Goal: Answer question/provide support: Share knowledge or assist other users

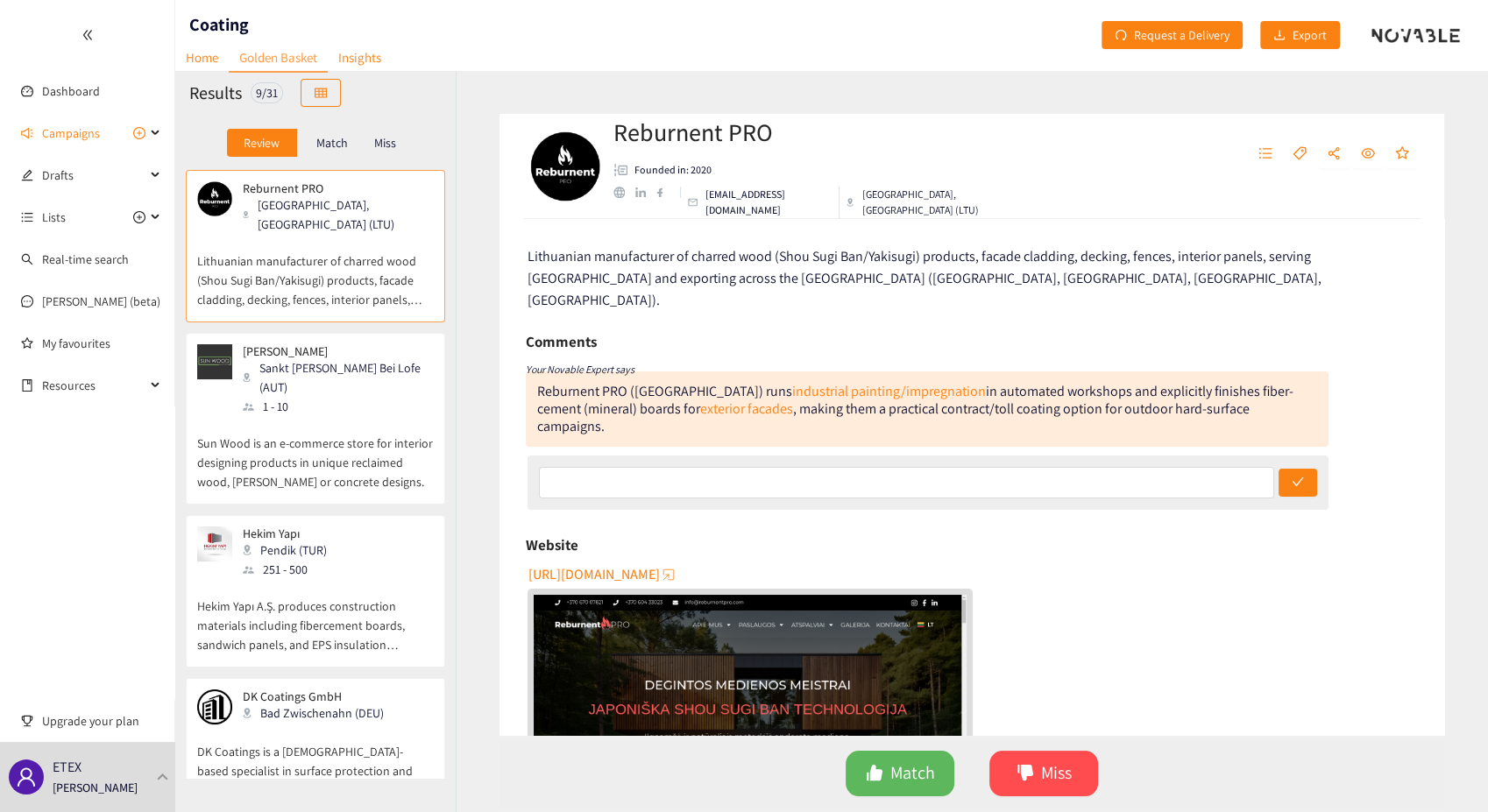
click at [269, 344] on p "[PERSON_NAME]" at bounding box center [332, 351] width 179 height 14
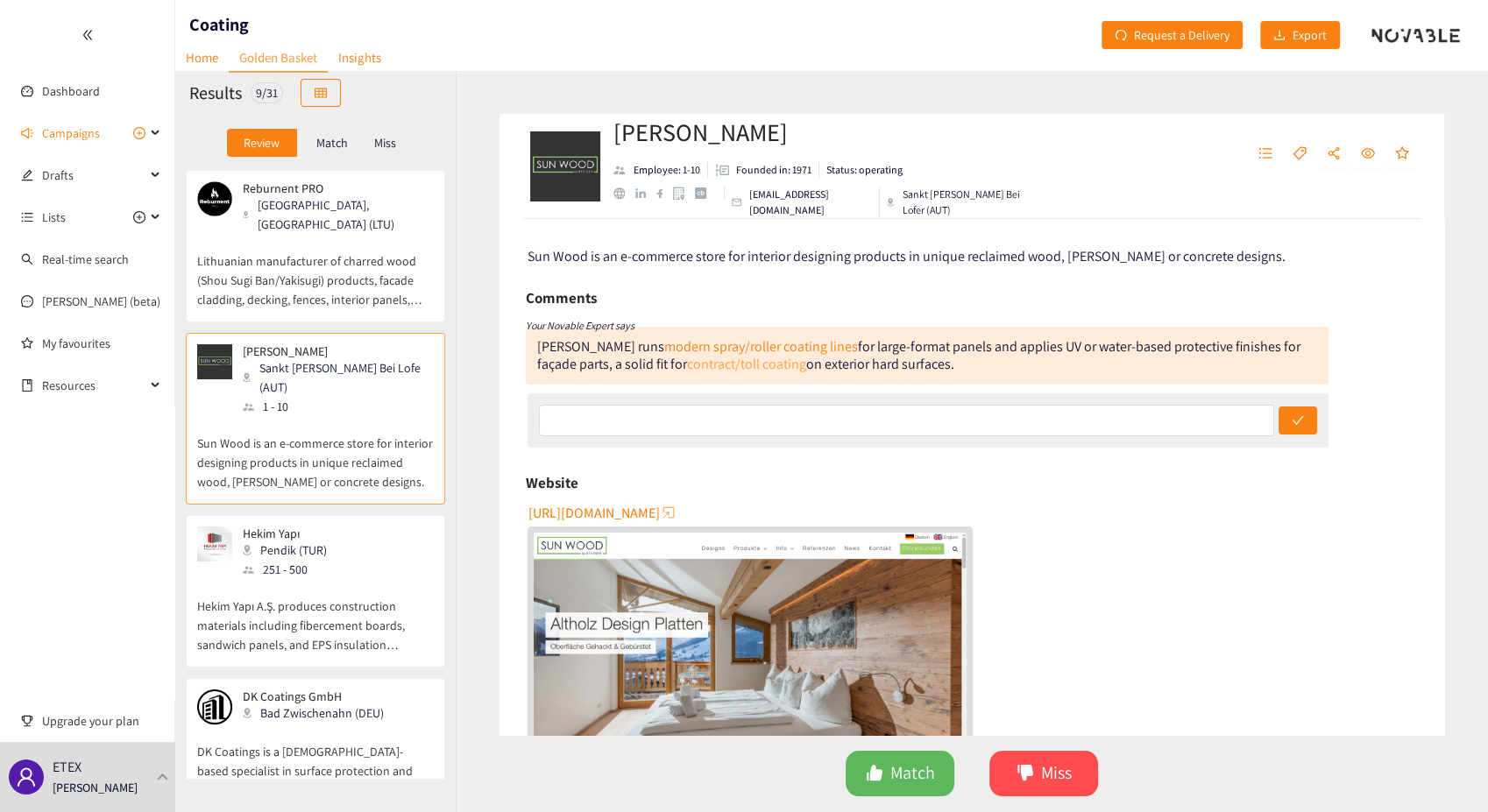
click at [704, 364] on link "contract/toll coating" at bounding box center [746, 364] width 119 height 18
click at [285, 541] on div "Pendik (TUR)" at bounding box center [290, 550] width 95 height 19
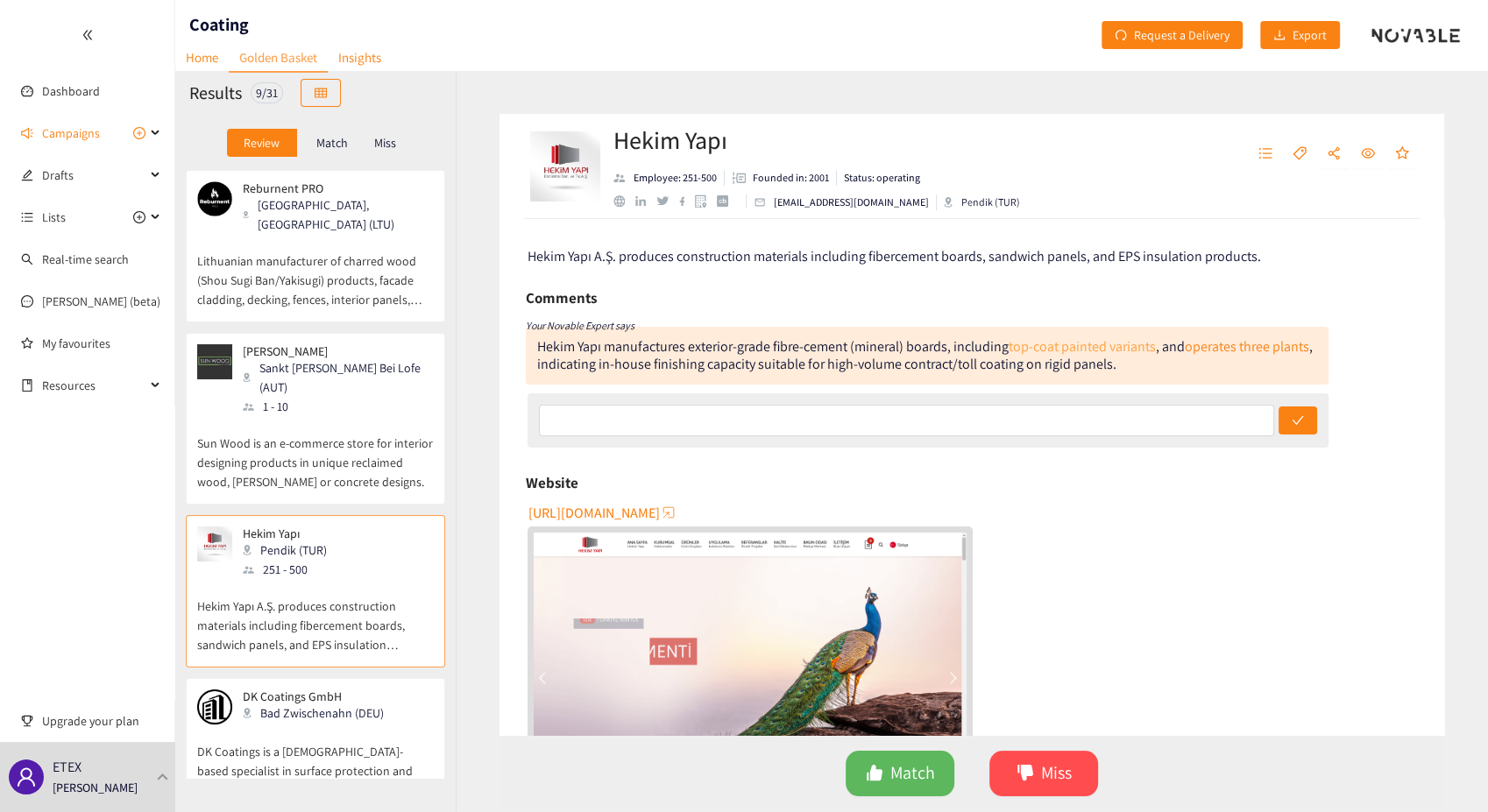
click at [1077, 352] on link "top-coat painted variants" at bounding box center [1083, 347] width 148 height 18
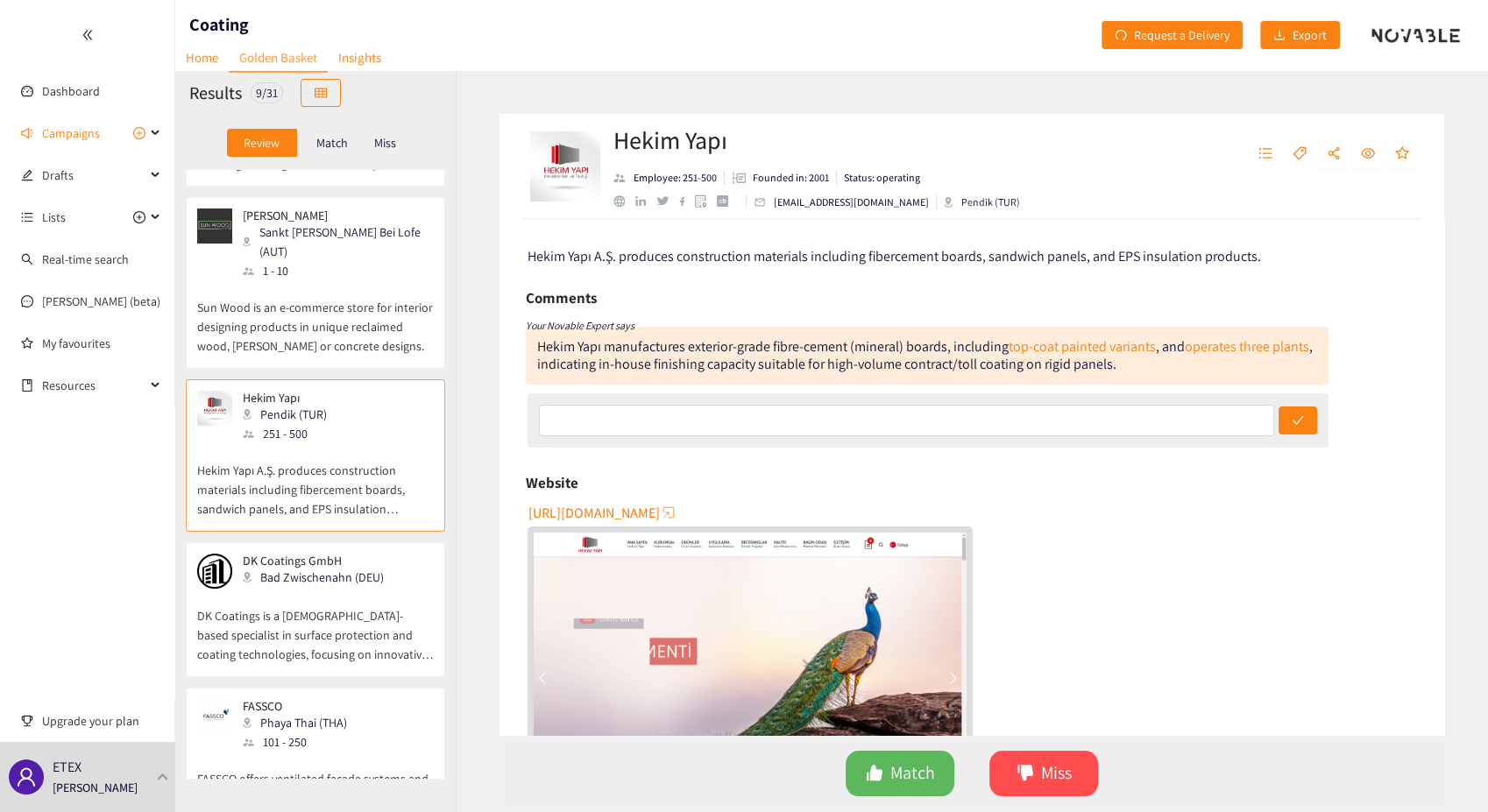
scroll to position [195, 0]
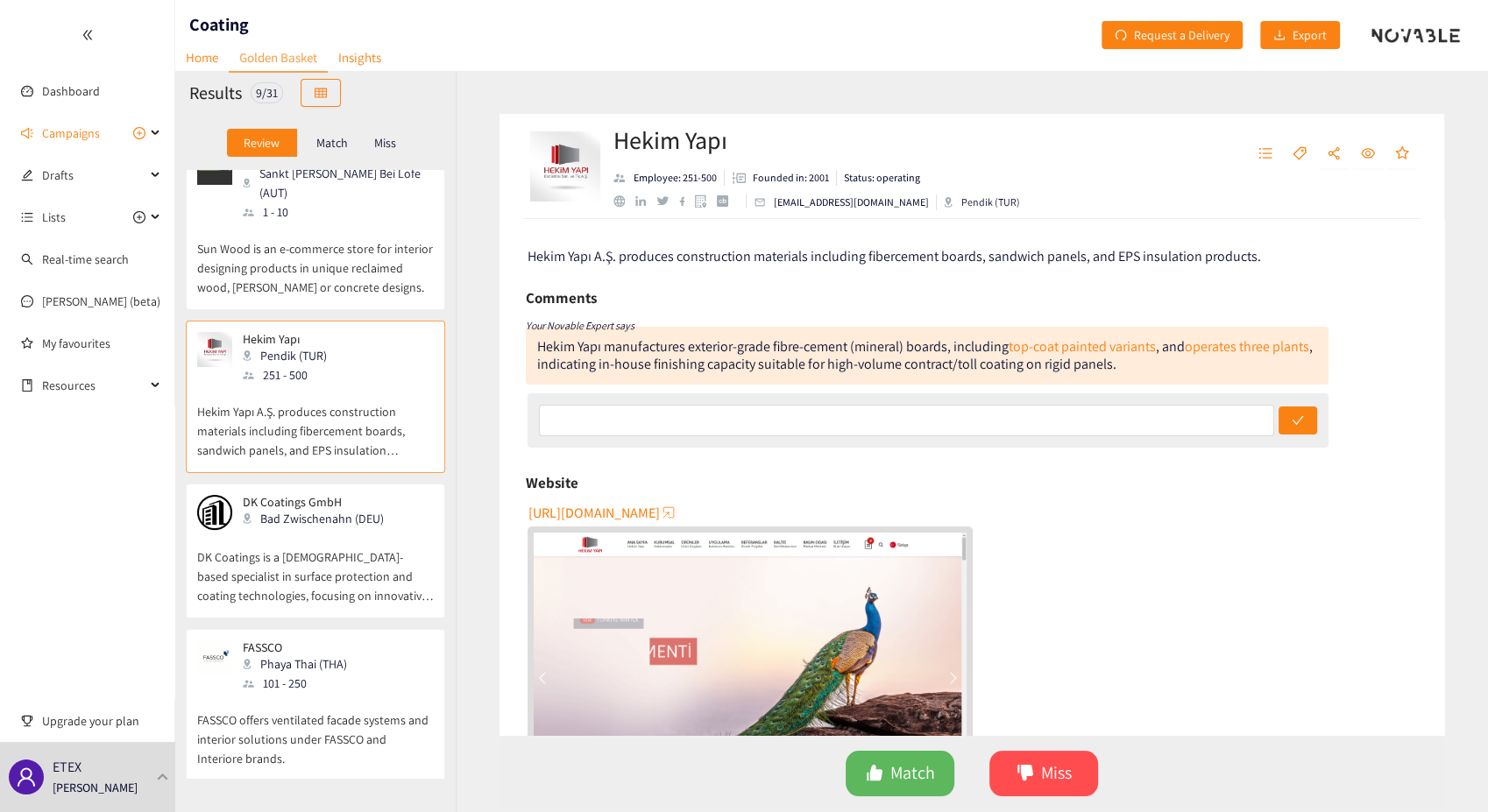
click at [334, 530] on p "DK Coatings is a [DEMOGRAPHIC_DATA]-based specialist in surface protection and …" at bounding box center [316, 567] width 236 height 76
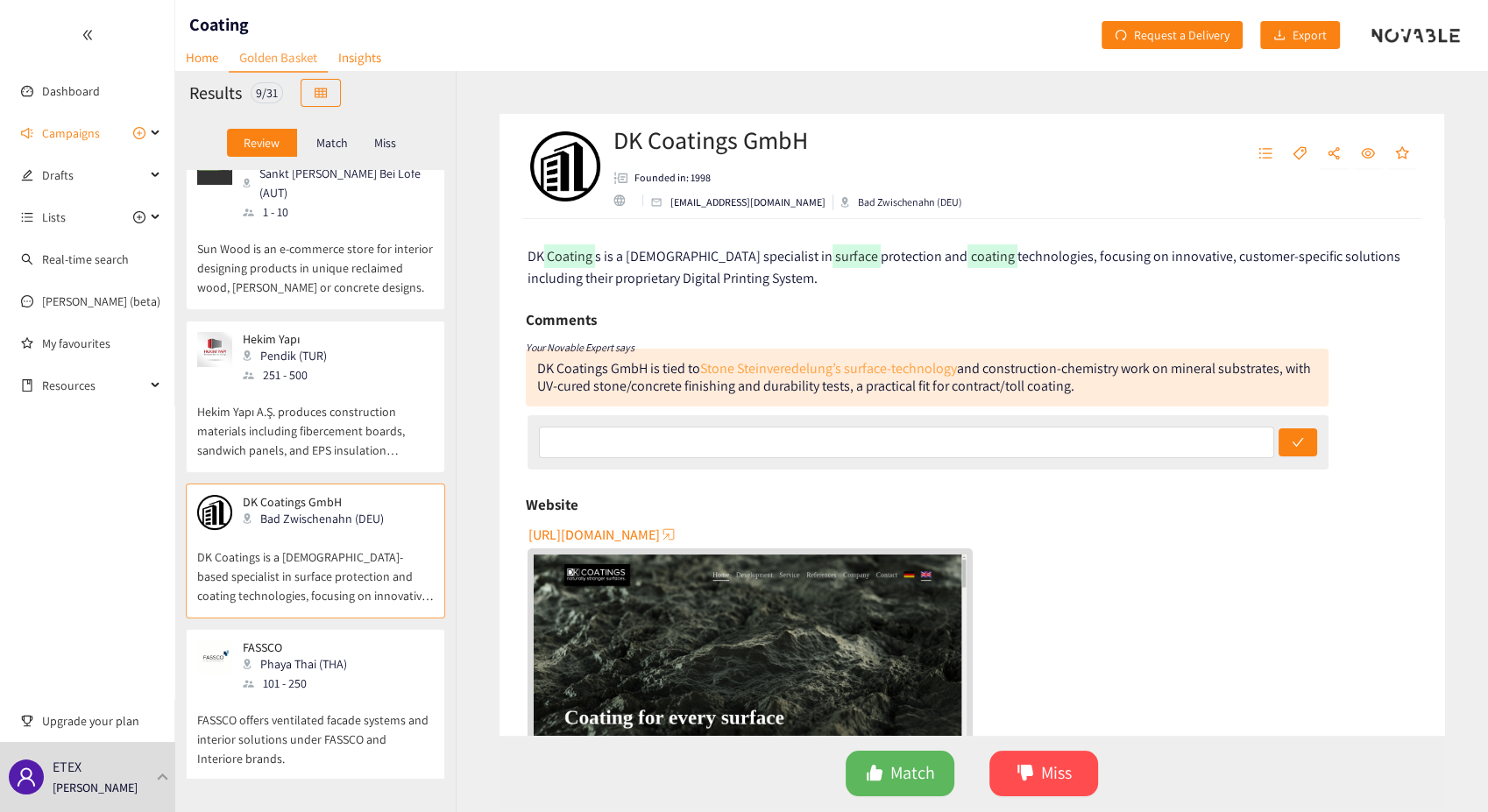
click at [870, 369] on link "Stone Steinveredelung’s surface-technology" at bounding box center [829, 368] width 257 height 18
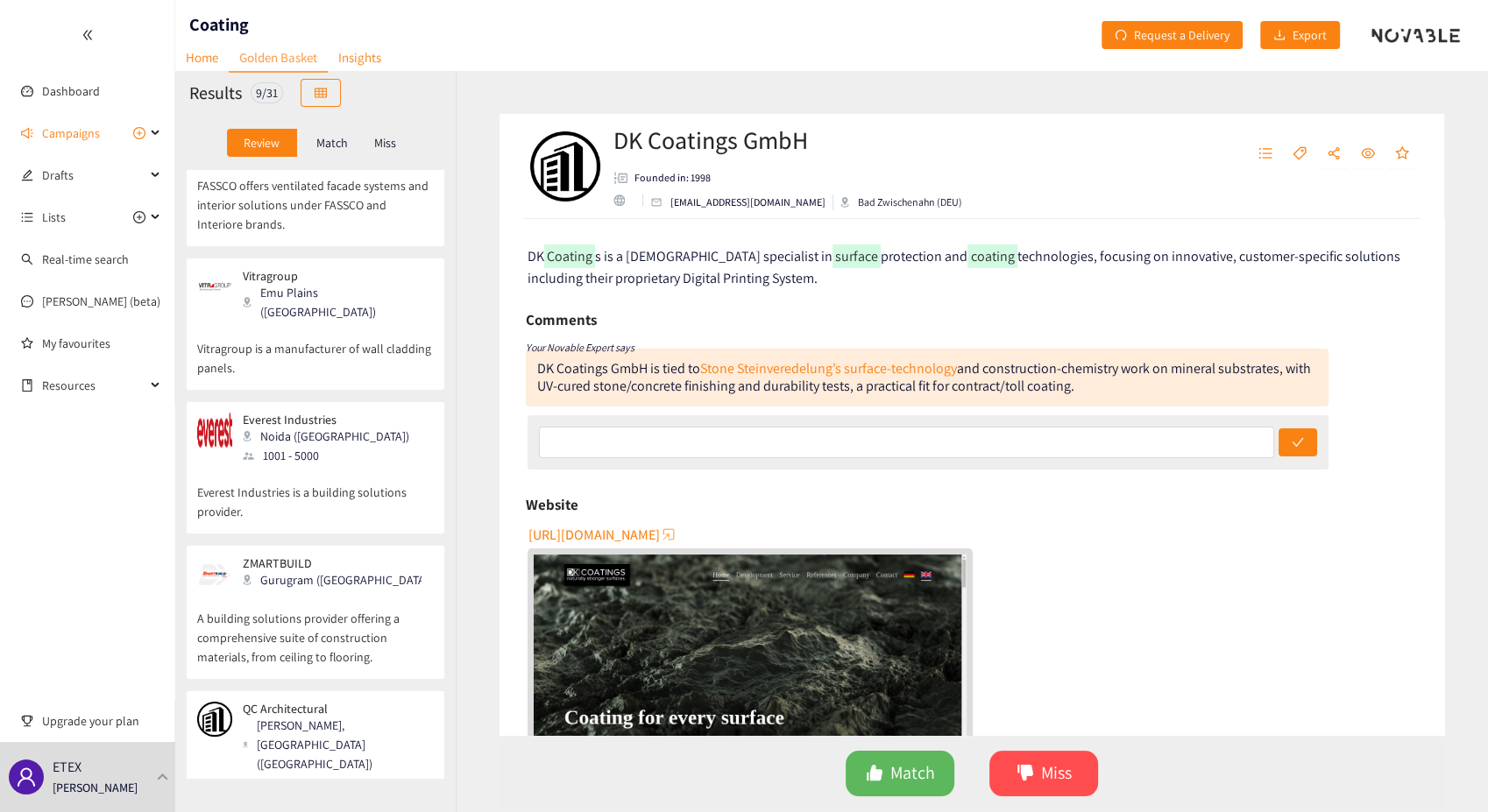
scroll to position [729, 0]
click at [326, 716] on div "[PERSON_NAME], [GEOGRAPHIC_DATA] ([GEOGRAPHIC_DATA])" at bounding box center [337, 745] width 189 height 58
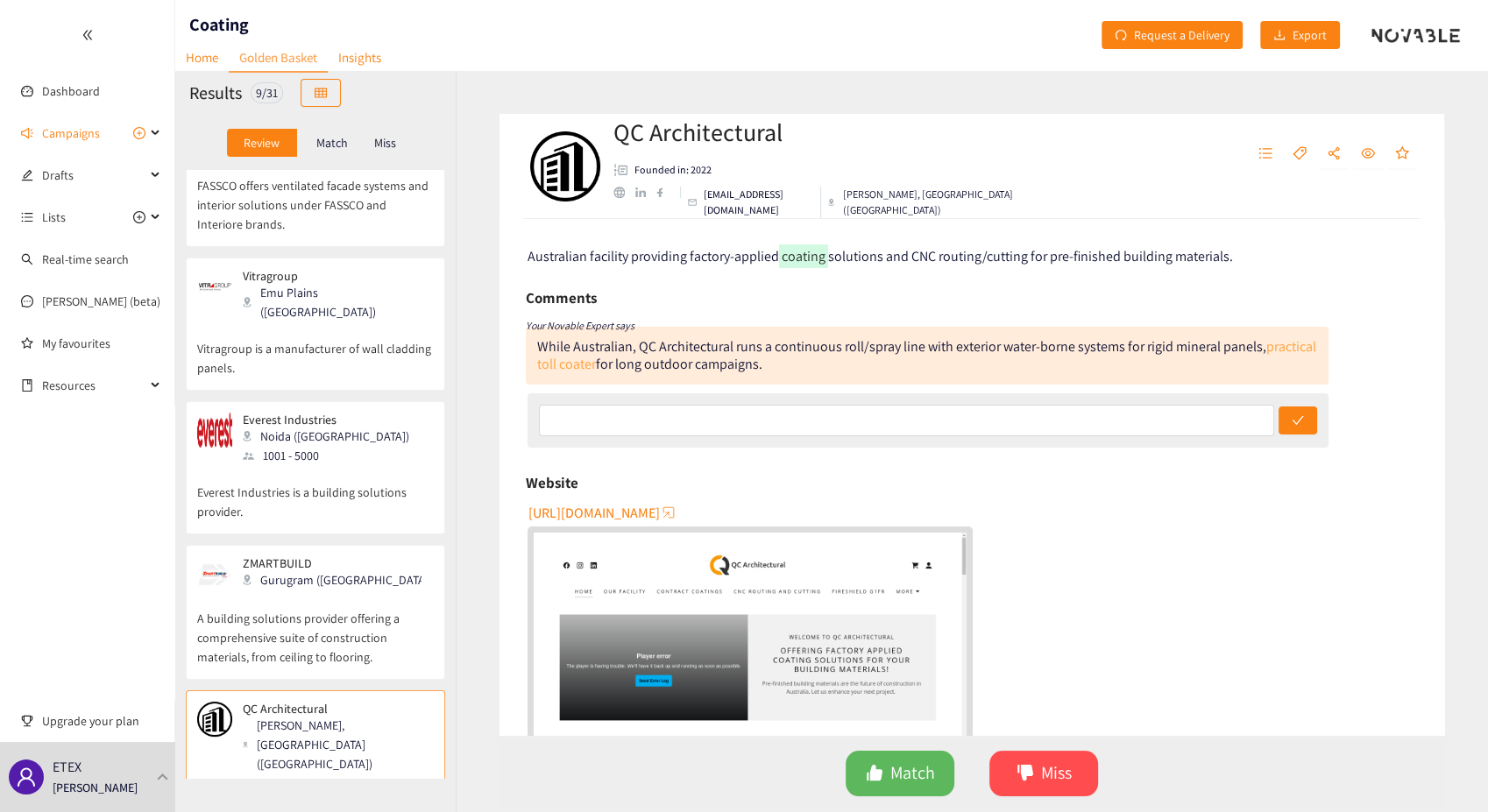
click at [618, 364] on link "practical toll coater" at bounding box center [927, 355] width 779 height 36
click at [346, 591] on p "A building solutions provider offering a comprehensive suite of construction ma…" at bounding box center [316, 629] width 236 height 76
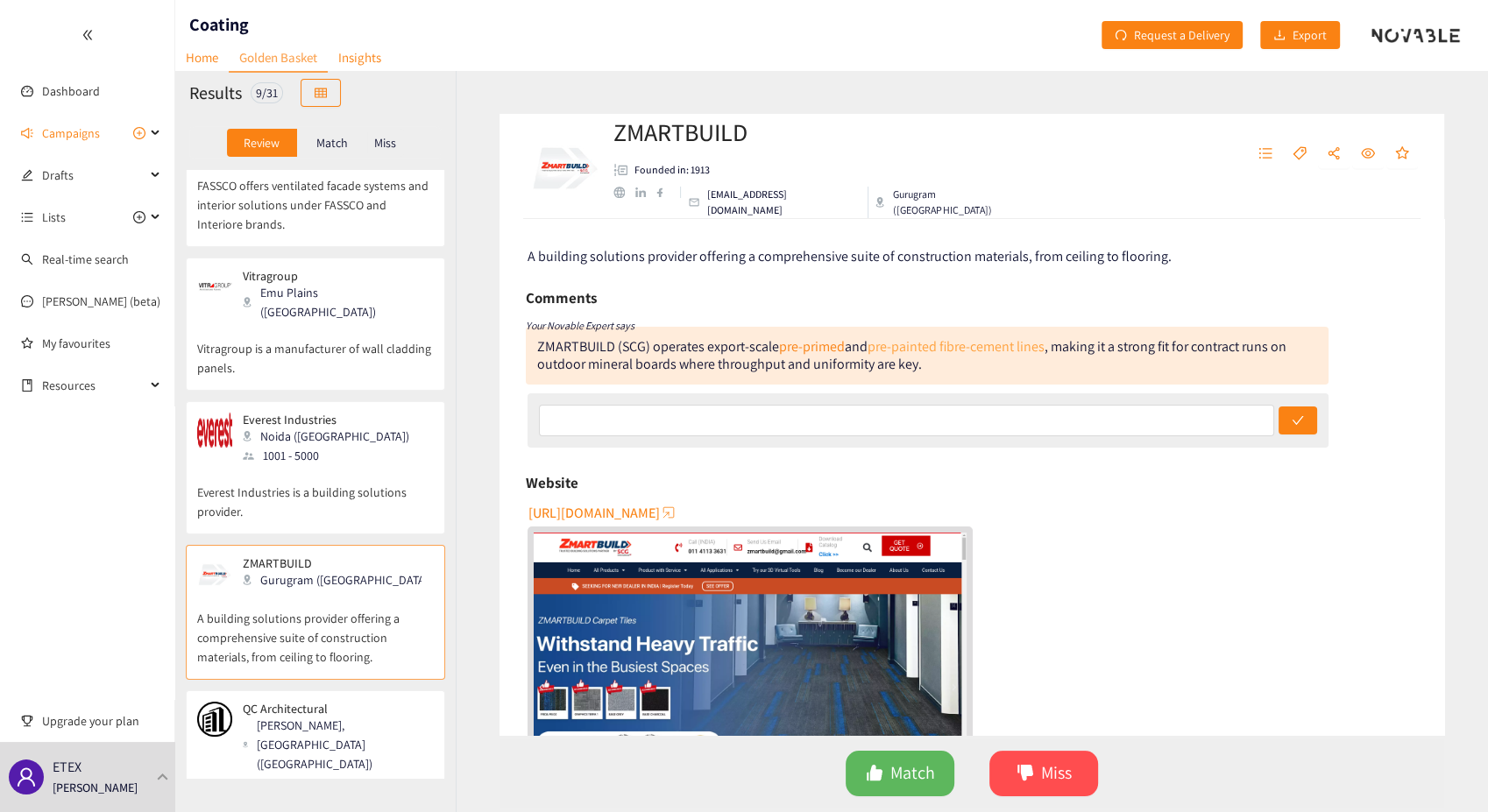
click at [910, 350] on link "pre-painted fibre-cement lines" at bounding box center [956, 347] width 177 height 18
click at [641, 514] on span "[URL][DOMAIN_NAME]" at bounding box center [594, 513] width 131 height 22
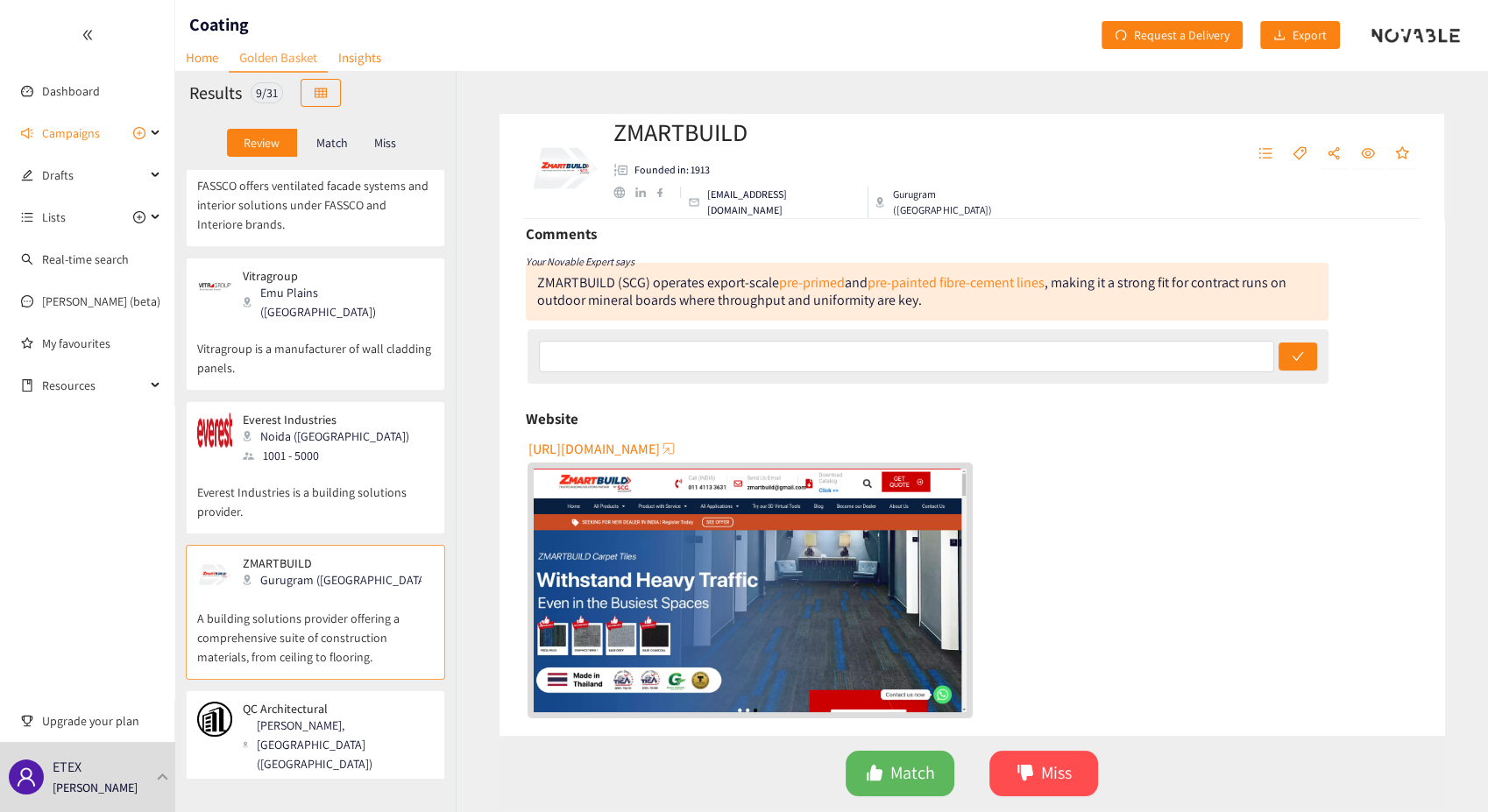
scroll to position [97, 0]
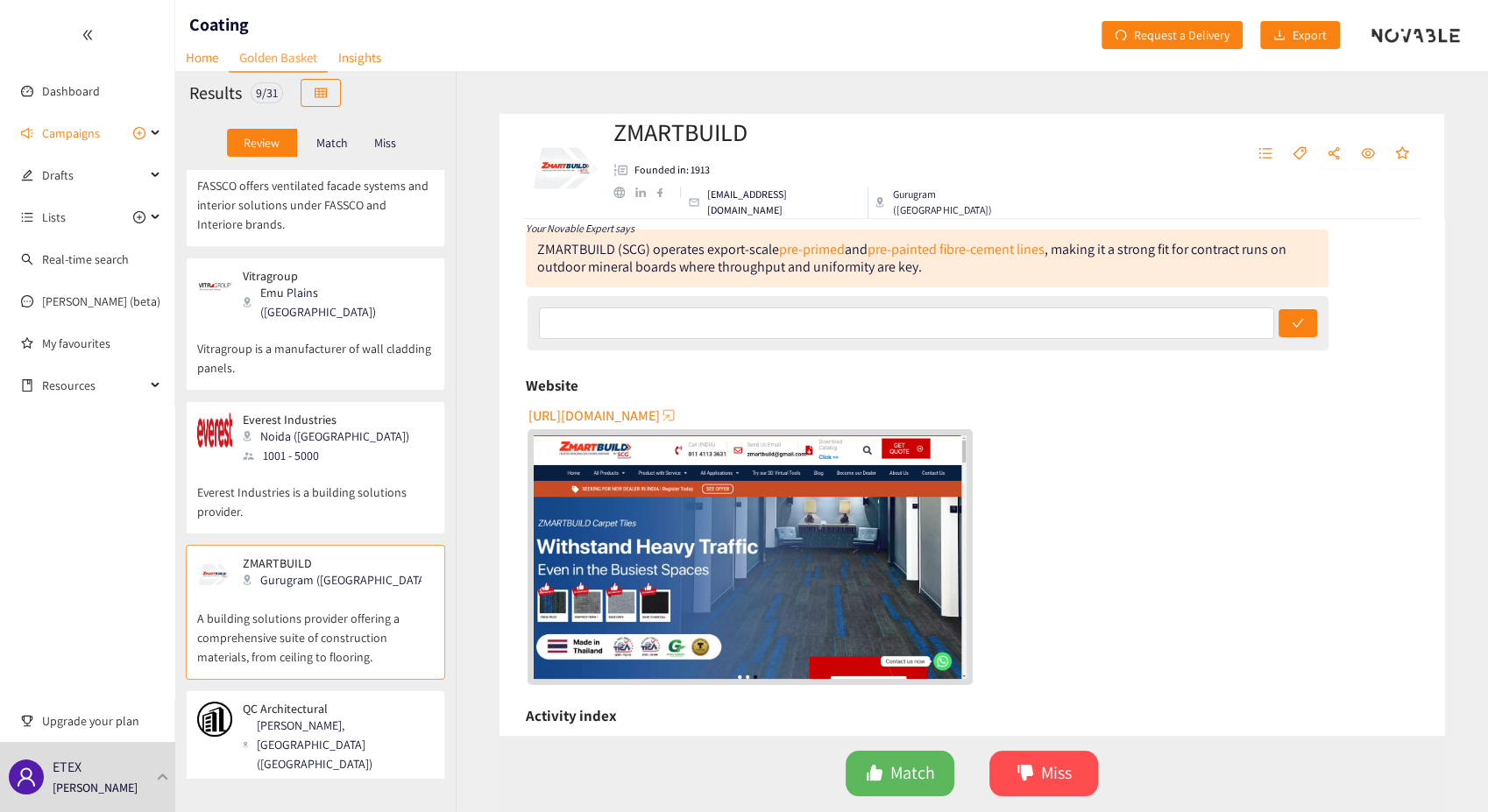
click at [738, 410] on div "[URL][DOMAIN_NAME]" at bounding box center [974, 543] width 892 height 284
drag, startPoint x: 745, startPoint y: 414, endPoint x: 575, endPoint y: 414, distance: 170.0
click at [575, 414] on div "[URL][DOMAIN_NAME]" at bounding box center [974, 543] width 892 height 284
drag, startPoint x: 526, startPoint y: 413, endPoint x: 684, endPoint y: 426, distance: 158.5
click at [689, 438] on div "A building solutions provider offering a comprehensive suite of construction ma…" at bounding box center [971, 476] width 944 height 516
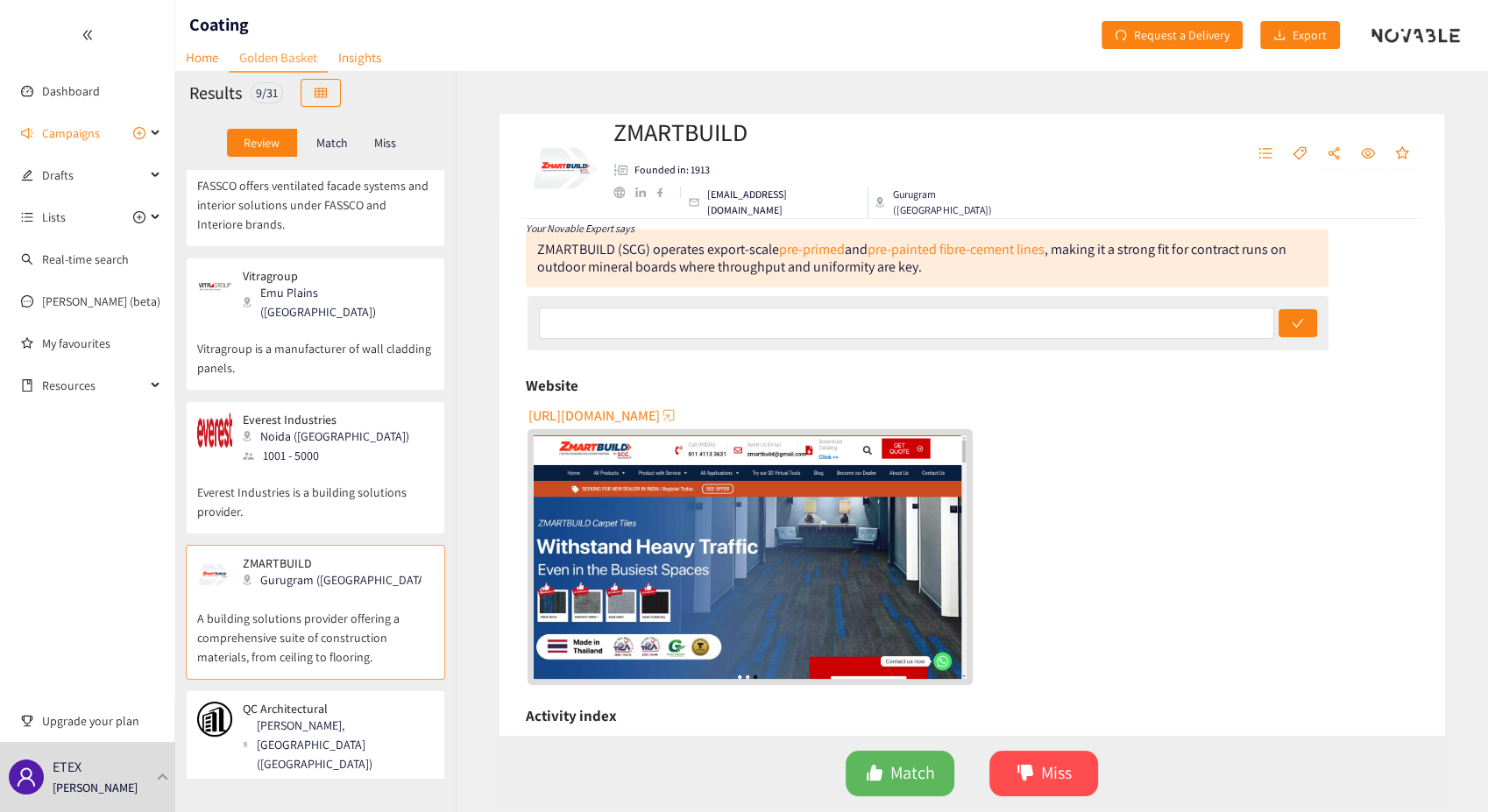
click at [660, 416] on span "[URL][DOMAIN_NAME]" at bounding box center [594, 416] width 131 height 22
click at [298, 446] on div "1001 - 5000" at bounding box center [331, 455] width 177 height 19
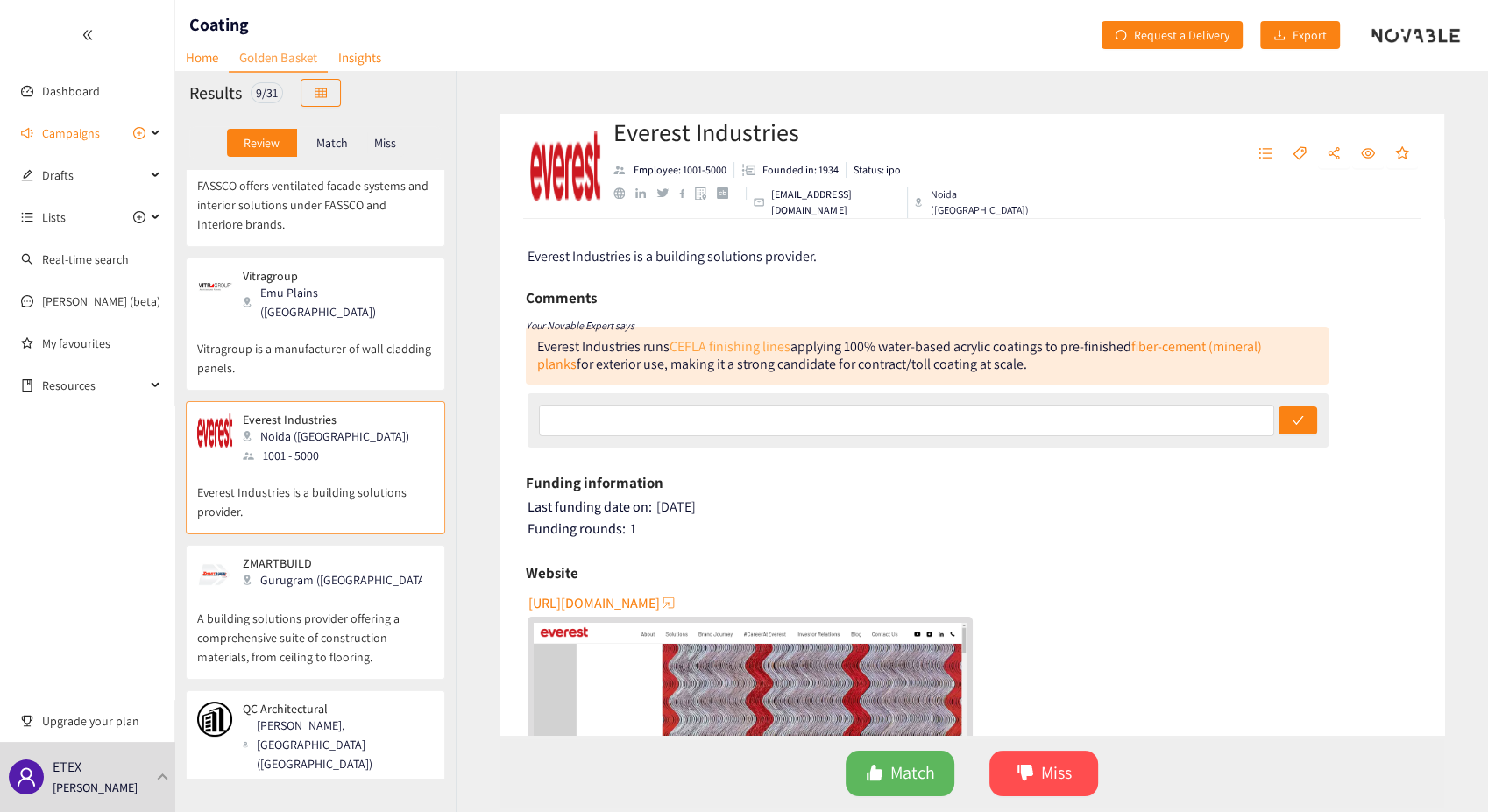
click at [751, 350] on link "CEFLA finishing lines" at bounding box center [729, 347] width 121 height 18
click at [310, 773] on p "Australian facility providing factory-applied coating solutions and CNC routing…" at bounding box center [316, 811] width 236 height 76
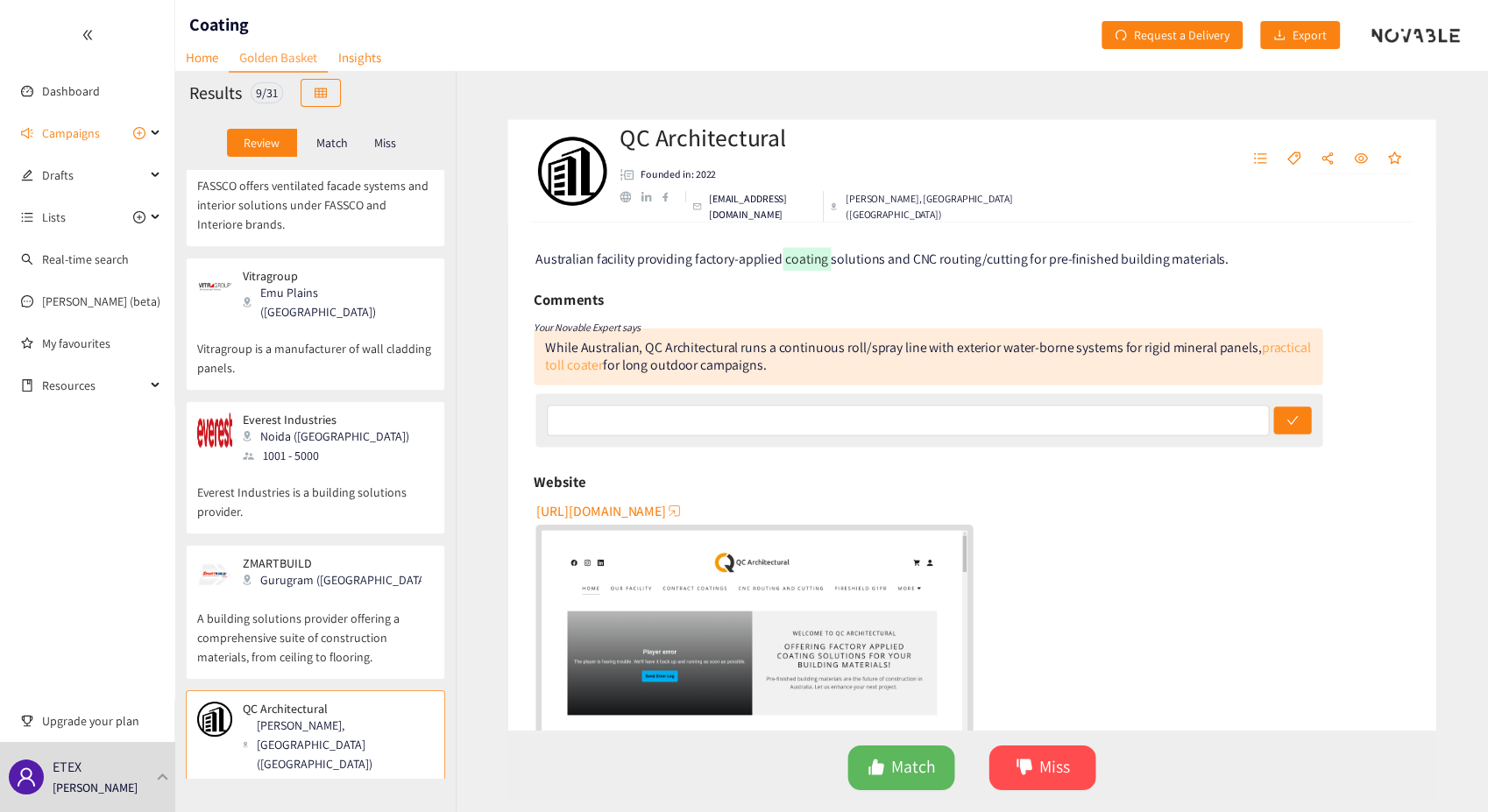
click at [601, 366] on link "practical toll coater" at bounding box center [927, 355] width 779 height 36
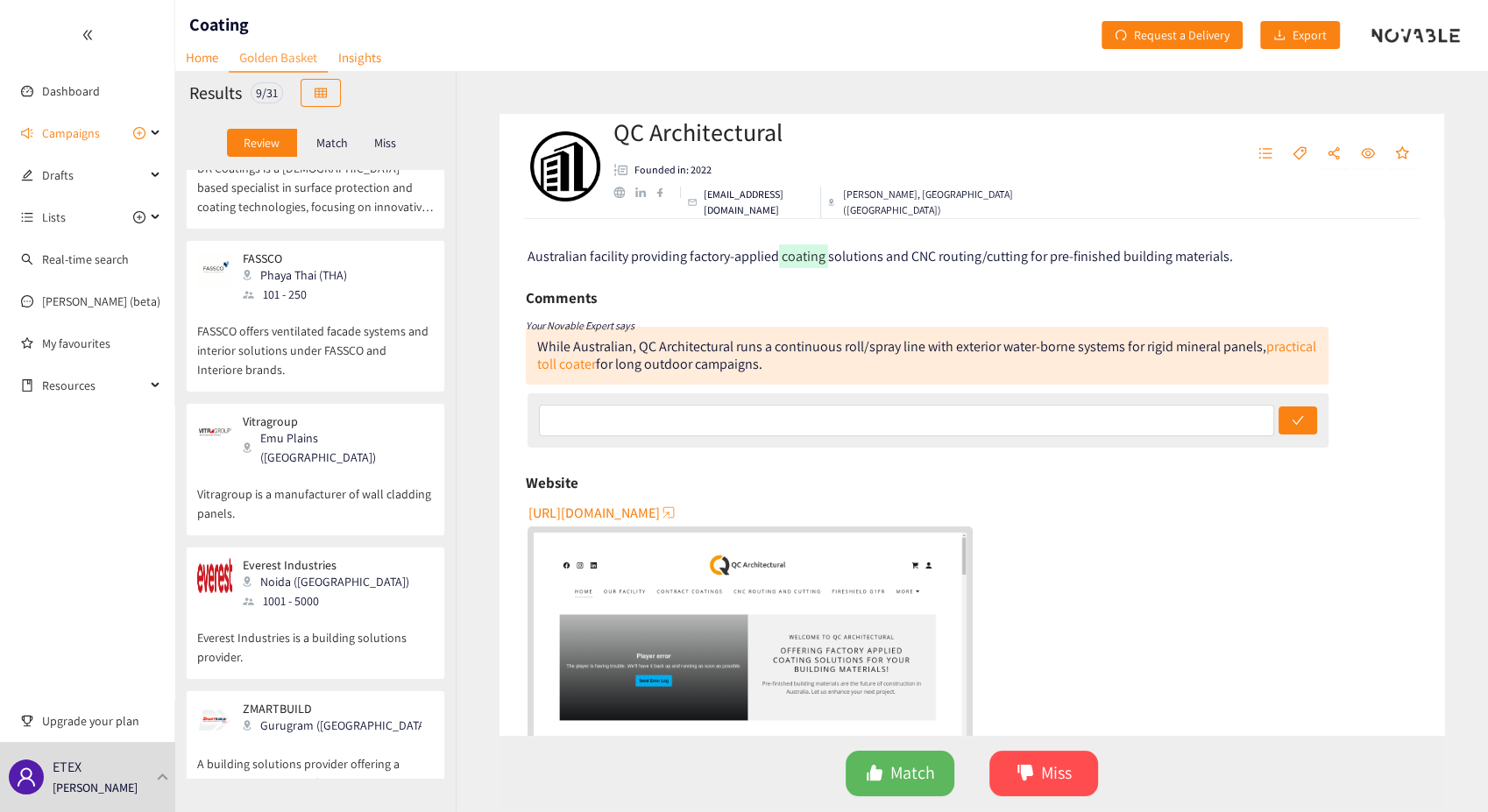
scroll to position [534, 0]
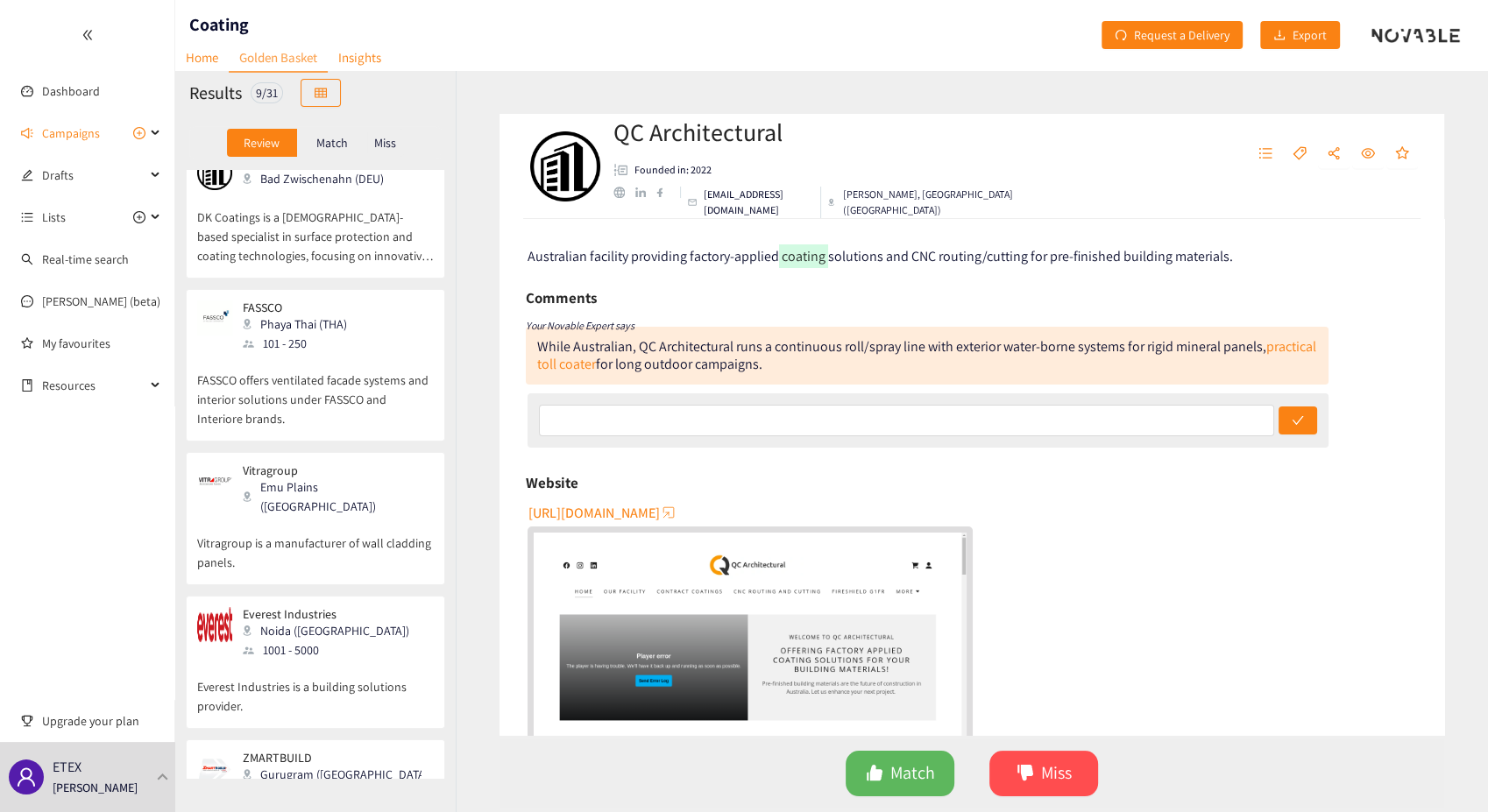
click at [284, 477] on div "Emu Plains ([GEOGRAPHIC_DATA])" at bounding box center [337, 496] width 189 height 39
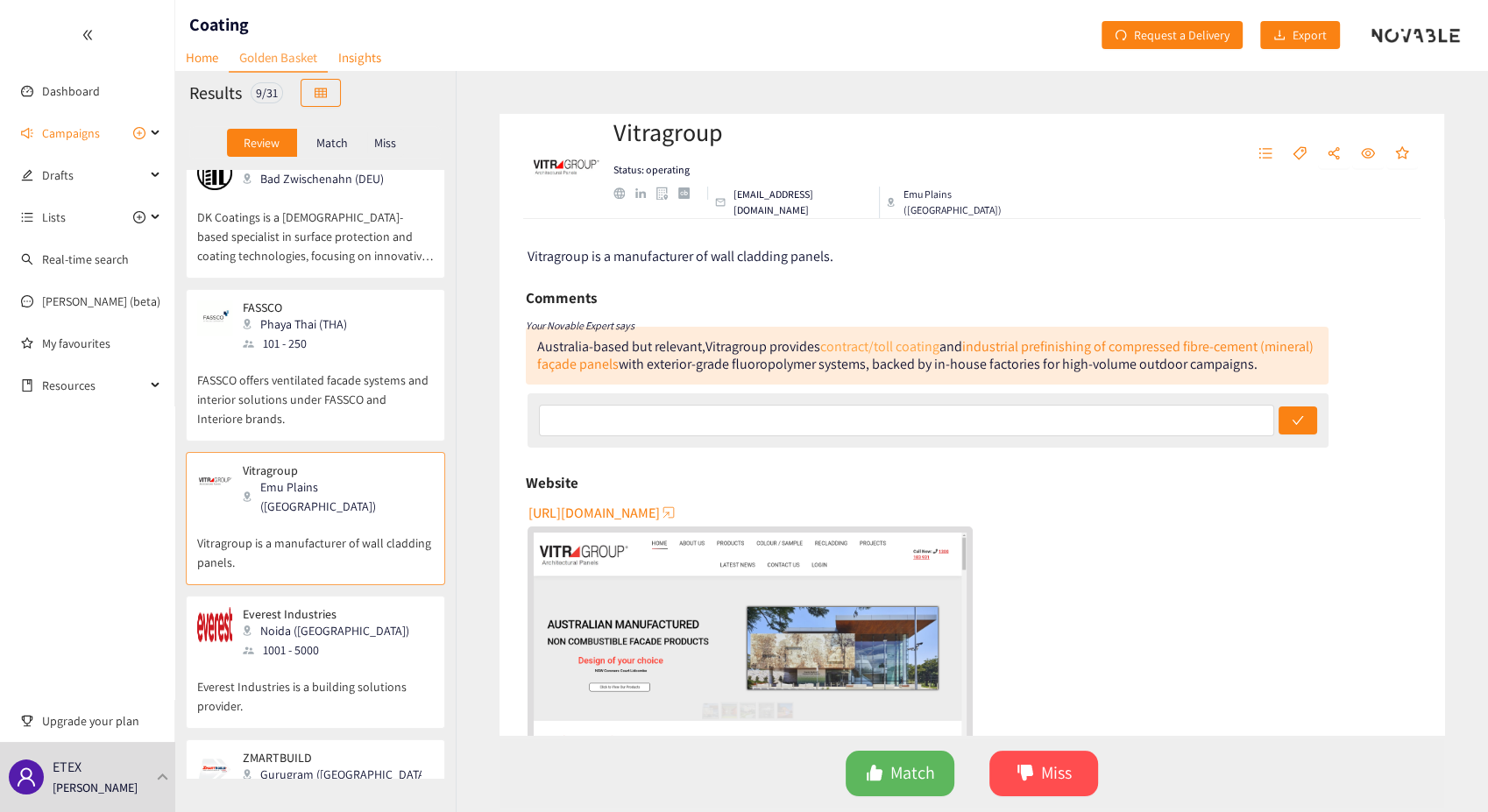
click at [870, 352] on link "contract/toll coating" at bounding box center [880, 347] width 119 height 18
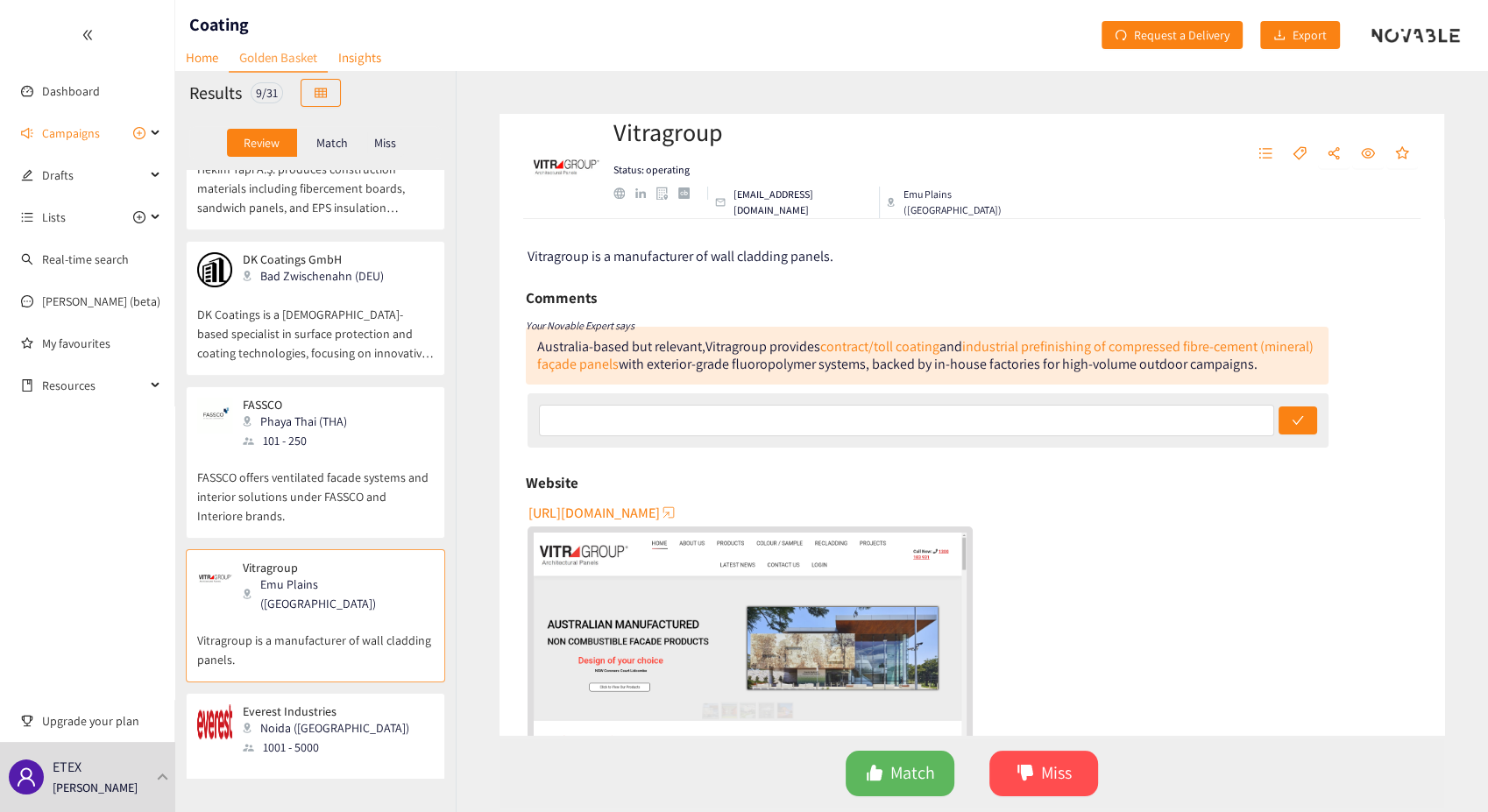
scroll to position [729, 0]
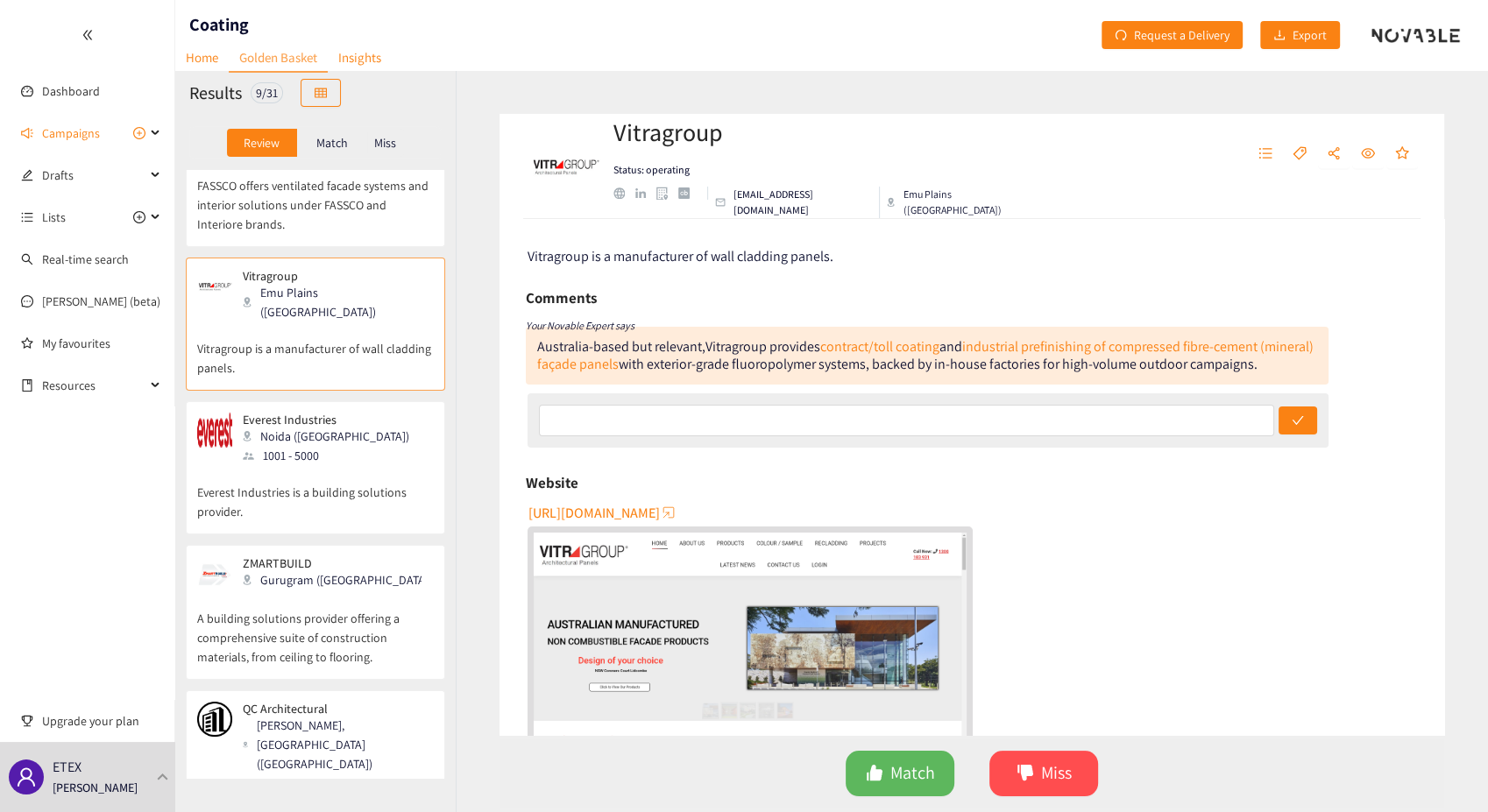
click at [308, 426] on div "Noida ([GEOGRAPHIC_DATA])" at bounding box center [331, 436] width 177 height 19
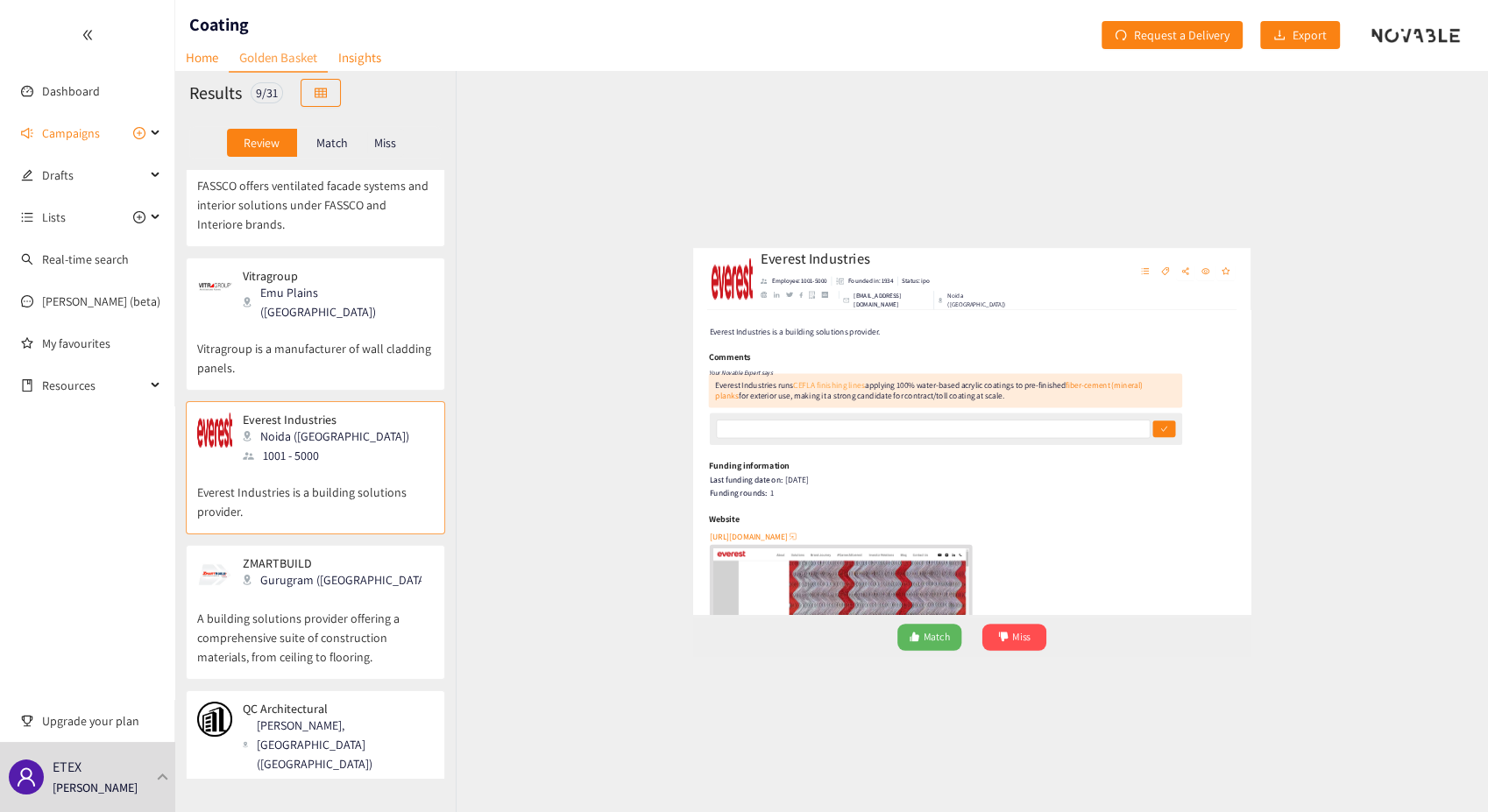
click at [745, 351] on link "CEFLA finishing lines" at bounding box center [729, 347] width 121 height 18
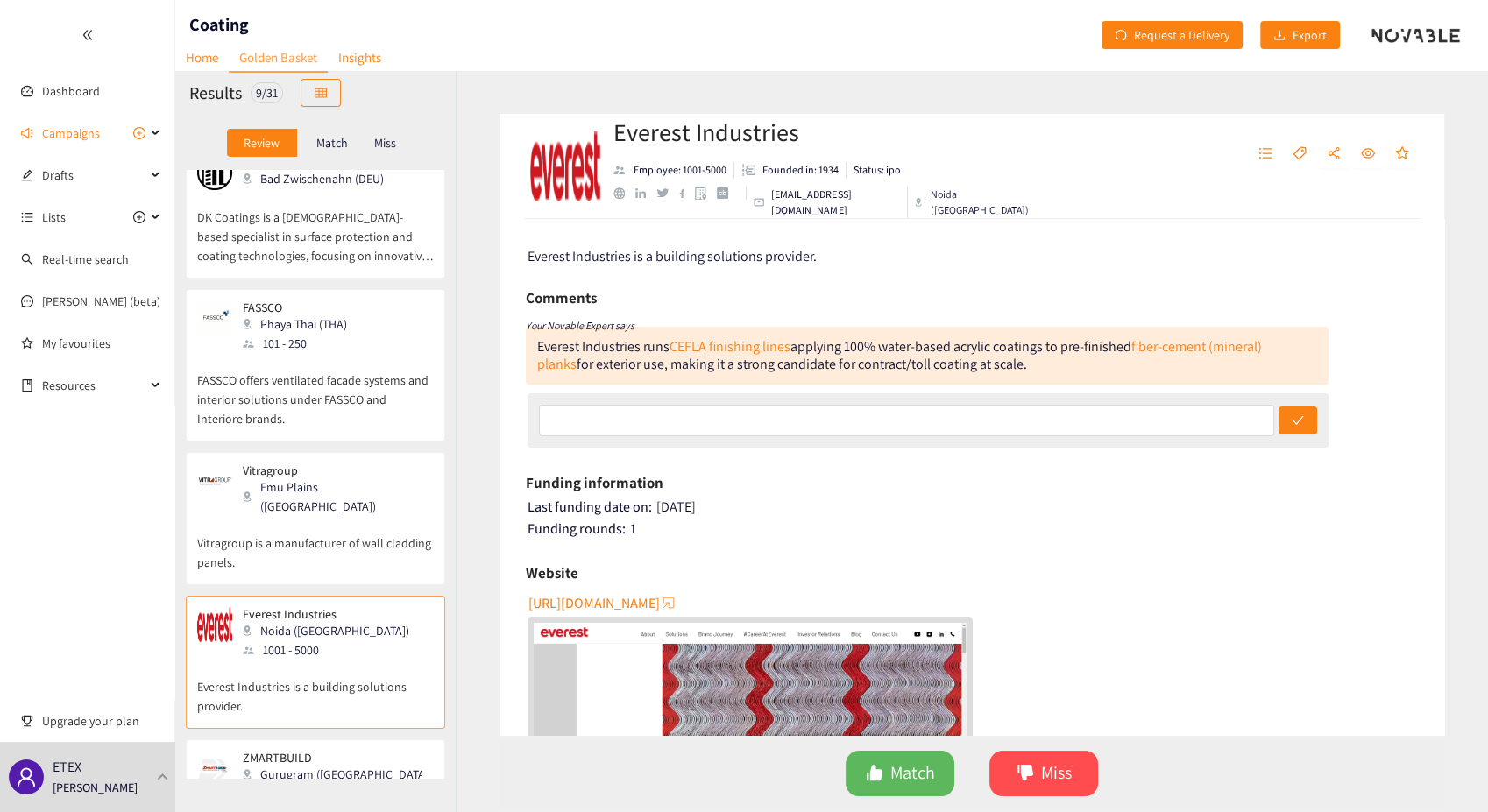
scroll to position [243, 0]
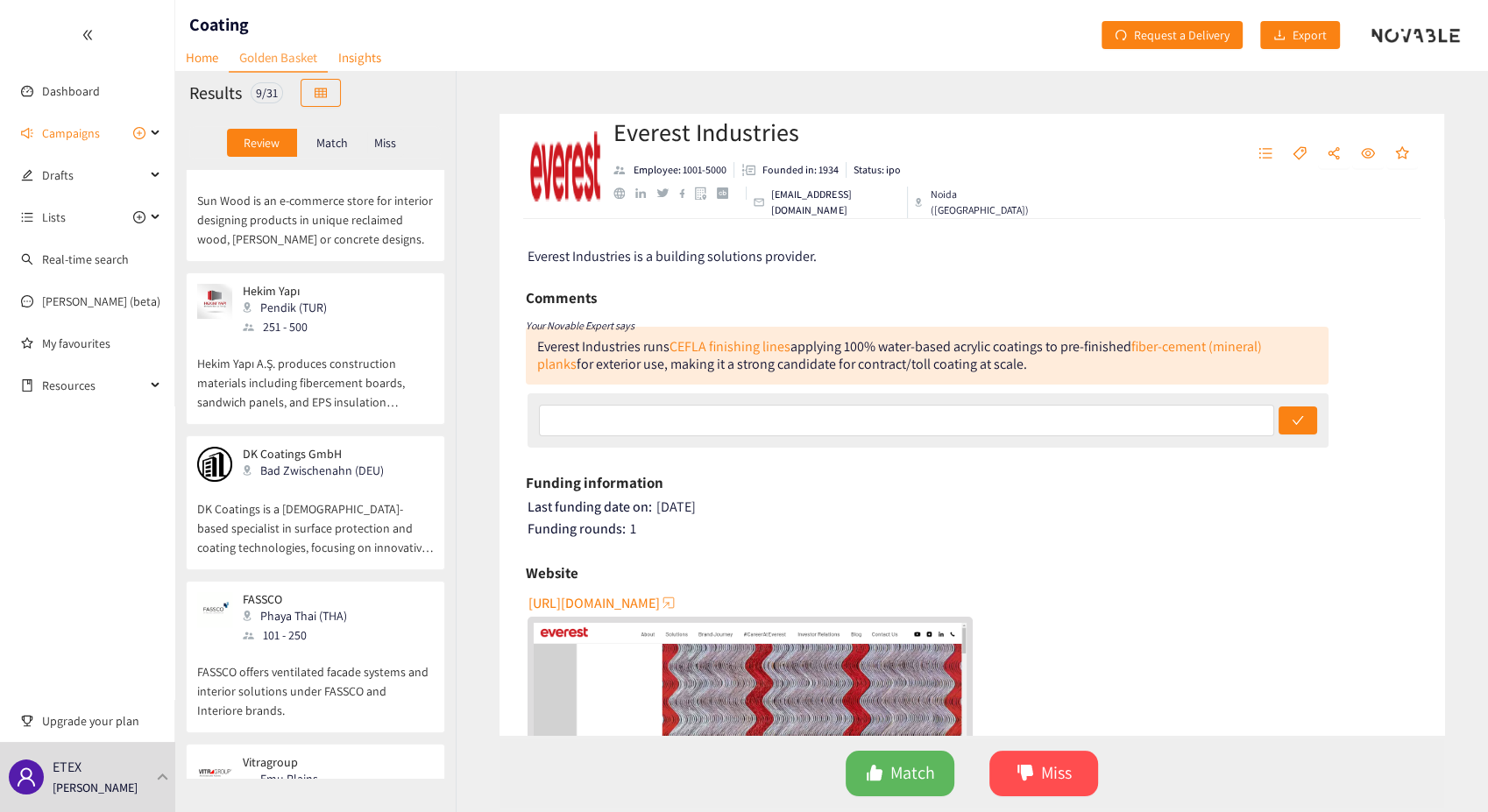
click at [360, 599] on div "FASSCO Phaya Thai (THA) 101 - 250" at bounding box center [316, 618] width 236 height 53
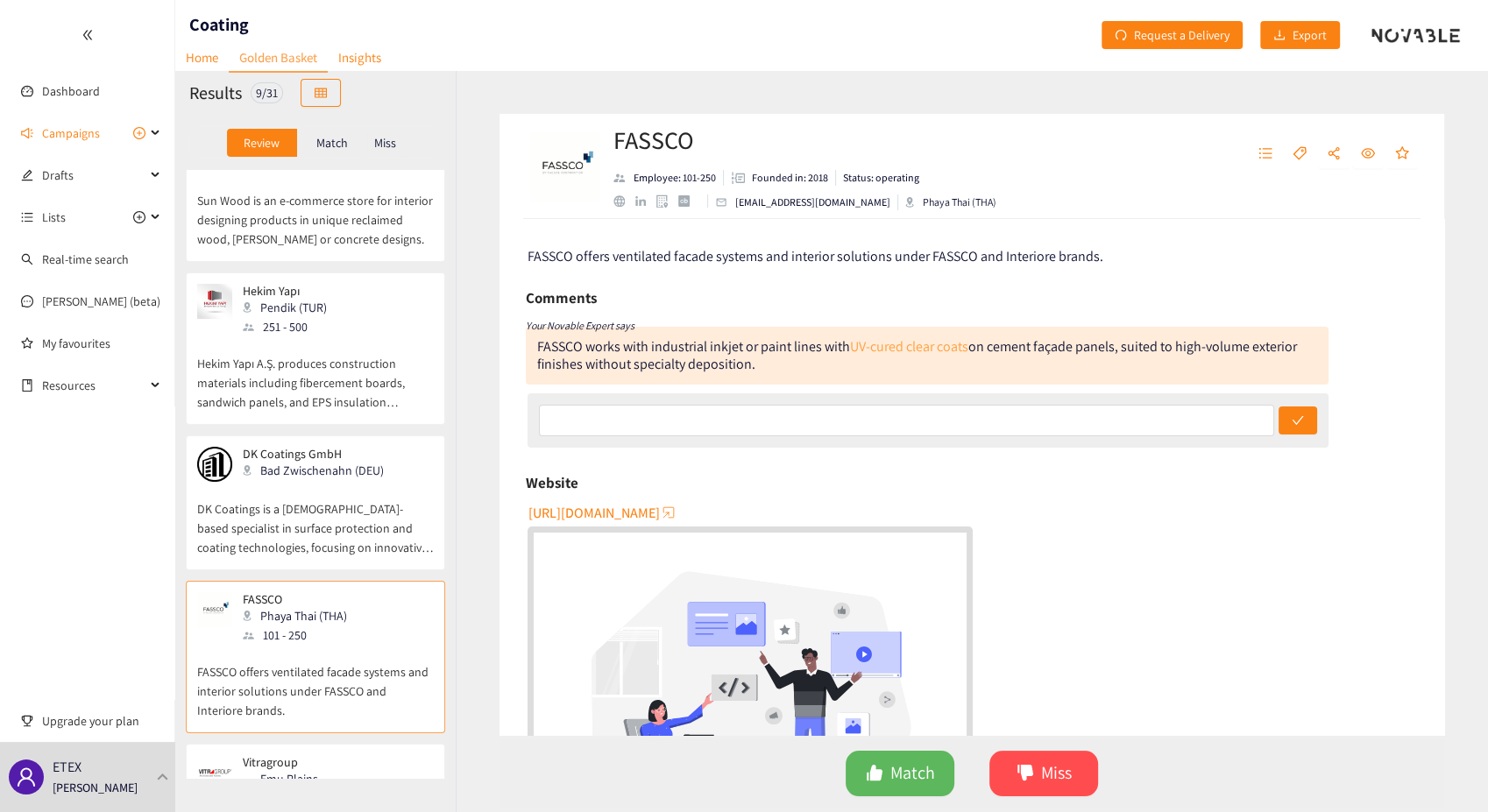
click at [894, 347] on link "UV-cured clear coats" at bounding box center [909, 347] width 118 height 18
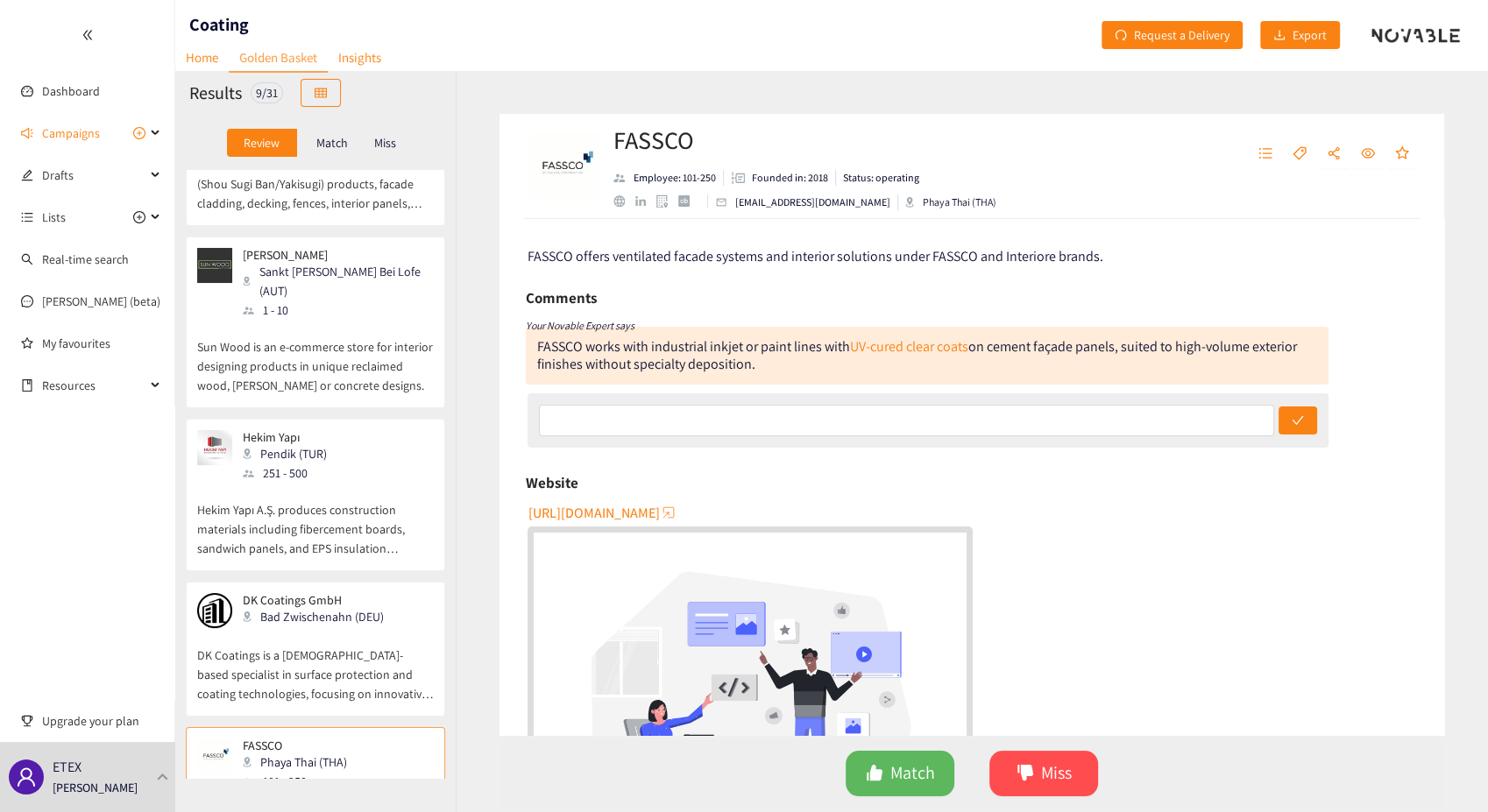
scroll to position [0, 0]
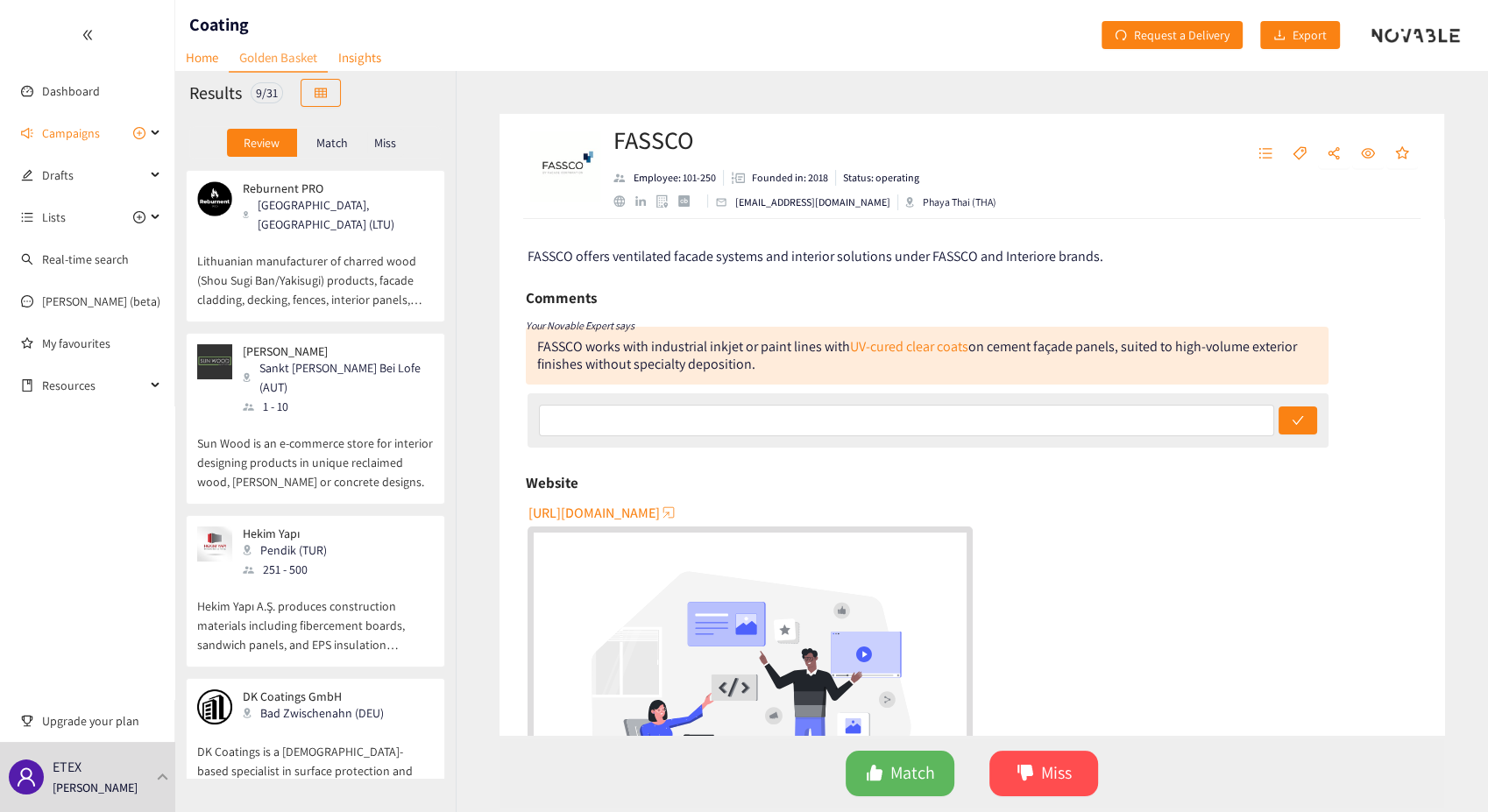
click at [312, 251] on p "Lithuanian manufacturer of charred wood (Shou Sugi Ban/Yakisugi) products, faca…" at bounding box center [316, 271] width 236 height 76
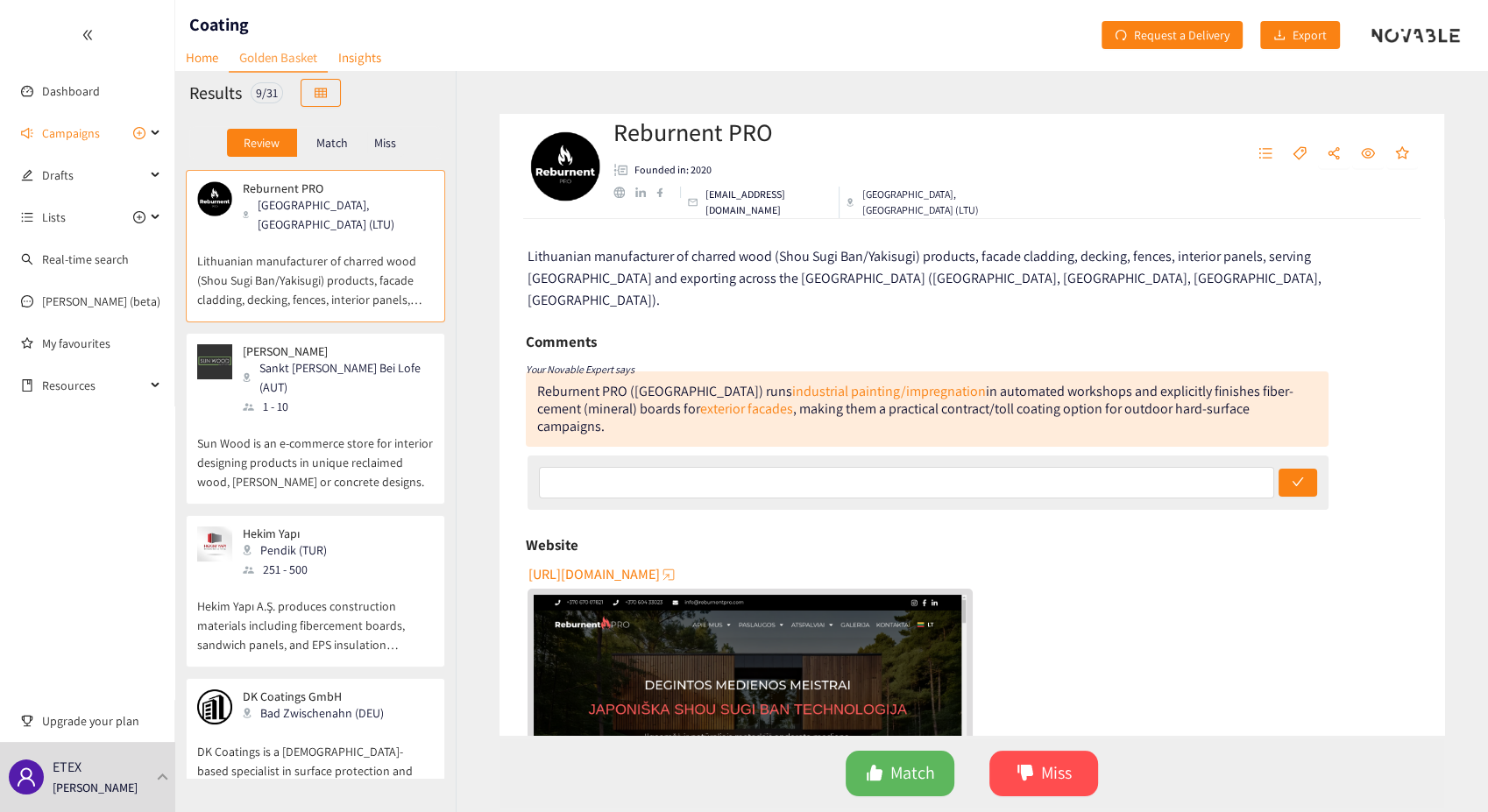
click at [330, 145] on p "Match" at bounding box center [332, 142] width 31 height 14
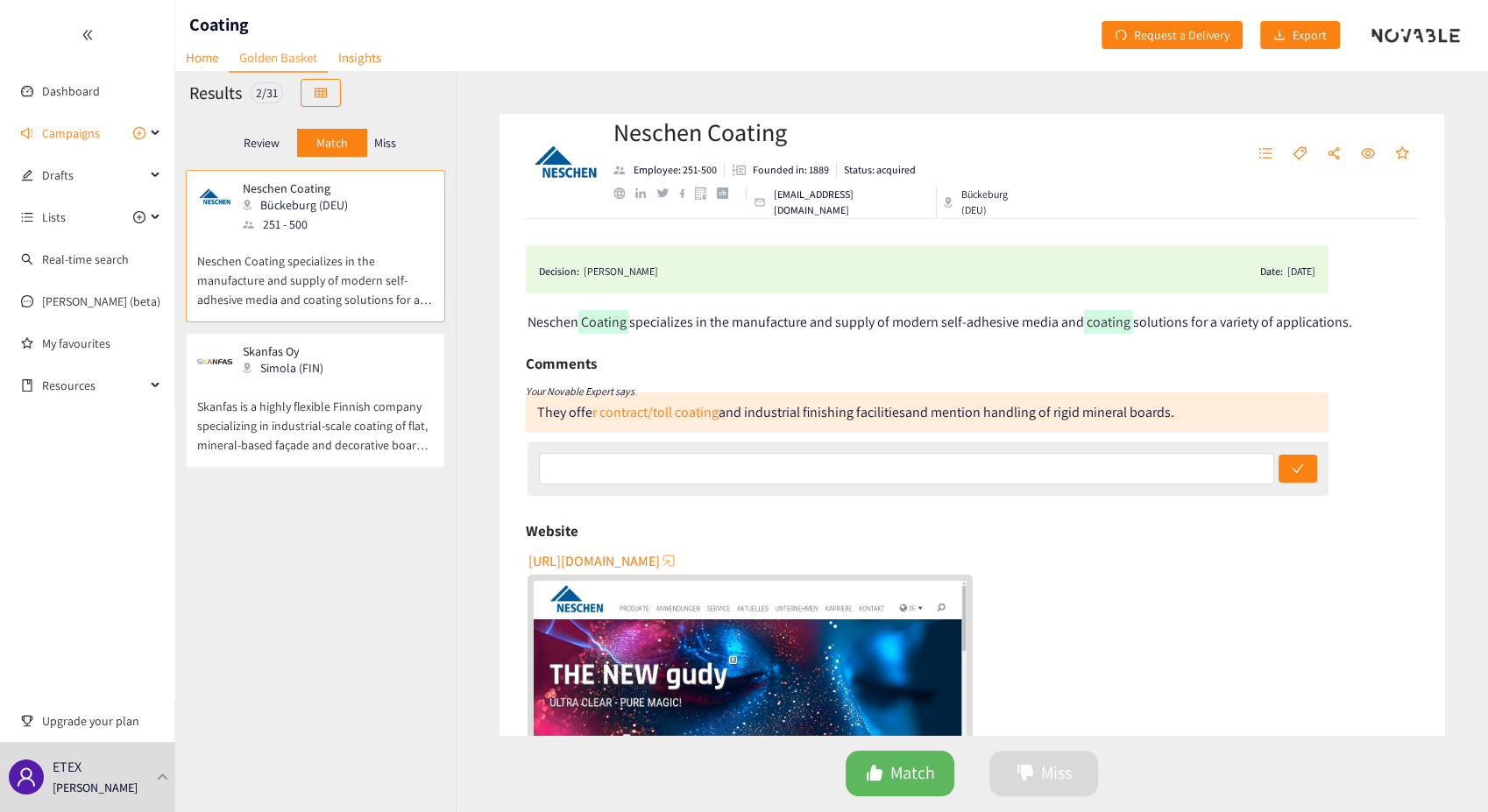
click at [254, 144] on p "Review" at bounding box center [261, 142] width 36 height 14
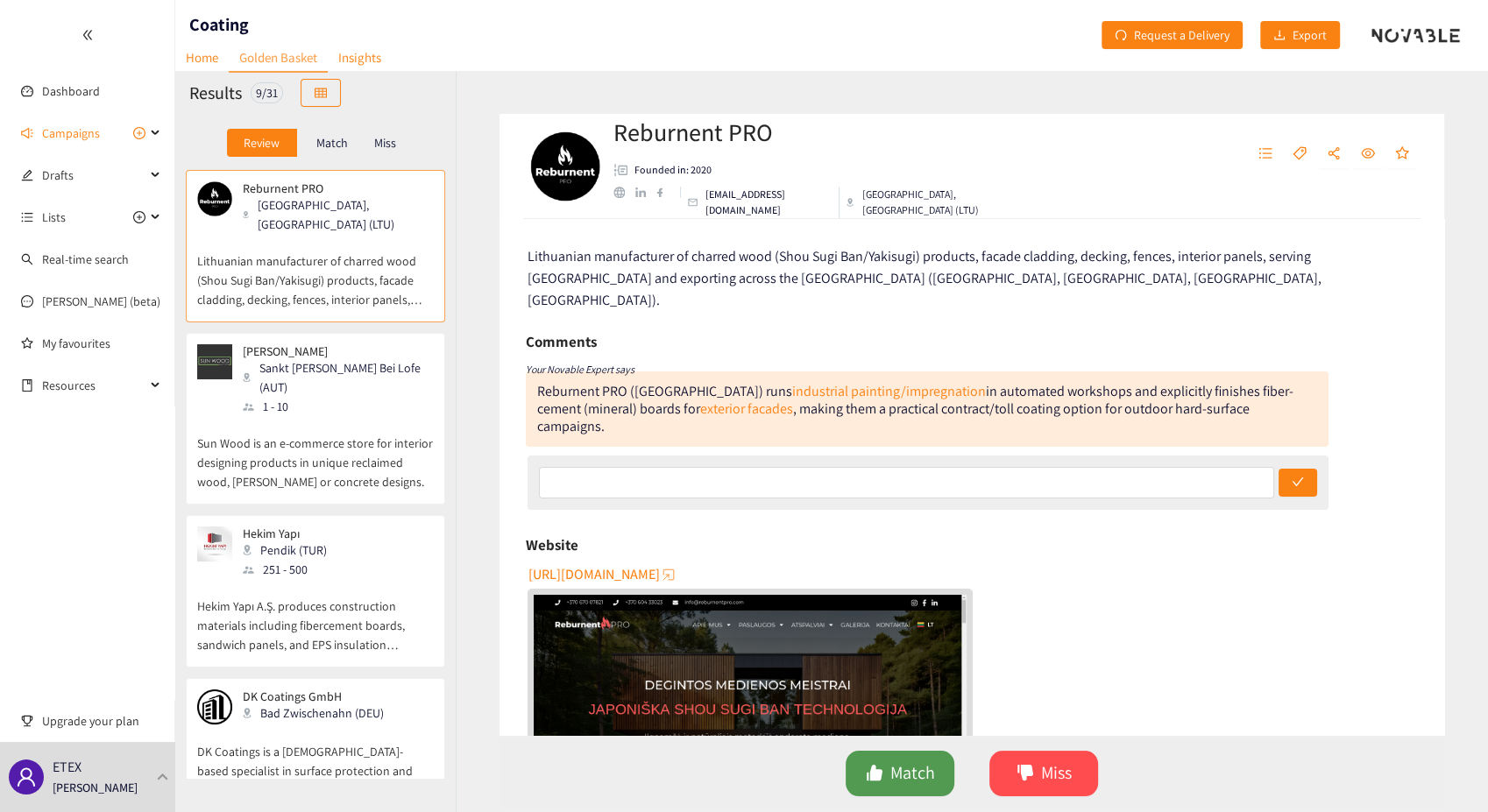
click at [906, 778] on span "Match" at bounding box center [913, 772] width 44 height 27
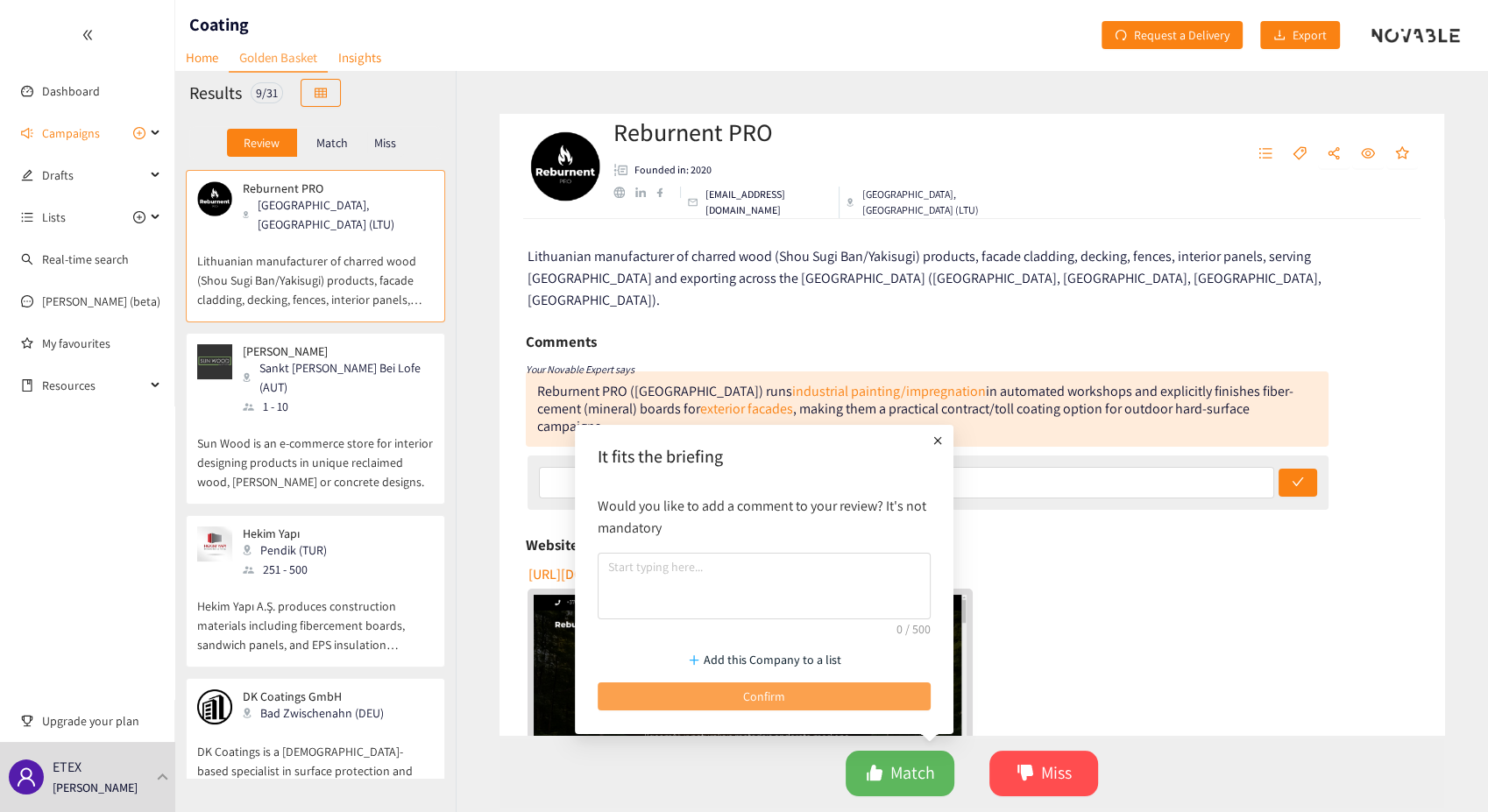
click at [783, 697] on span "Confirm" at bounding box center [764, 696] width 42 height 19
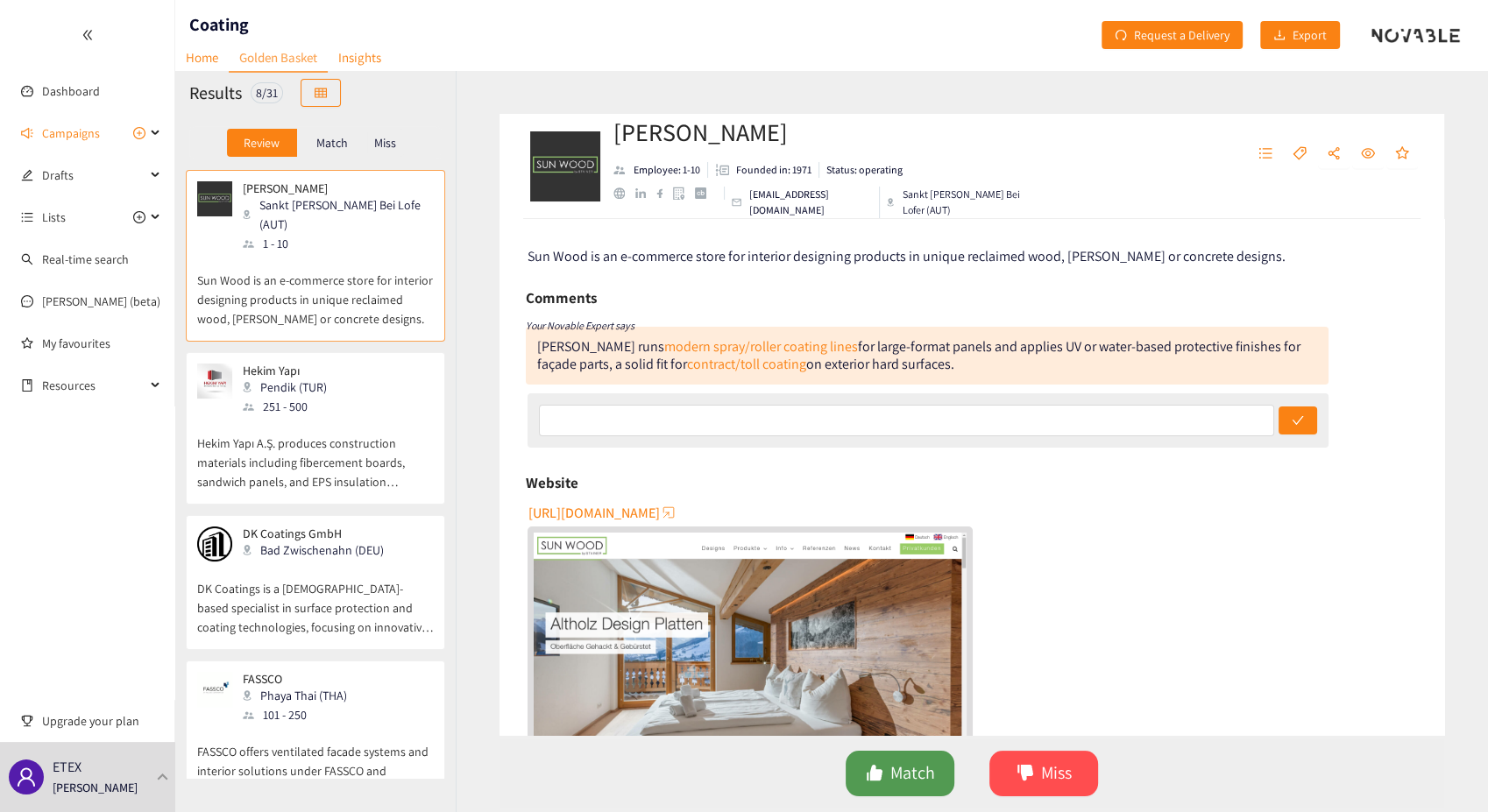
click at [898, 770] on span "Match" at bounding box center [913, 772] width 44 height 27
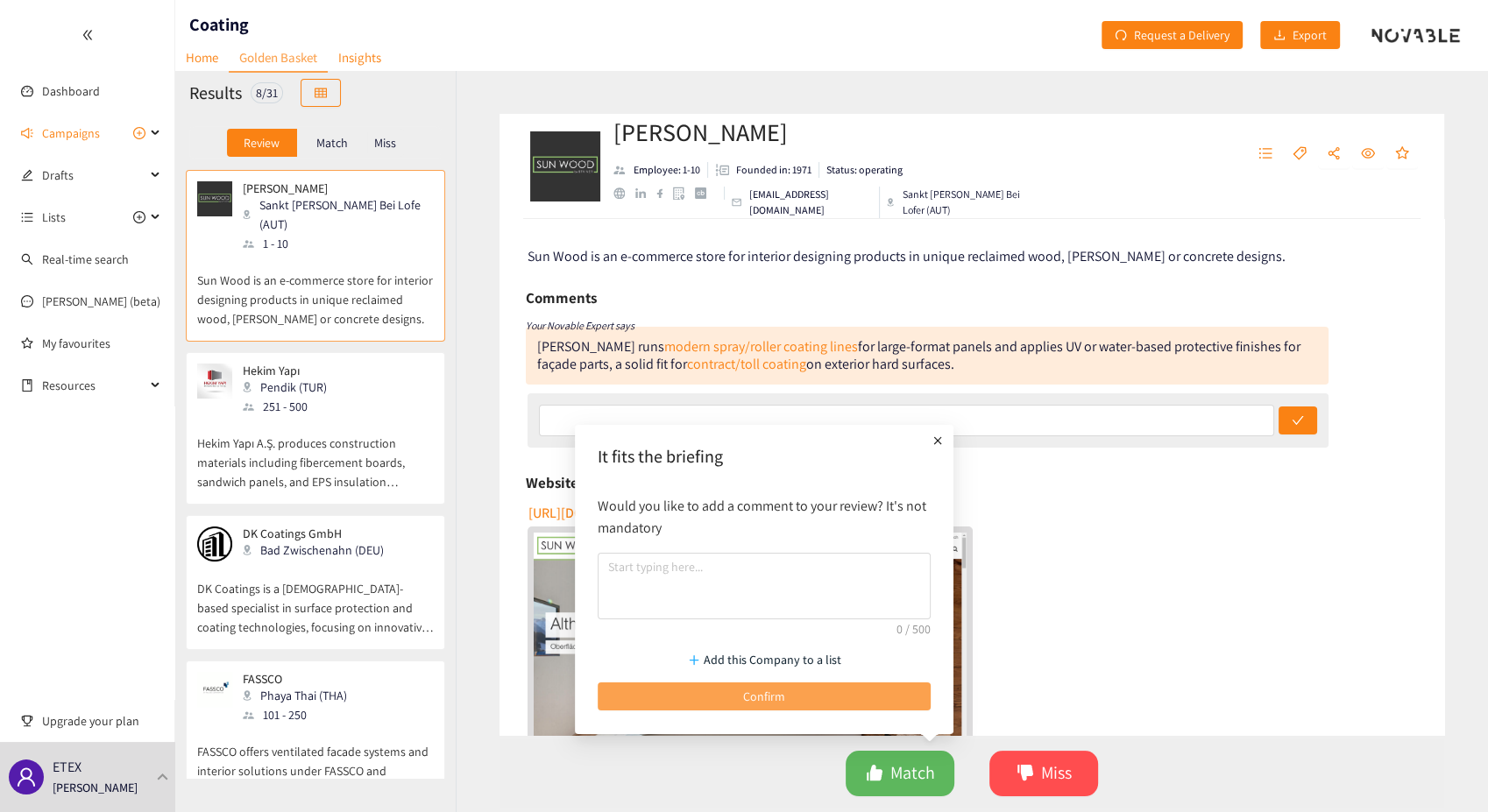
click at [802, 696] on button "Confirm" at bounding box center [764, 697] width 333 height 28
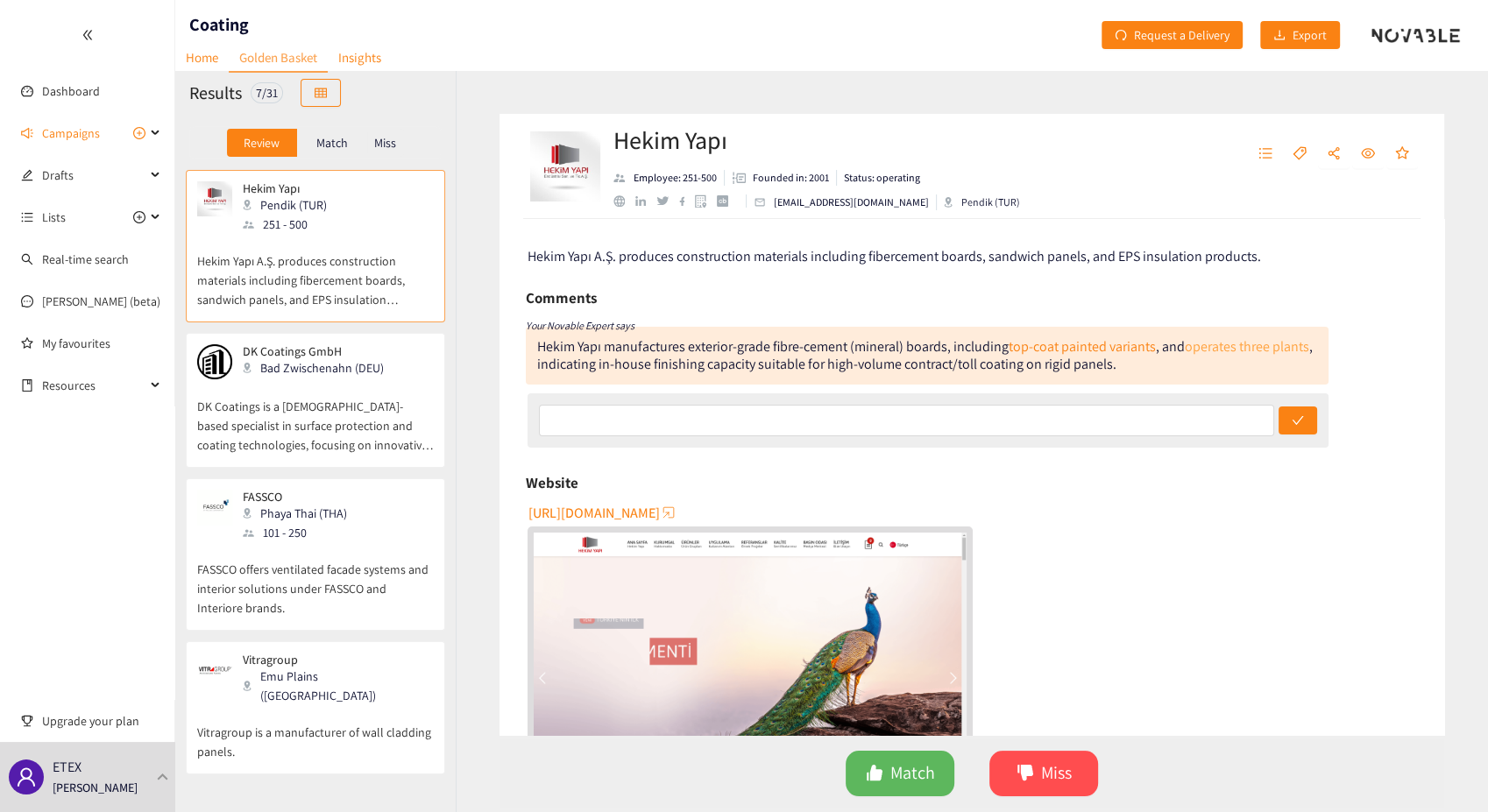
click at [1185, 355] on link "operates three plants" at bounding box center [1247, 347] width 125 height 18
click at [1018, 766] on icon "dislike" at bounding box center [1025, 772] width 18 height 18
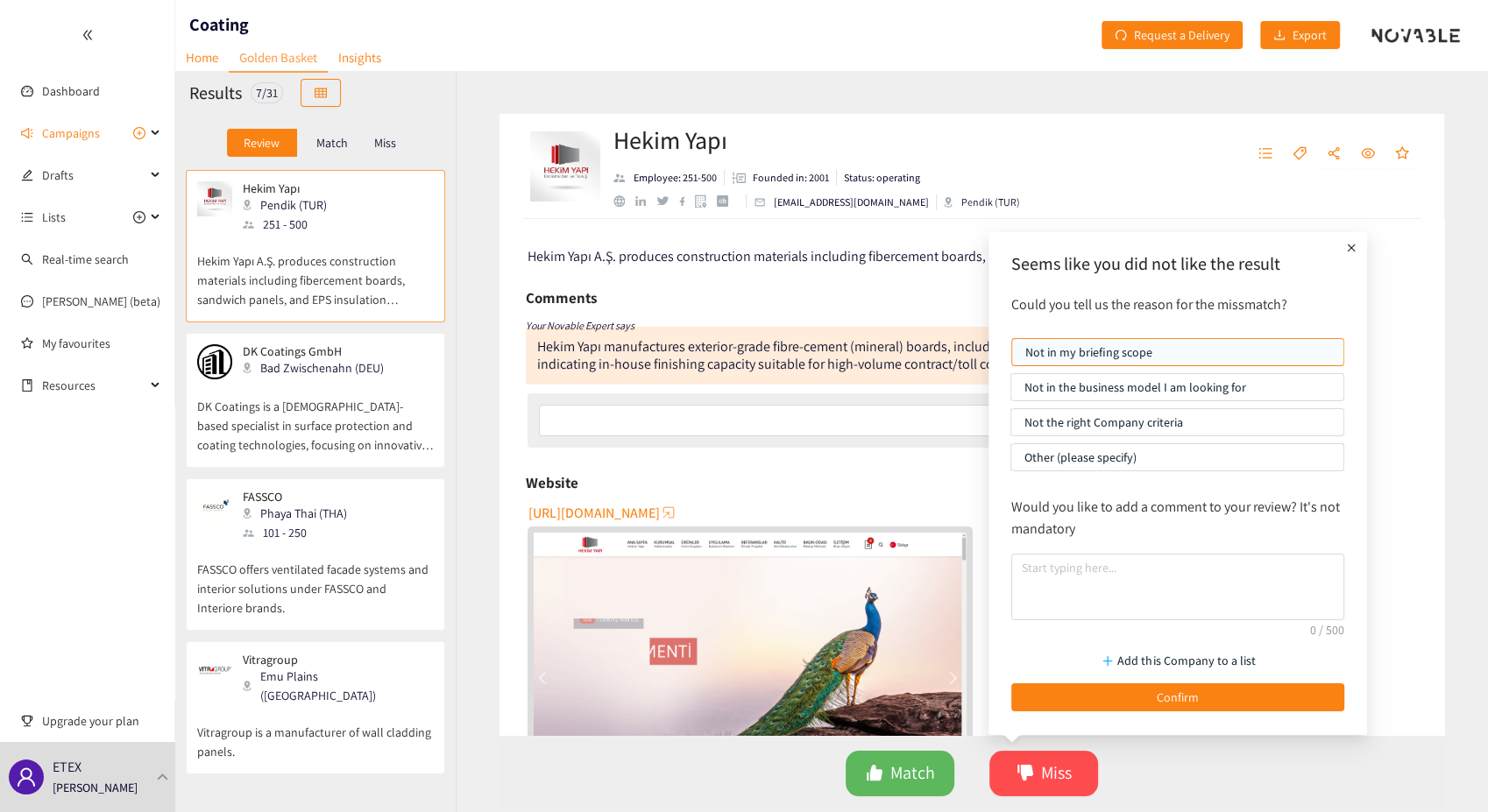
click at [1074, 460] on p "Other (please specify)" at bounding box center [1177, 457] width 306 height 26
click at [1012, 461] on input "Other (please specify)" at bounding box center [1012, 461] width 0 height 0
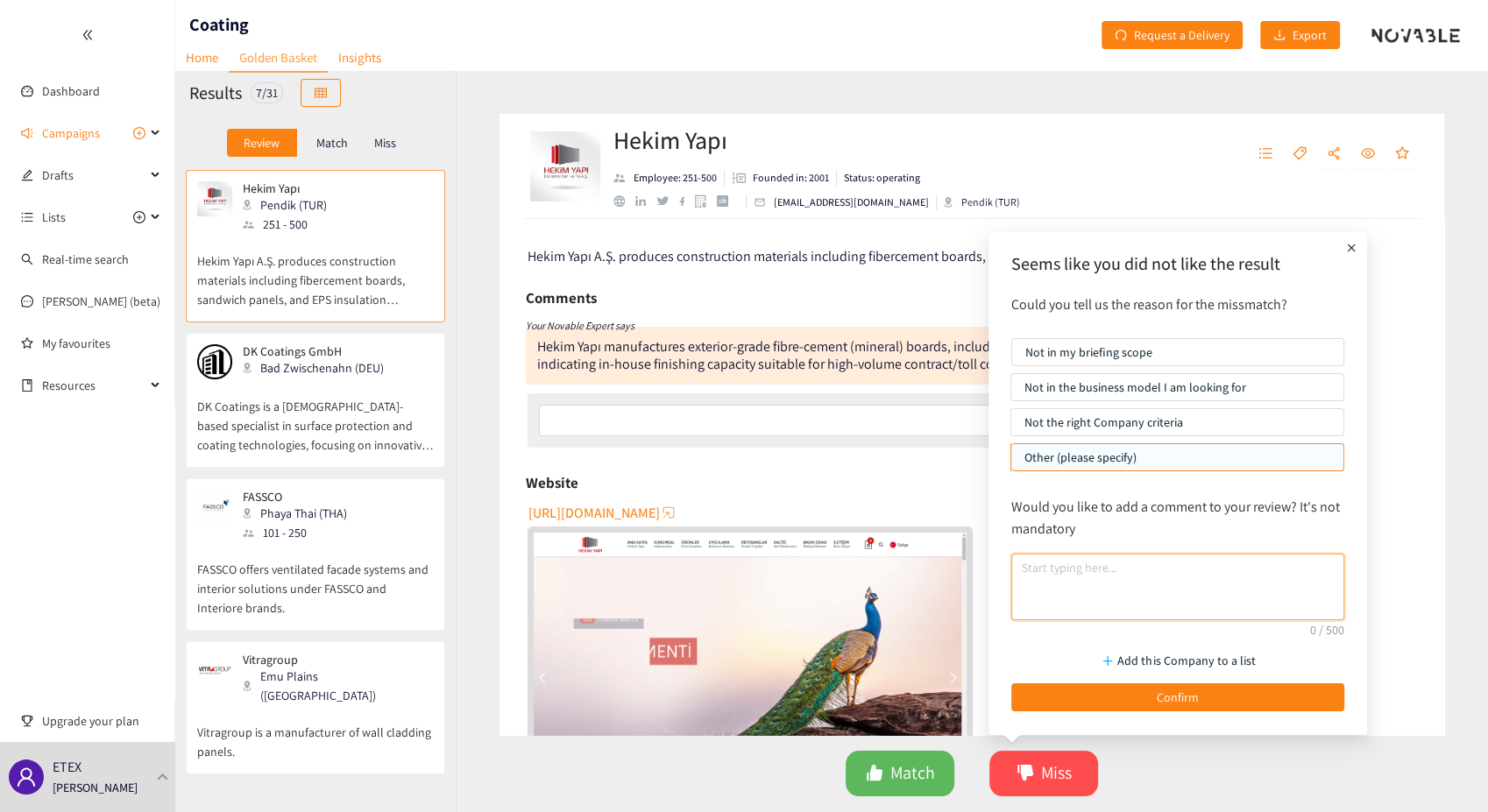
click at [1058, 579] on textarea at bounding box center [1178, 587] width 333 height 66
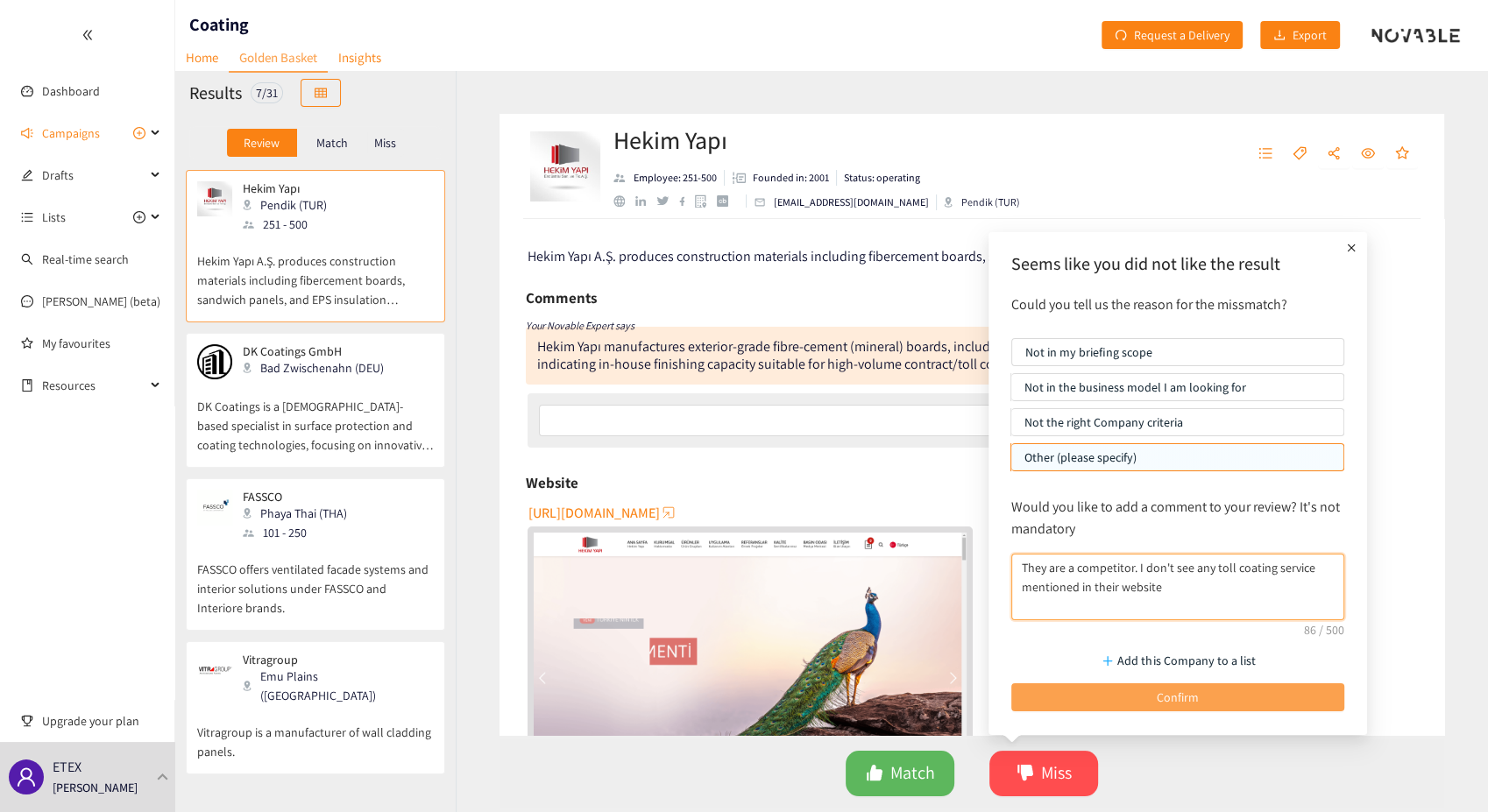
type textarea "They are a competitor. I don't see any toll coating service mentioned in their …"
click at [1132, 698] on button "Confirm" at bounding box center [1178, 698] width 333 height 28
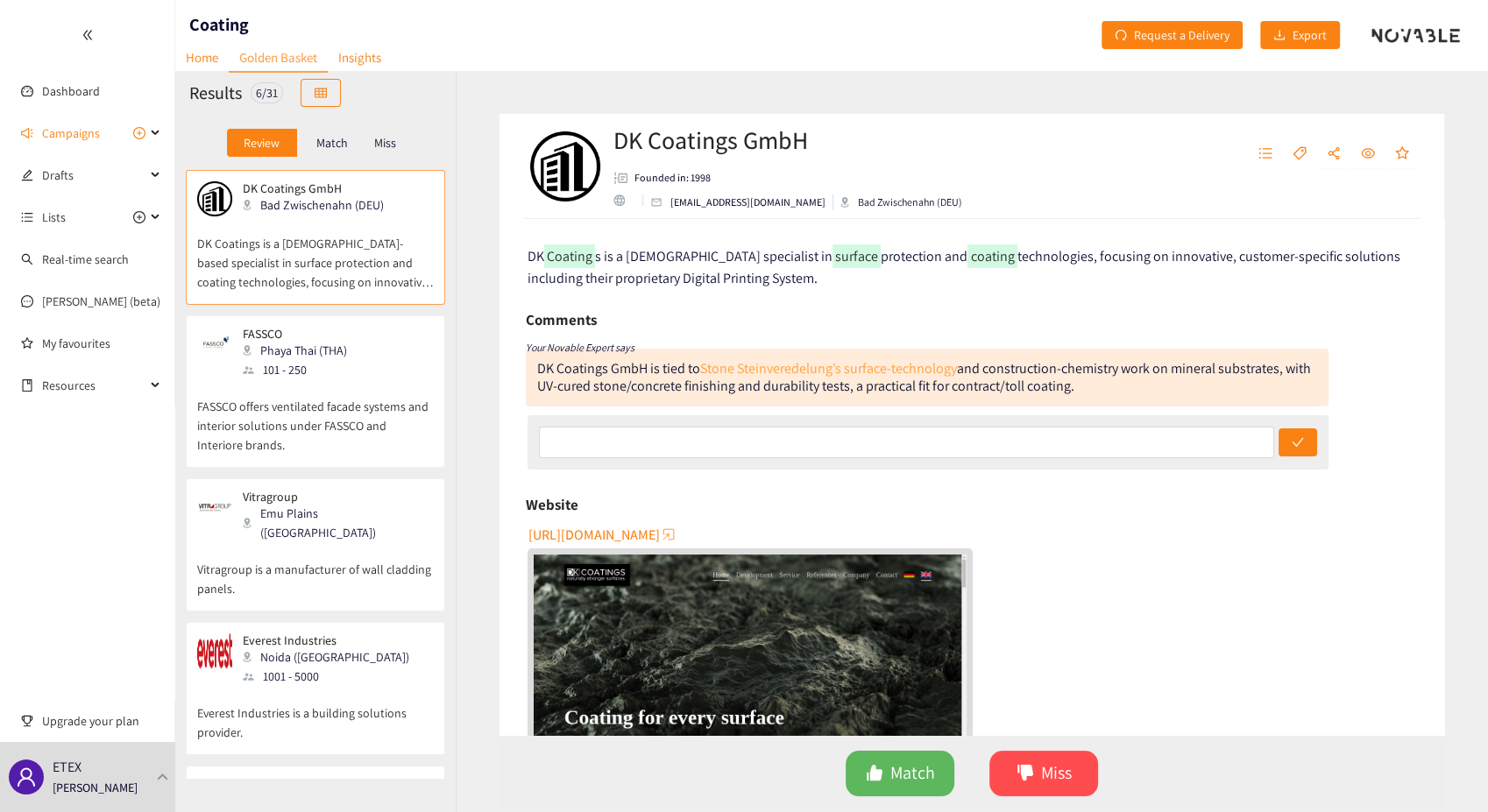
click at [910, 369] on link "Stone Steinveredelung’s surface-technology" at bounding box center [829, 368] width 257 height 18
click at [1041, 776] on span "Miss" at bounding box center [1056, 772] width 30 height 27
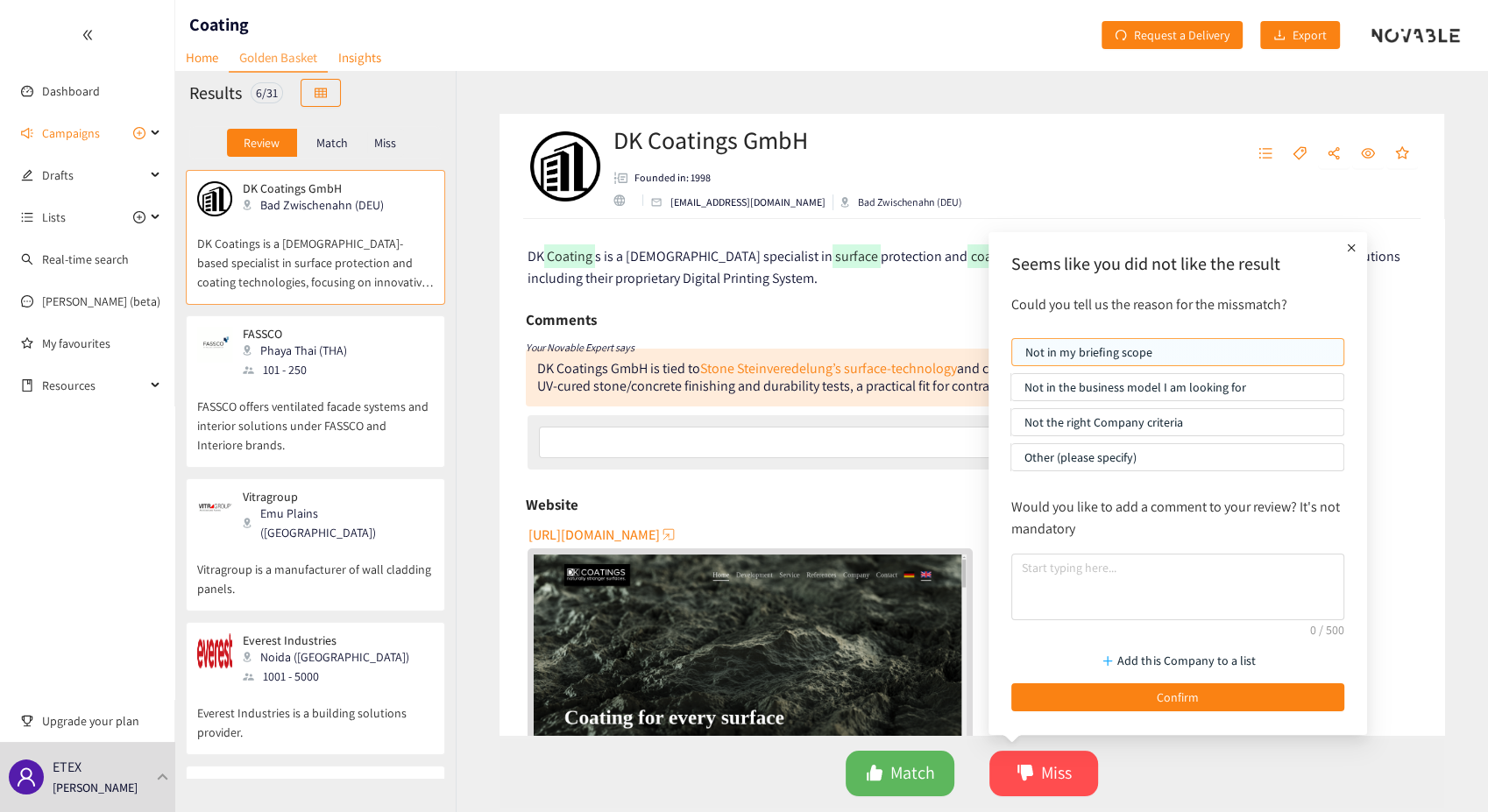
click at [1163, 351] on p "Not in my briefing scope" at bounding box center [1178, 352] width 305 height 26
click at [1013, 356] on input "Not in my briefing scope" at bounding box center [1013, 356] width 0 height 0
click at [1086, 574] on textarea at bounding box center [1178, 587] width 333 height 66
click at [1102, 569] on textarea "Not relevant: tehy produce coatings and paints" at bounding box center [1178, 587] width 333 height 66
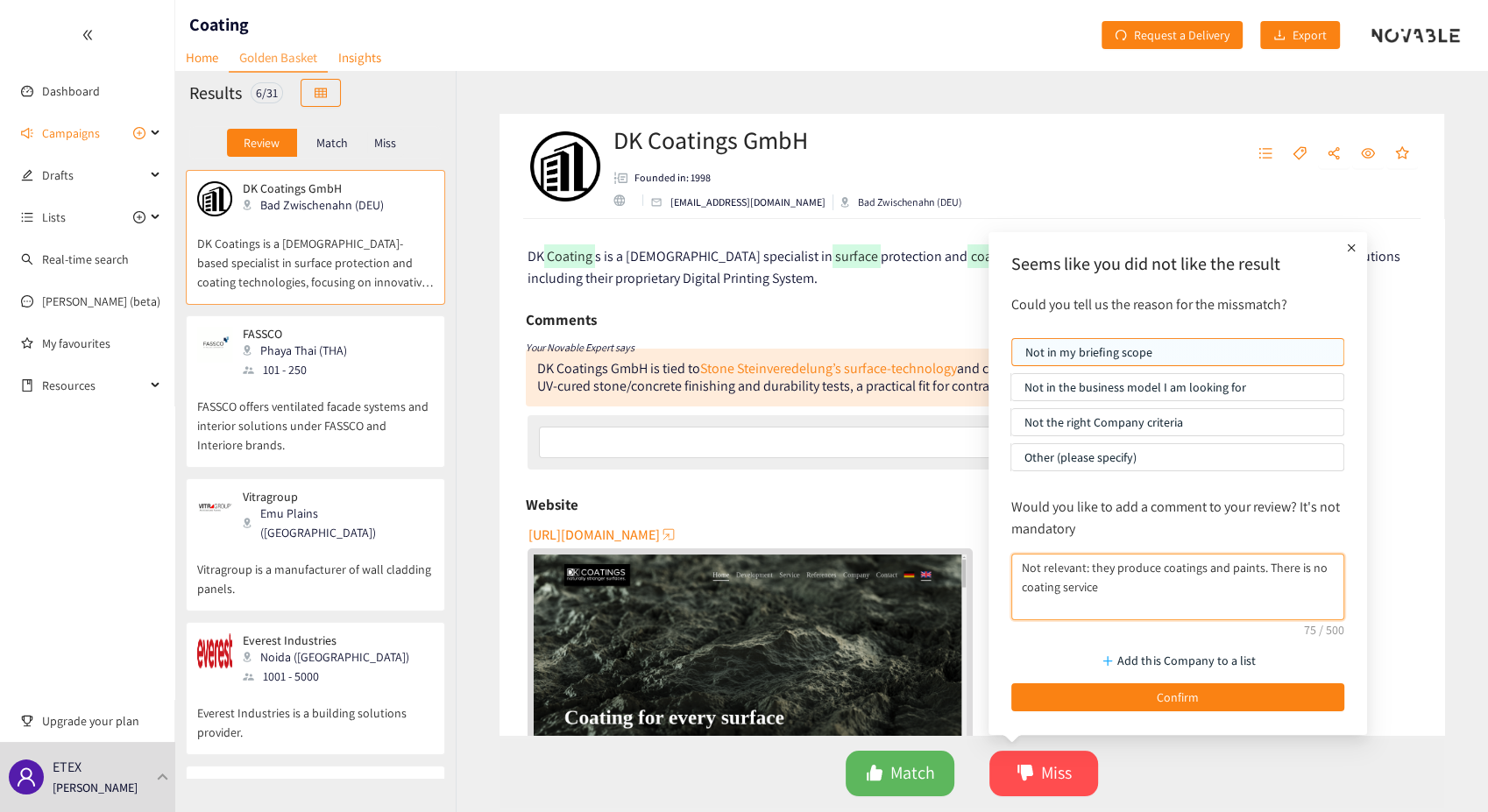
drag, startPoint x: 1264, startPoint y: 566, endPoint x: 1280, endPoint y: 592, distance: 30.5
click at [1280, 592] on textarea "Not relevant: they produce coatings and paints. There is no coating service" at bounding box center [1178, 587] width 333 height 66
paste textarea "y do not offer any"
type textarea "Not relevant: they produce coatings and paints. They do not offer any coating s…"
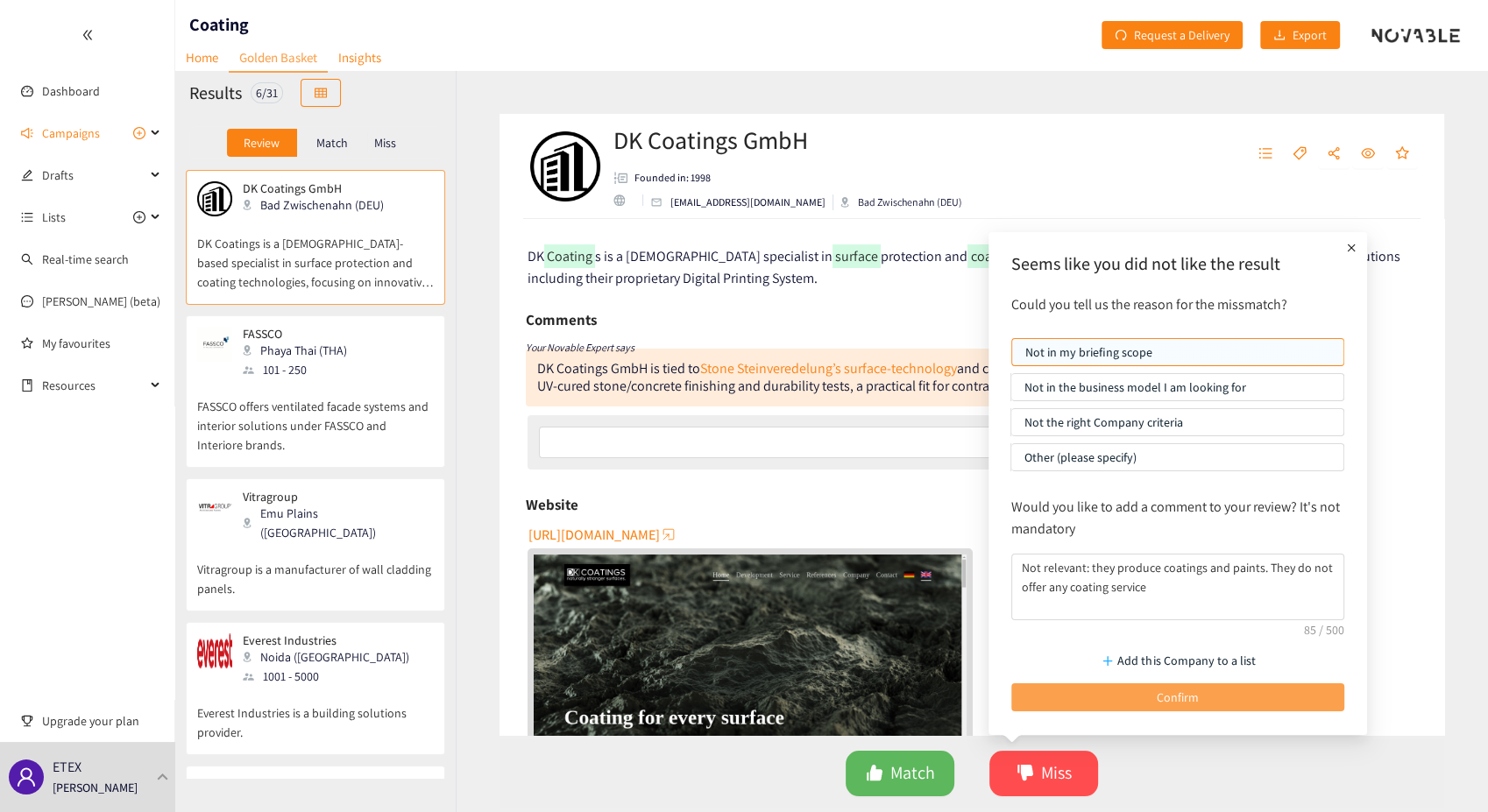
click at [1146, 698] on button "Confirm" at bounding box center [1178, 698] width 333 height 28
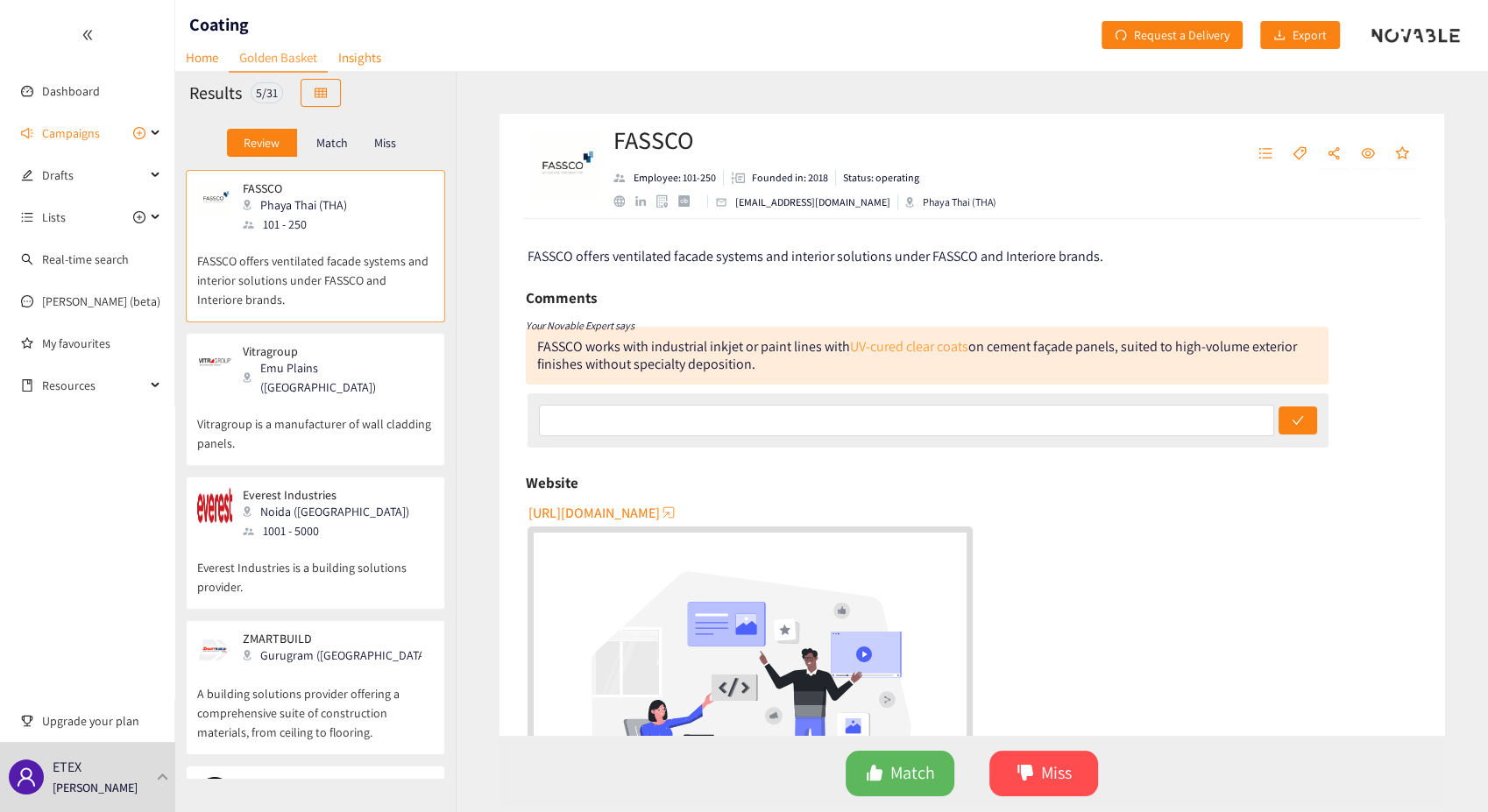
click at [910, 348] on link "UV-cured clear coats" at bounding box center [909, 347] width 118 height 18
click at [645, 511] on span "[URL][DOMAIN_NAME]" at bounding box center [594, 513] width 131 height 22
click at [1036, 769] on button "Miss" at bounding box center [1044, 773] width 109 height 45
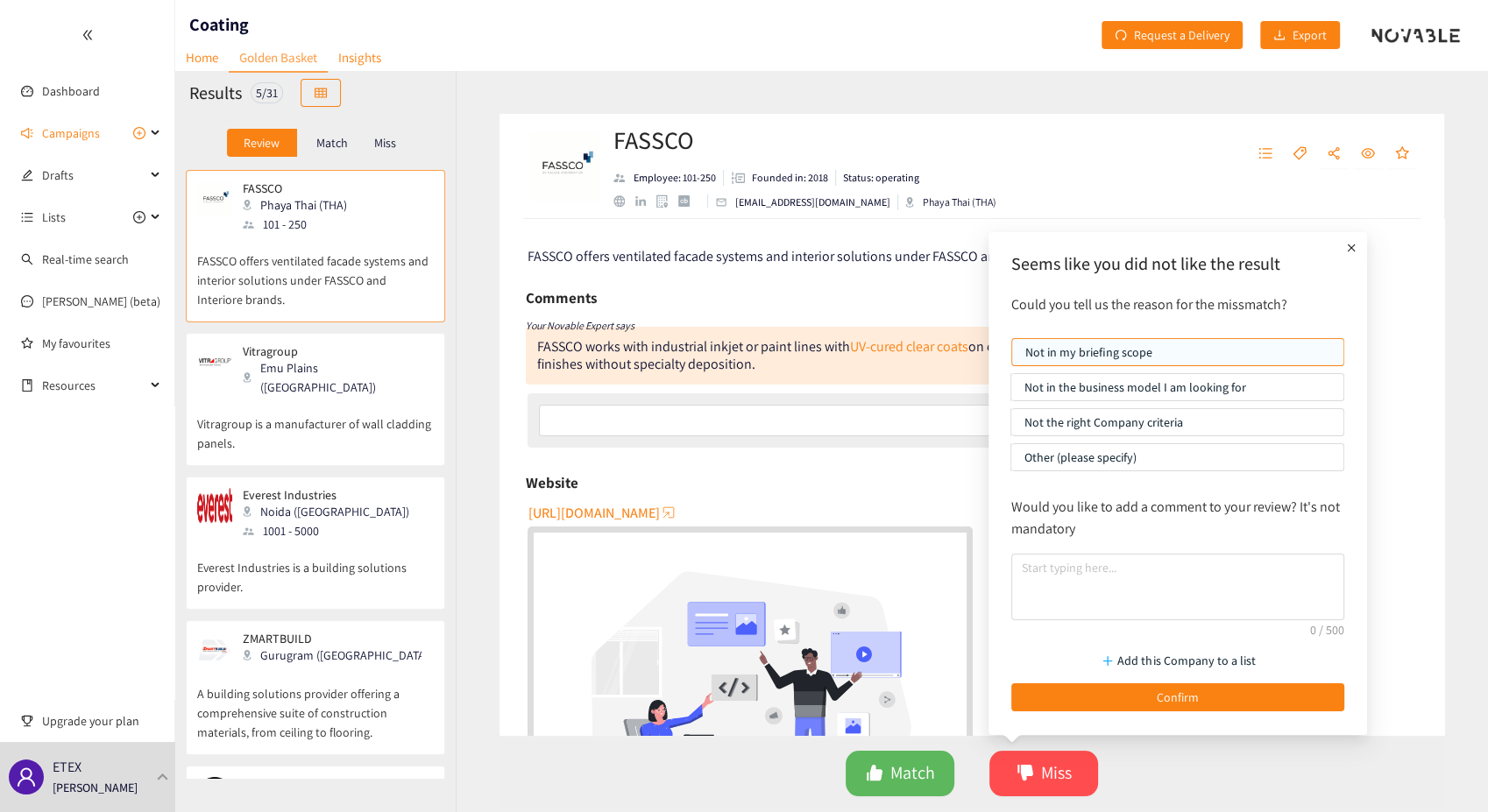
click at [1024, 452] on label "Other (please specify)" at bounding box center [1178, 457] width 333 height 28
click at [1012, 461] on input "Other (please specify)" at bounding box center [1012, 461] width 0 height 0
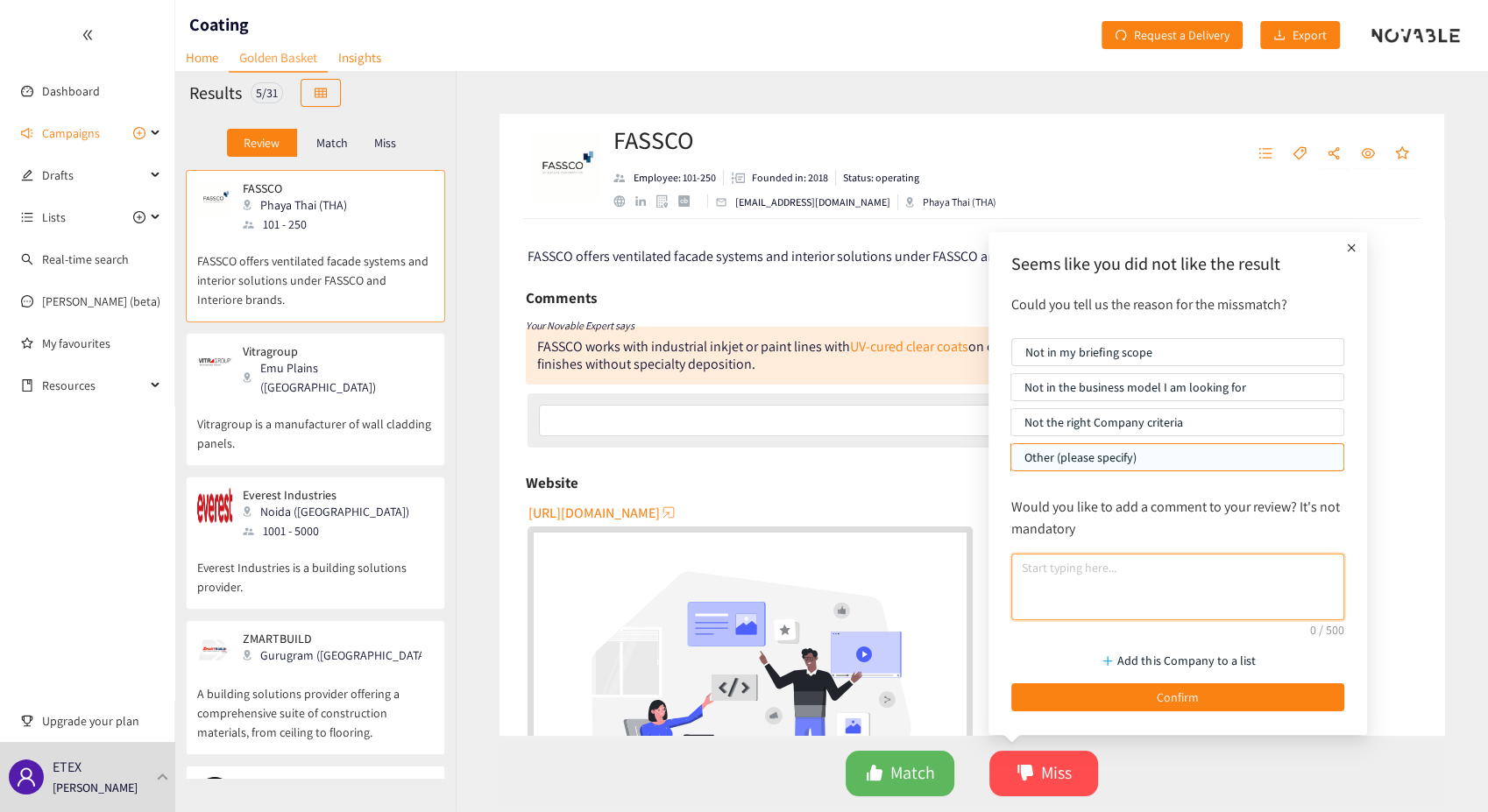
click at [1073, 565] on textarea at bounding box center [1178, 587] width 333 height 66
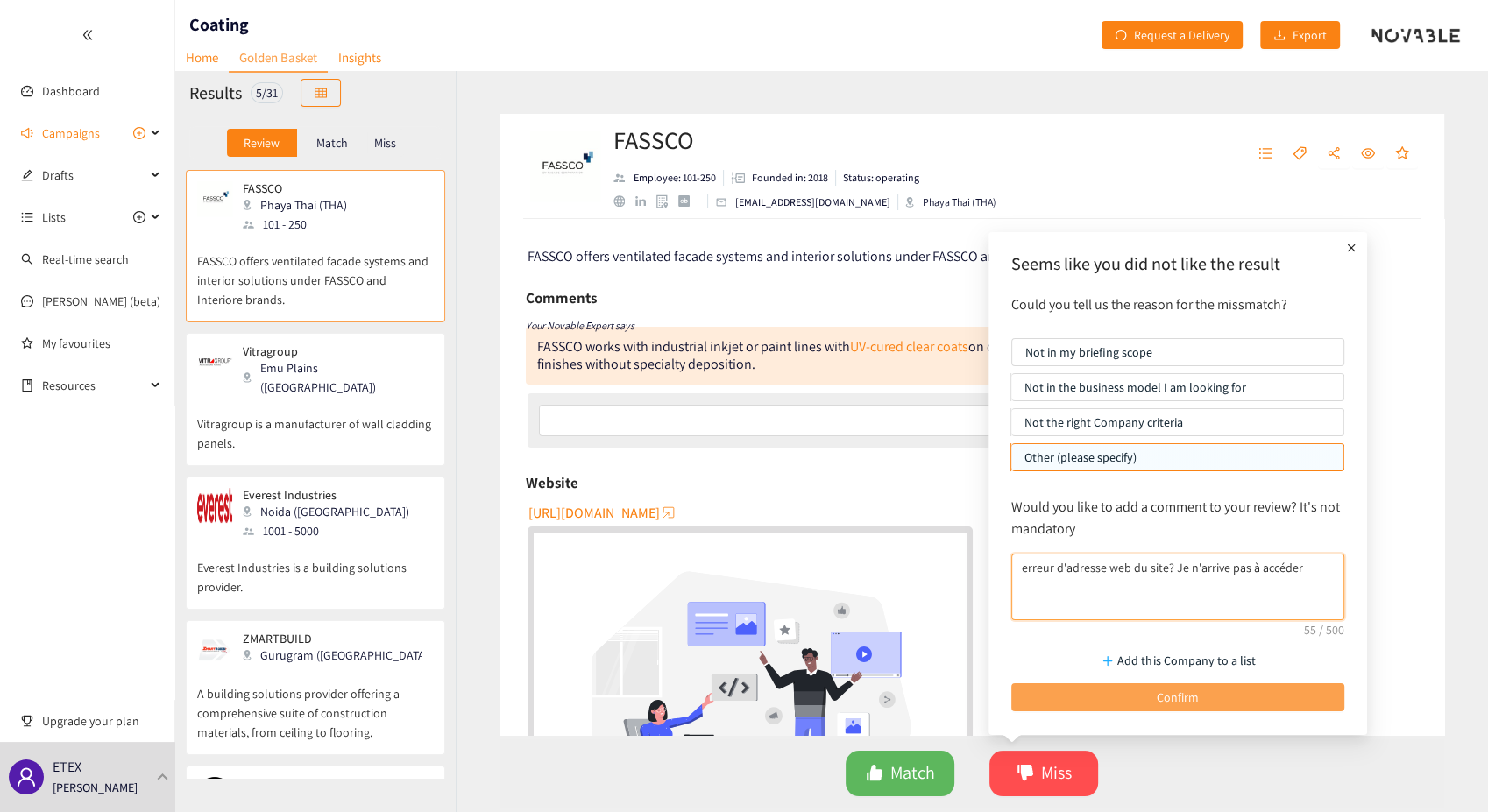
type textarea "erreur d'adresse web du site? Je n'arrive pas à accéder"
click at [1169, 698] on span "Confirm" at bounding box center [1178, 697] width 42 height 19
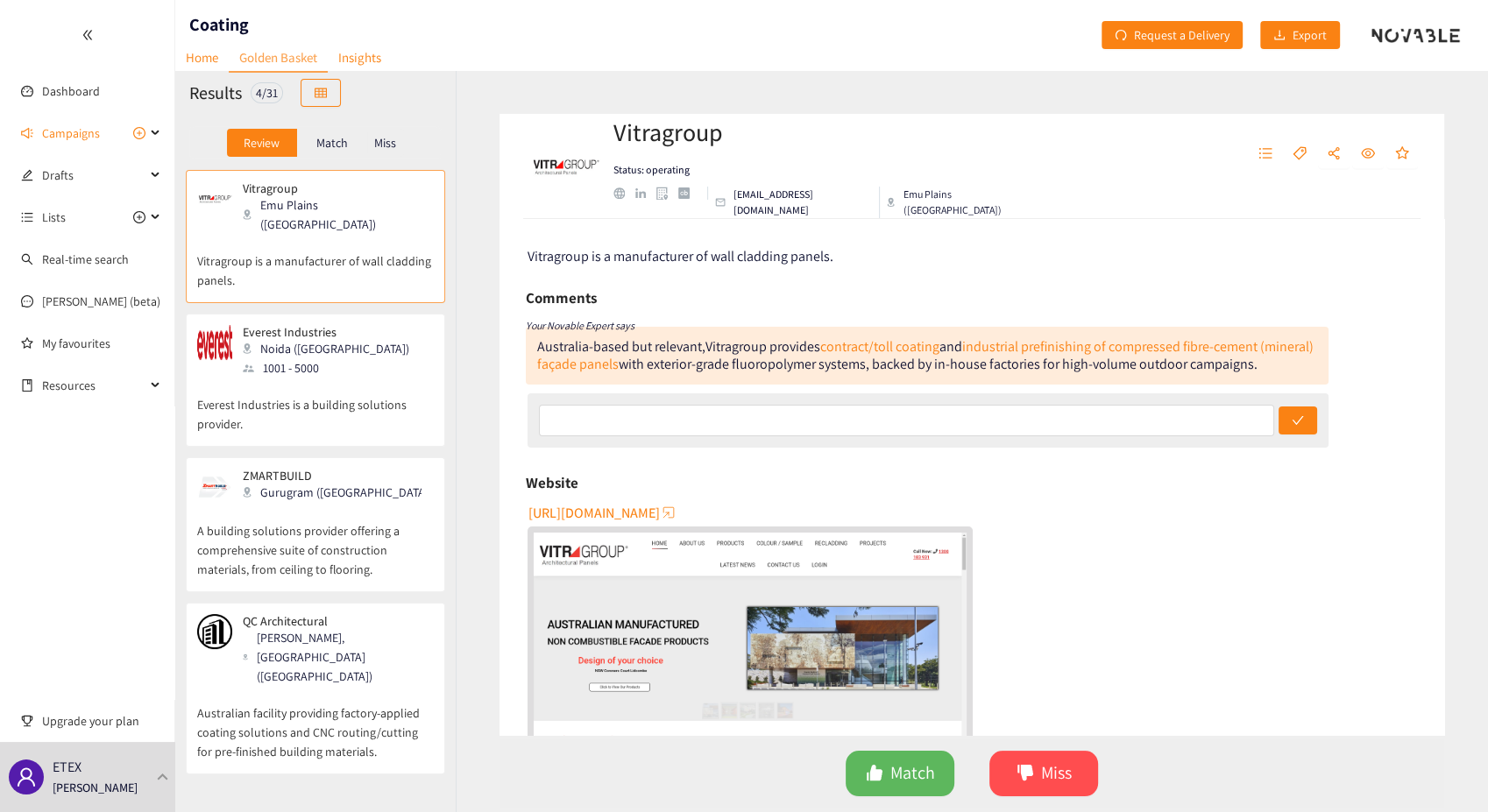
click at [312, 484] on div "Gurugram ([GEOGRAPHIC_DATA])" at bounding box center [337, 492] width 189 height 19
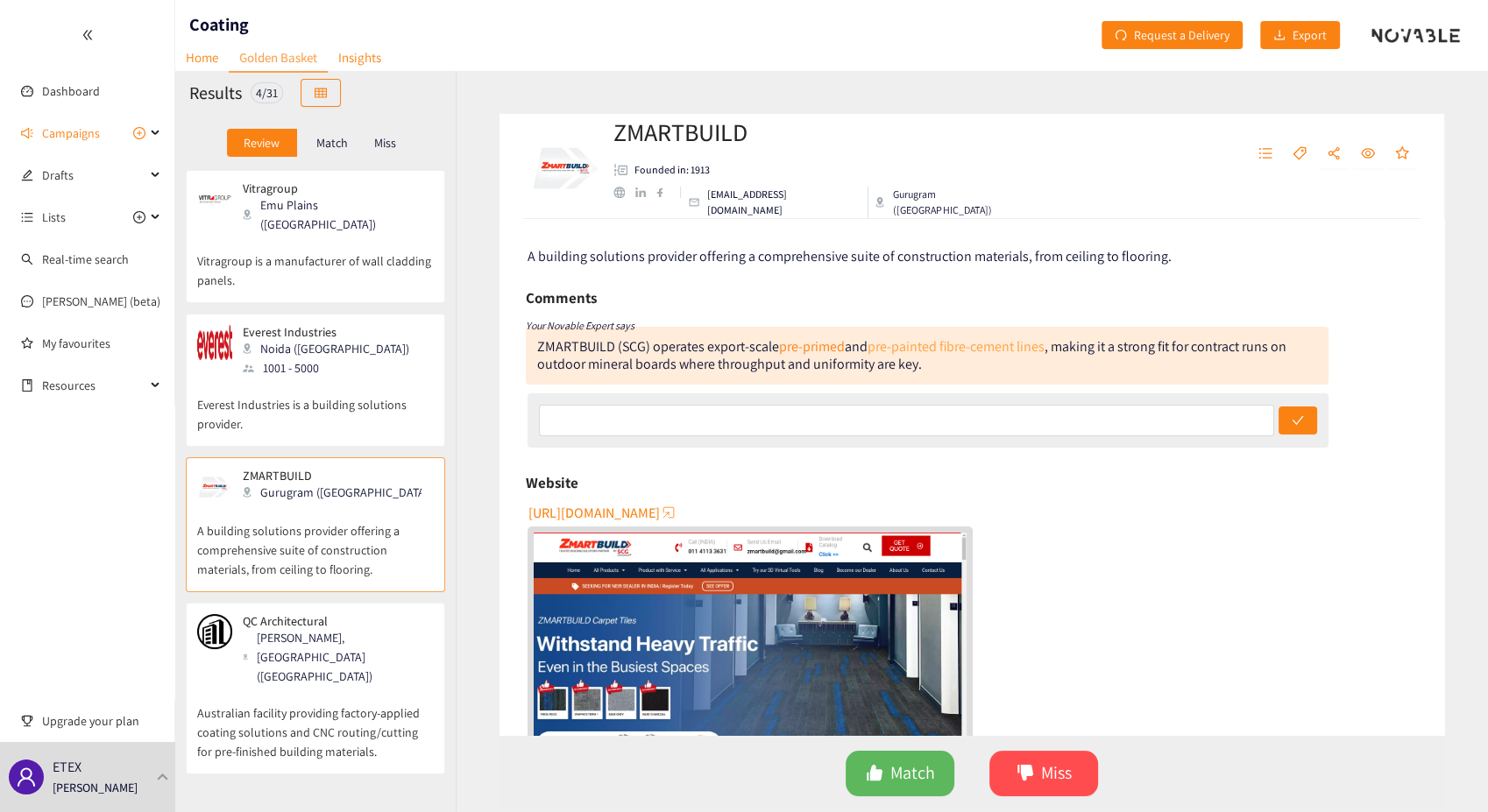
click at [933, 350] on link "pre-painted fibre-cement lines" at bounding box center [956, 347] width 177 height 18
click at [1046, 774] on span "Miss" at bounding box center [1056, 772] width 30 height 27
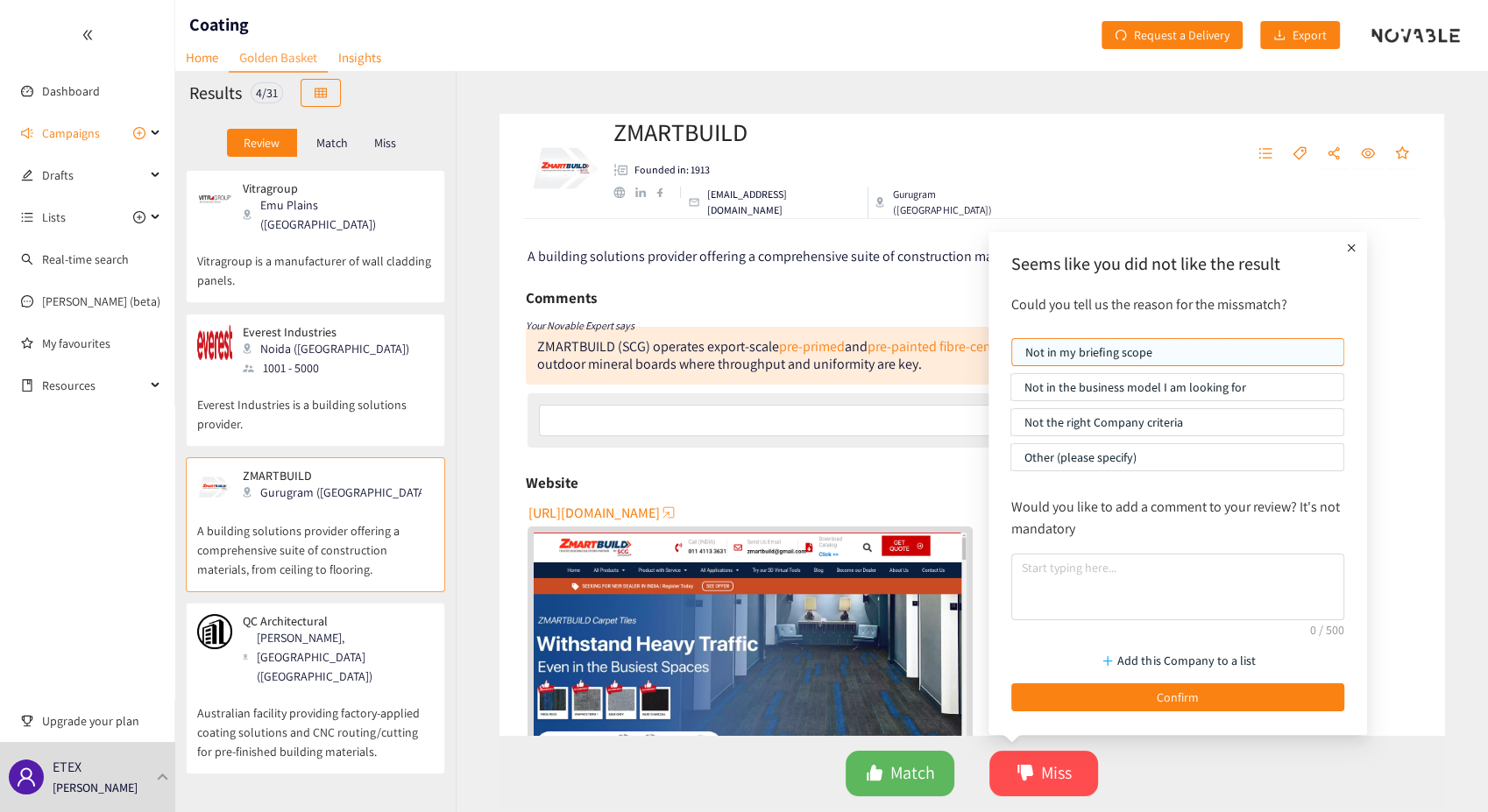
click at [1062, 419] on p "Not the right Company criteria" at bounding box center [1177, 422] width 306 height 26
click at [1012, 426] on input "Not the right Company criteria" at bounding box center [1012, 426] width 0 height 0
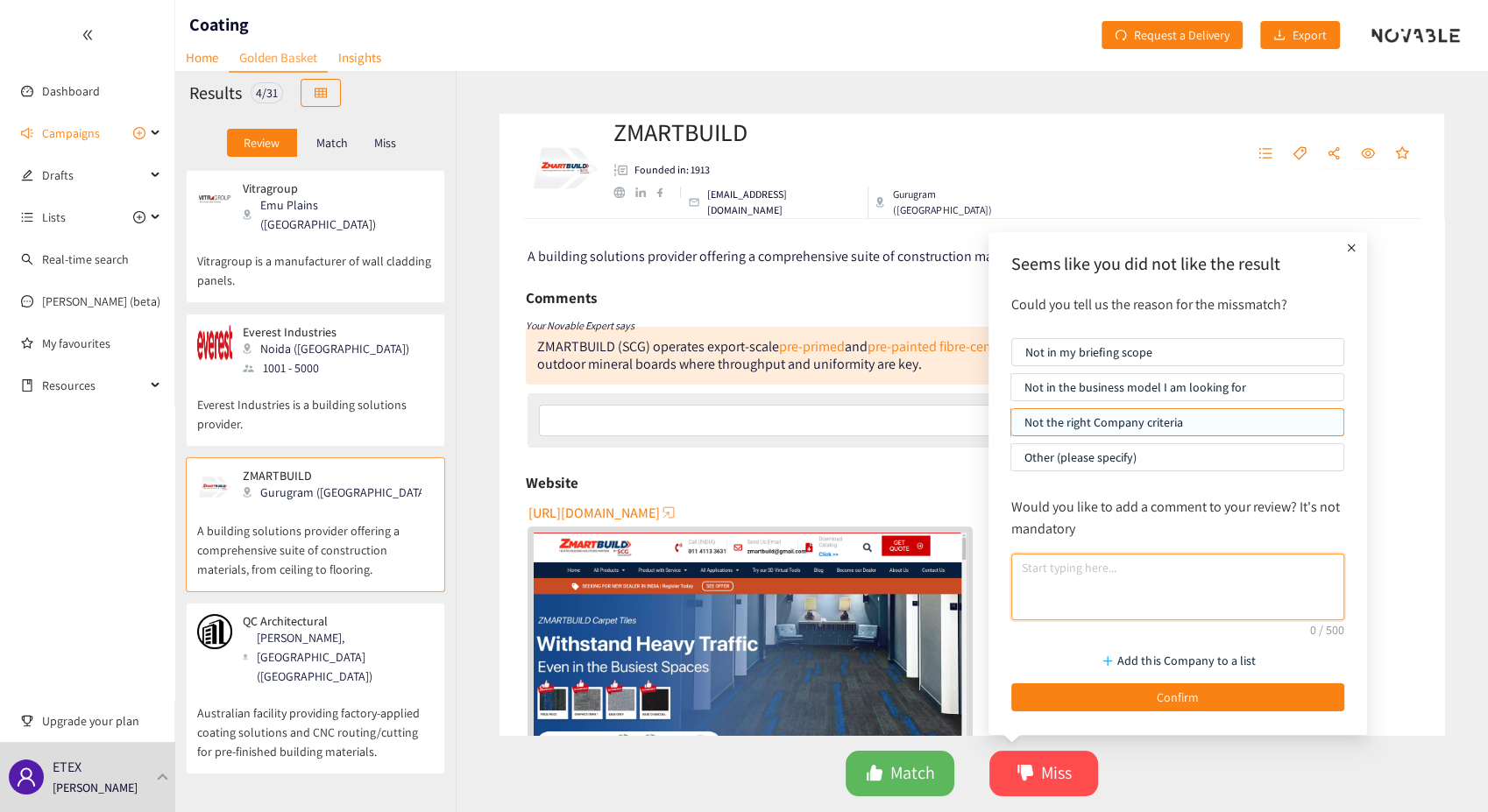
click at [1059, 571] on textarea at bounding box center [1178, 587] width 333 height 66
click at [1135, 568] on textarea "It is a building material dealer..." at bounding box center [1178, 587] width 333 height 66
drag, startPoint x: 1050, startPoint y: 566, endPoint x: 1089, endPoint y: 561, distance: 39.3
click at [1090, 562] on textarea "It is a building materials dealer..." at bounding box center [1178, 587] width 333 height 66
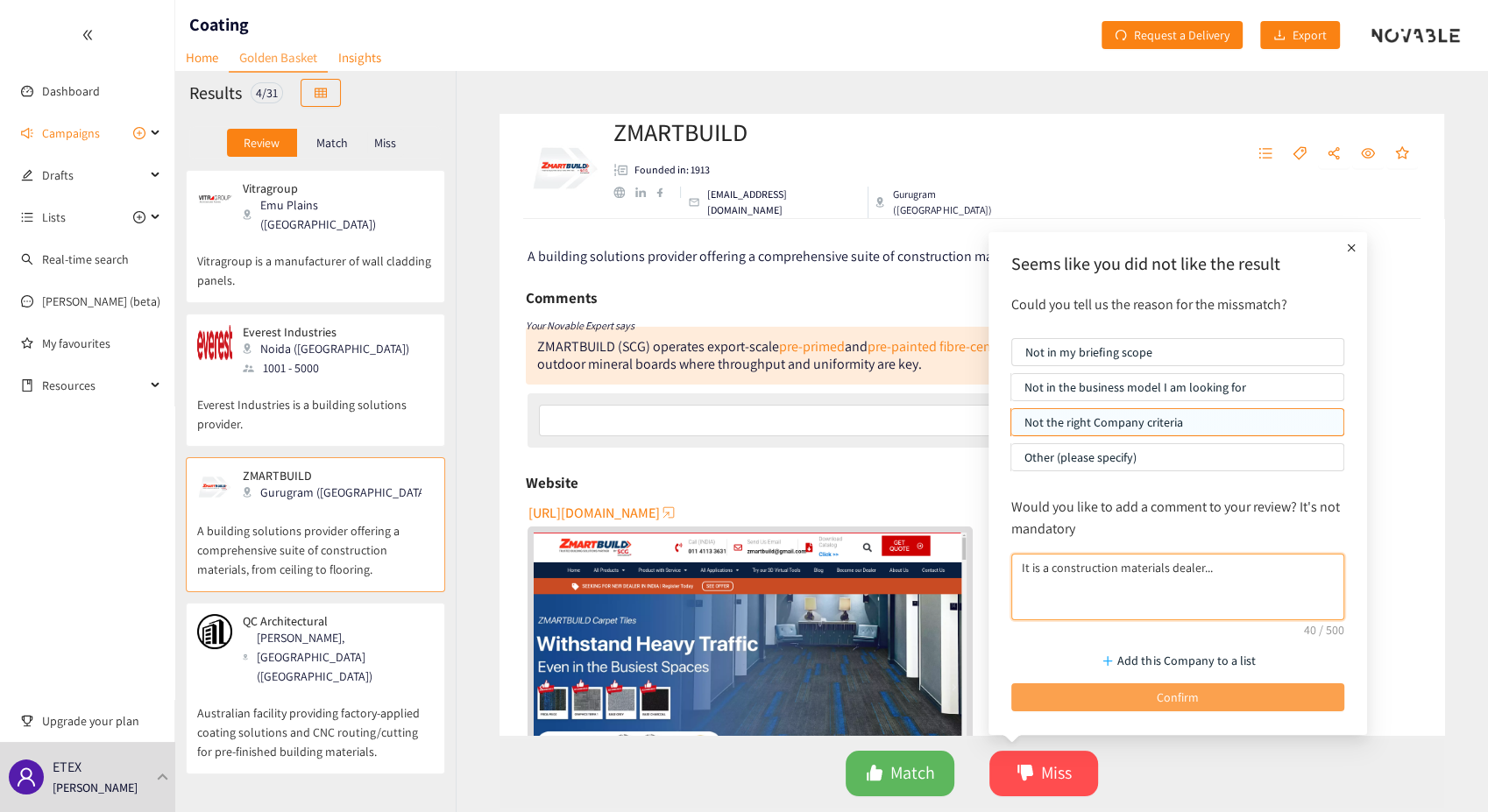
type textarea "It is a construction materials dealer..."
click at [1143, 700] on button "Confirm" at bounding box center [1178, 698] width 333 height 28
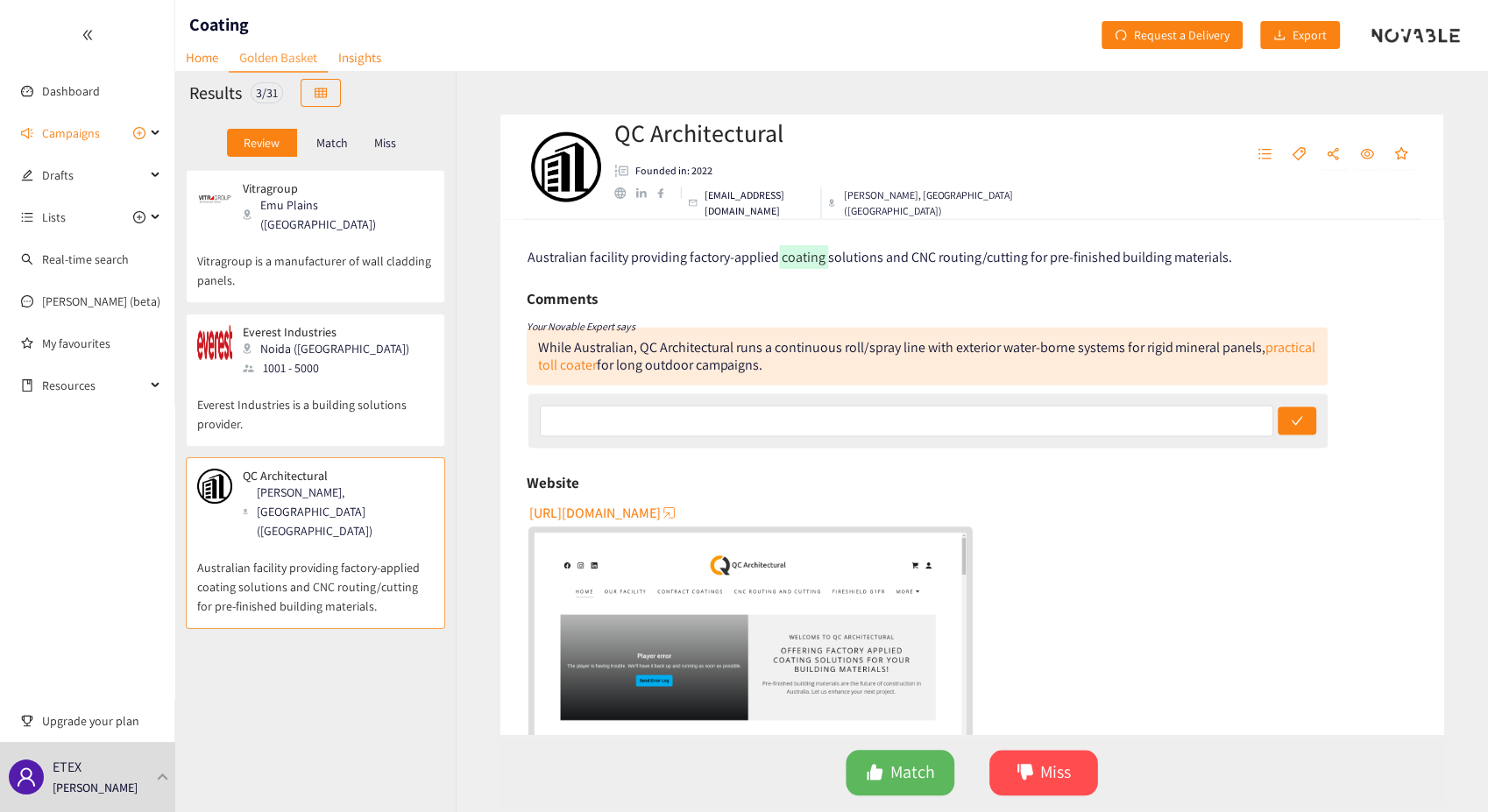
click at [330, 541] on p "Australian facility providing factory-applied coating solutions and CNC routing…" at bounding box center [316, 579] width 236 height 76
click at [597, 365] on link "practical toll coater" at bounding box center [927, 355] width 779 height 36
click at [871, 775] on icon "like" at bounding box center [874, 772] width 16 height 16
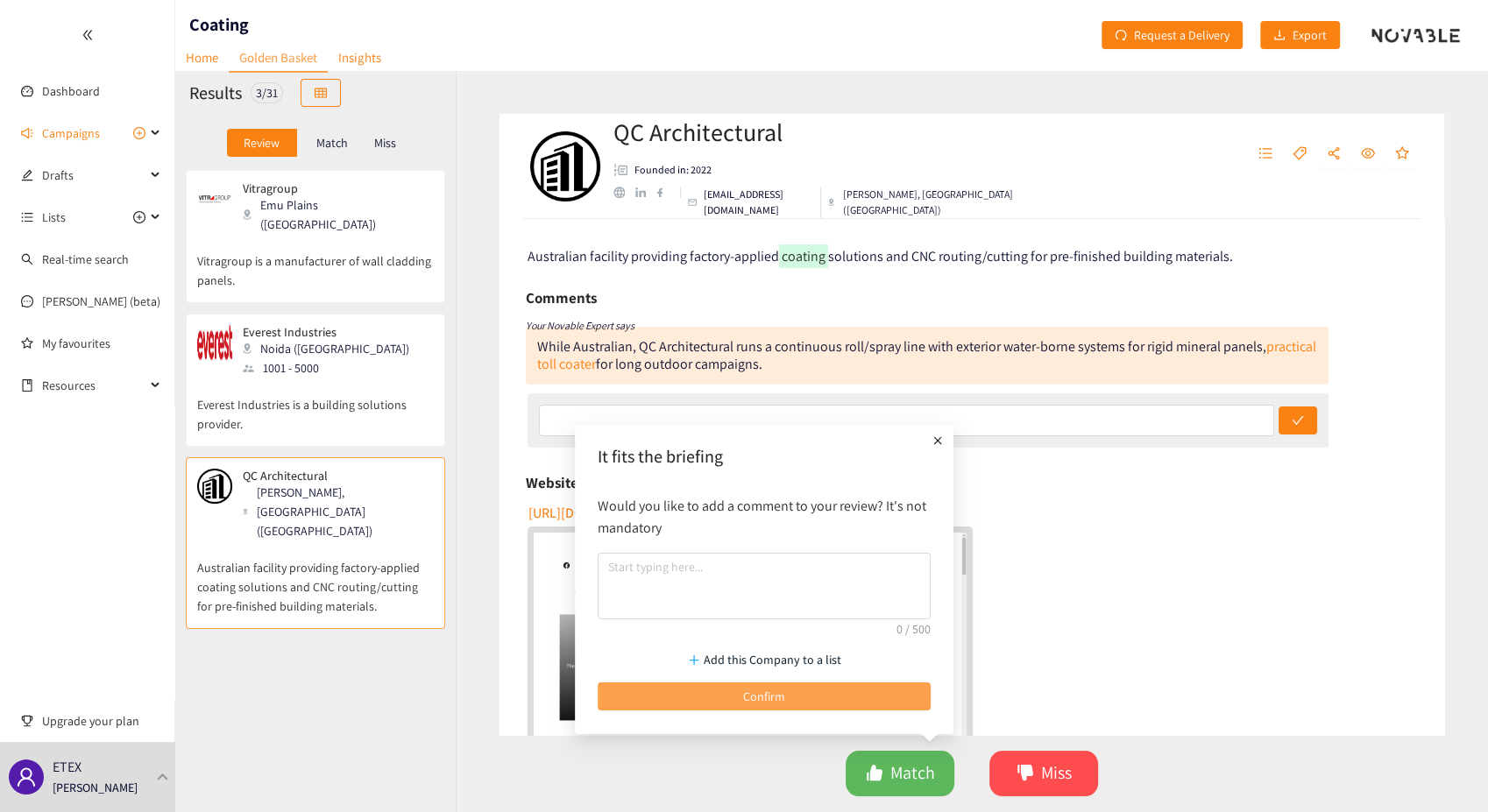
click at [798, 694] on button "Confirm" at bounding box center [764, 697] width 333 height 28
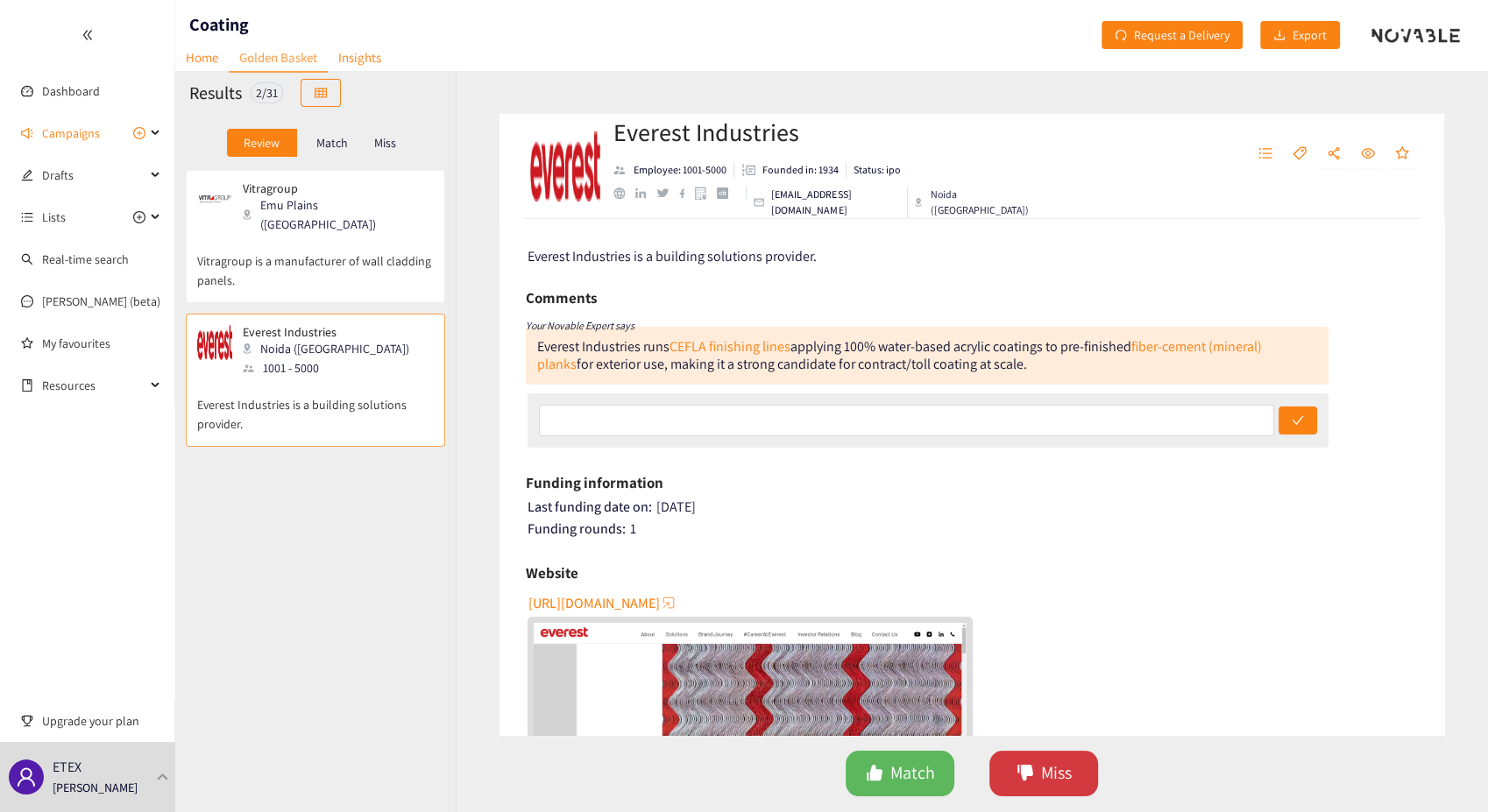
click at [1049, 782] on span "Miss" at bounding box center [1056, 772] width 30 height 27
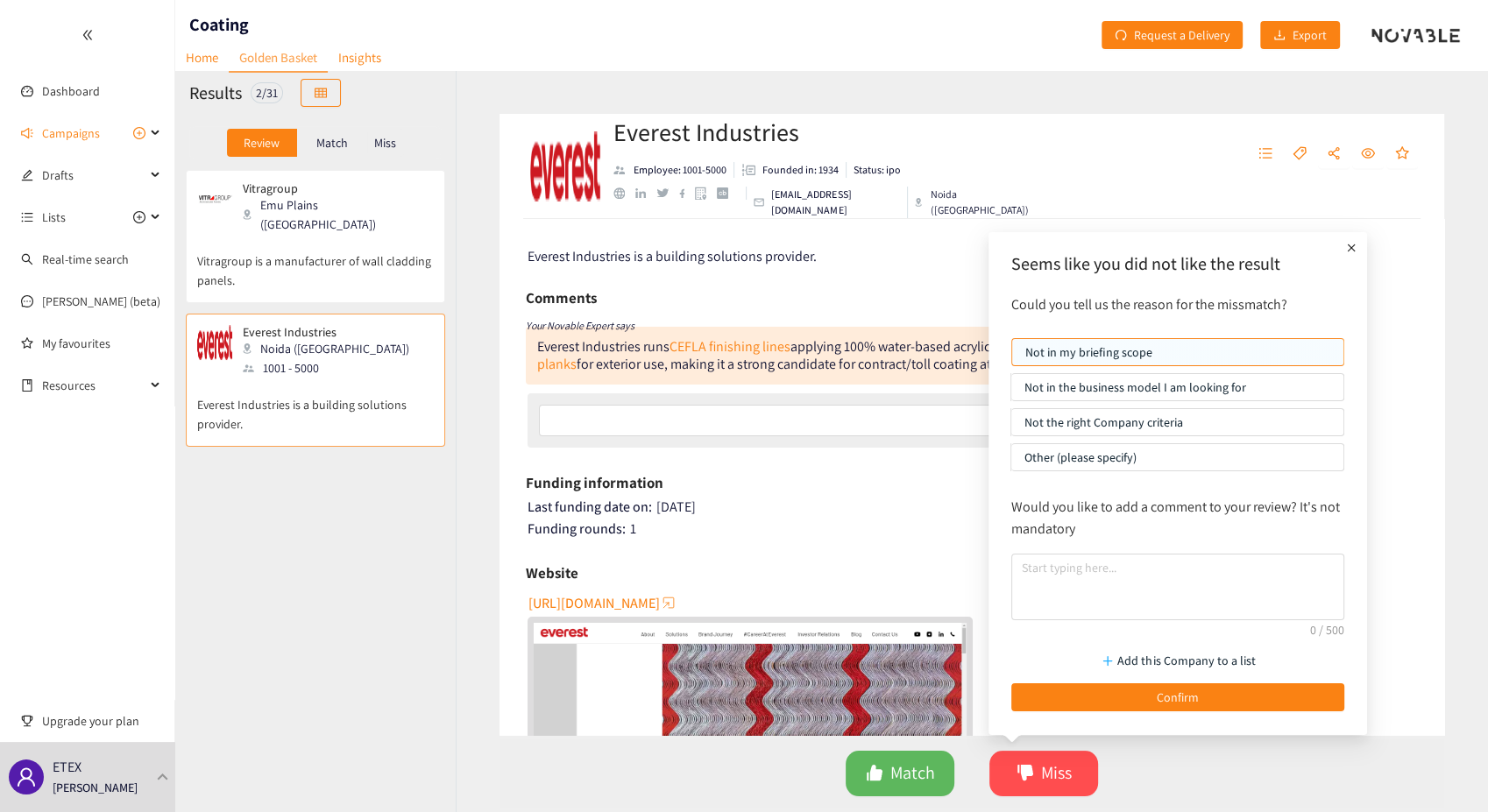
click at [1085, 424] on p "Not the right Company criteria" at bounding box center [1177, 422] width 306 height 26
click at [1012, 426] on input "Not the right Company criteria" at bounding box center [1012, 426] width 0 height 0
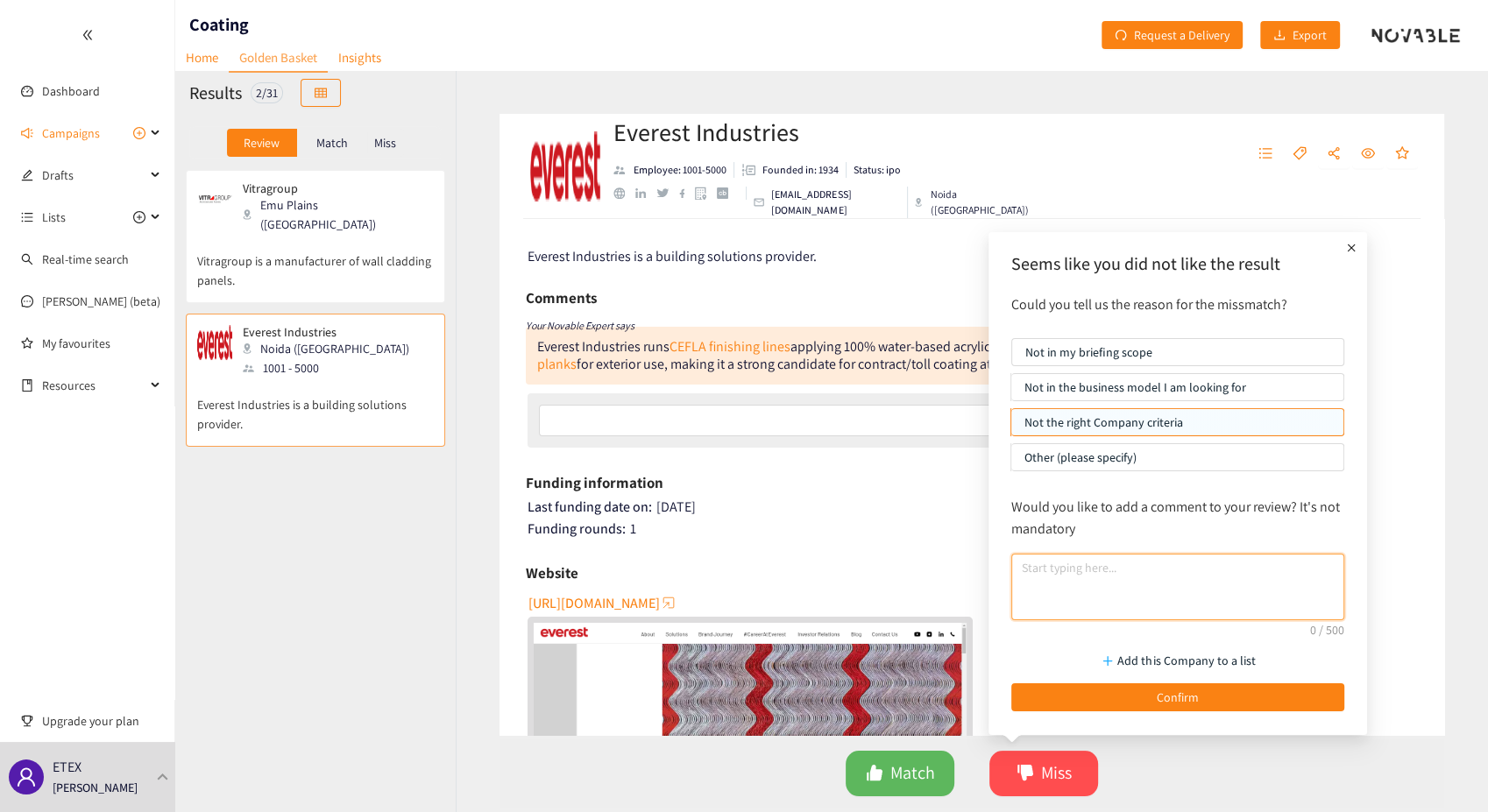
click at [1060, 571] on textarea at bounding box center [1178, 587] width 333 height 66
click at [638, 606] on span "[URL][DOMAIN_NAME]" at bounding box center [594, 603] width 131 height 22
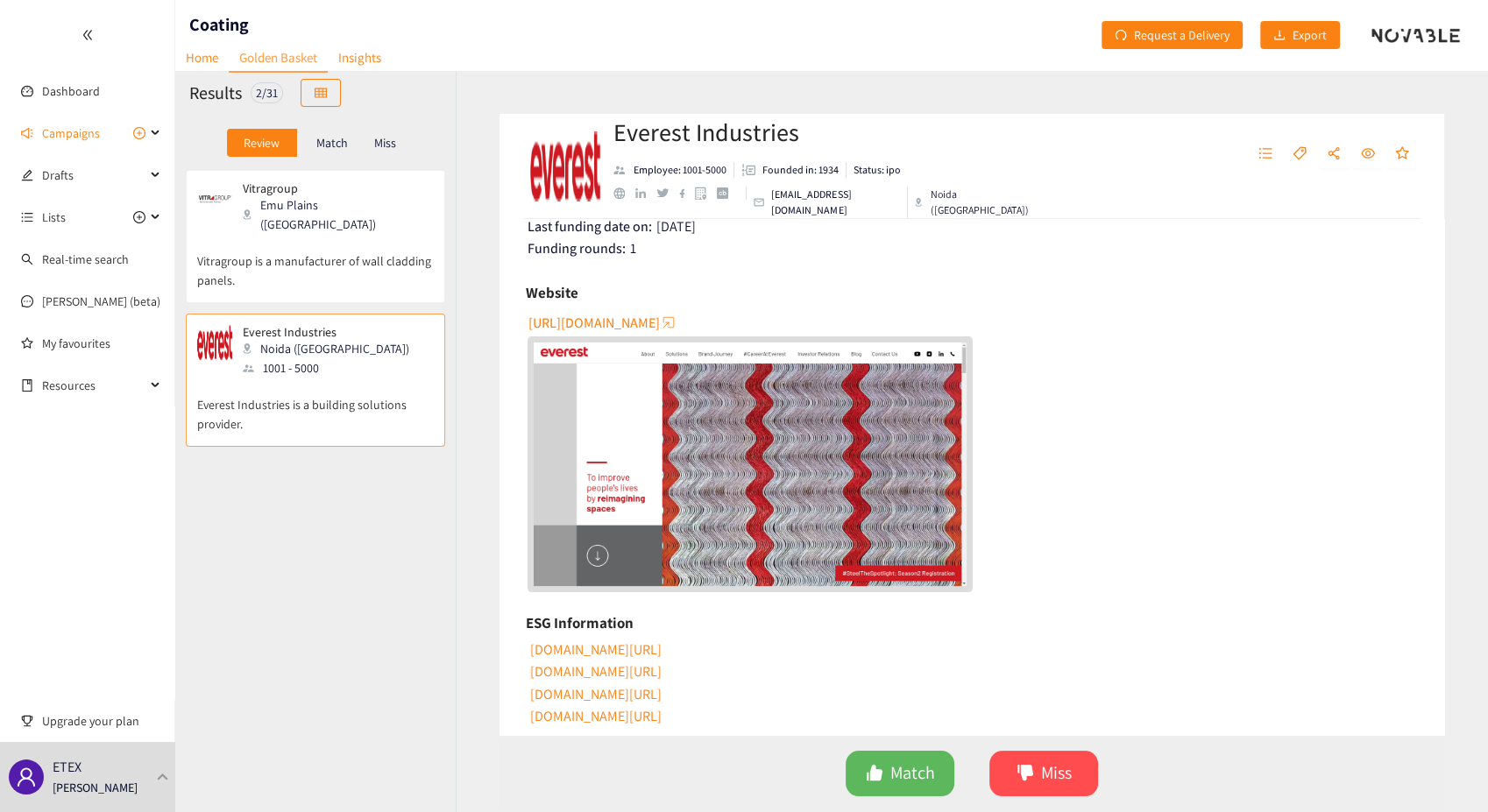
scroll to position [292, 0]
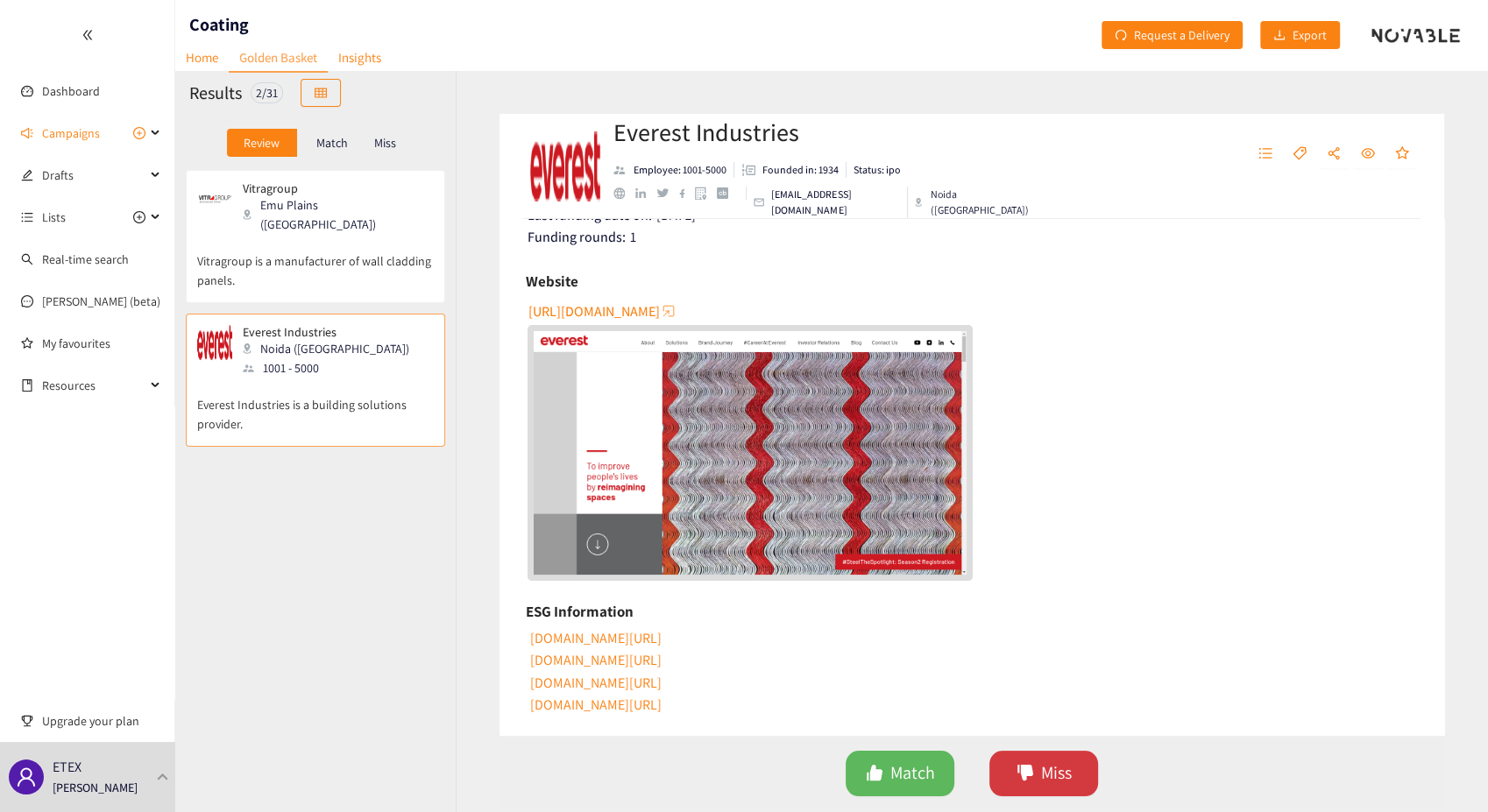
click at [1047, 782] on span "Miss" at bounding box center [1056, 772] width 30 height 27
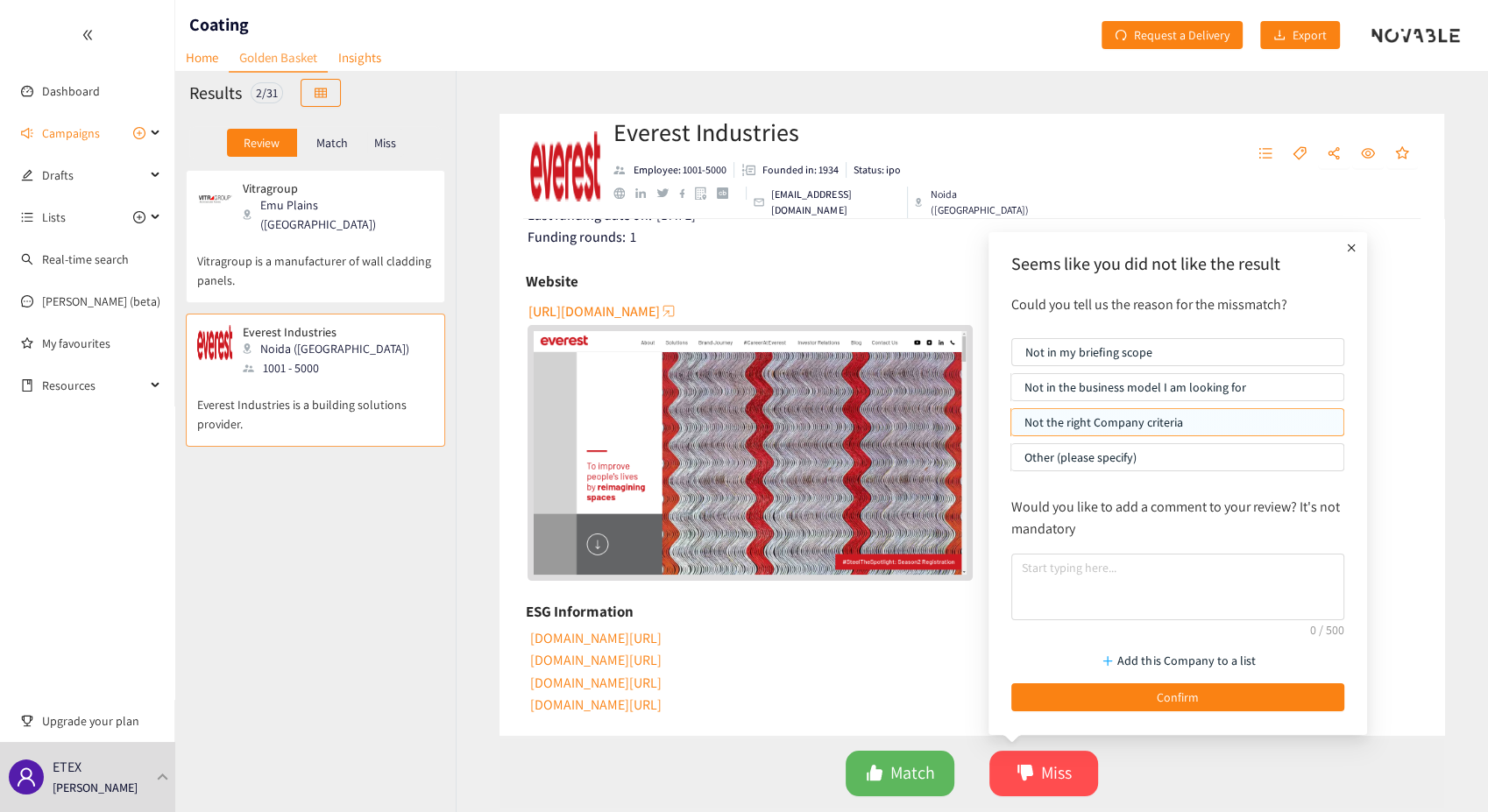
click at [1065, 423] on p "Not the right Company criteria" at bounding box center [1177, 422] width 306 height 26
click at [1012, 426] on input "Not the right Company criteria" at bounding box center [1012, 426] width 0 height 0
click at [1055, 568] on textarea at bounding box center [1178, 587] width 333 height 66
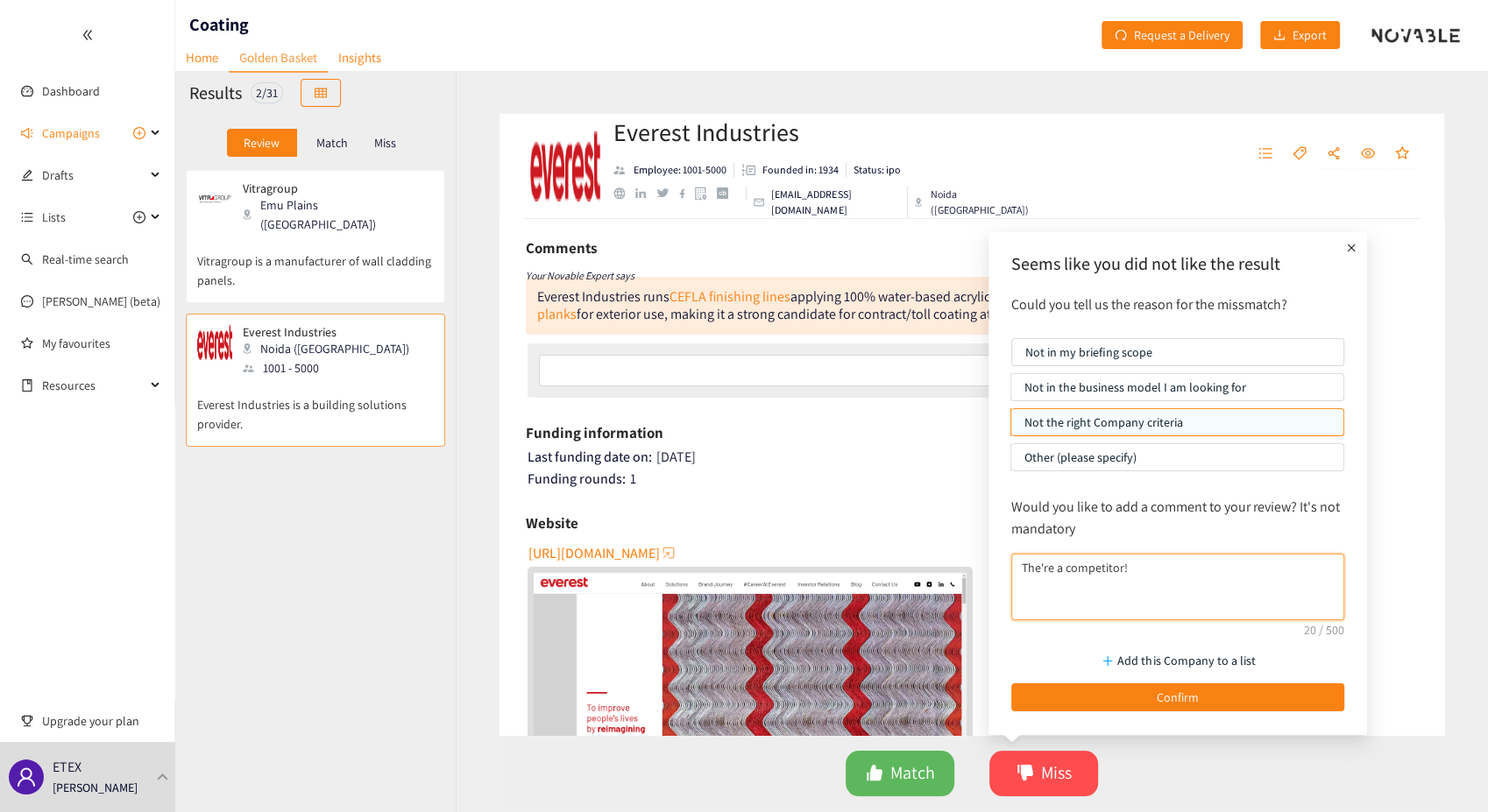
scroll to position [0, 0]
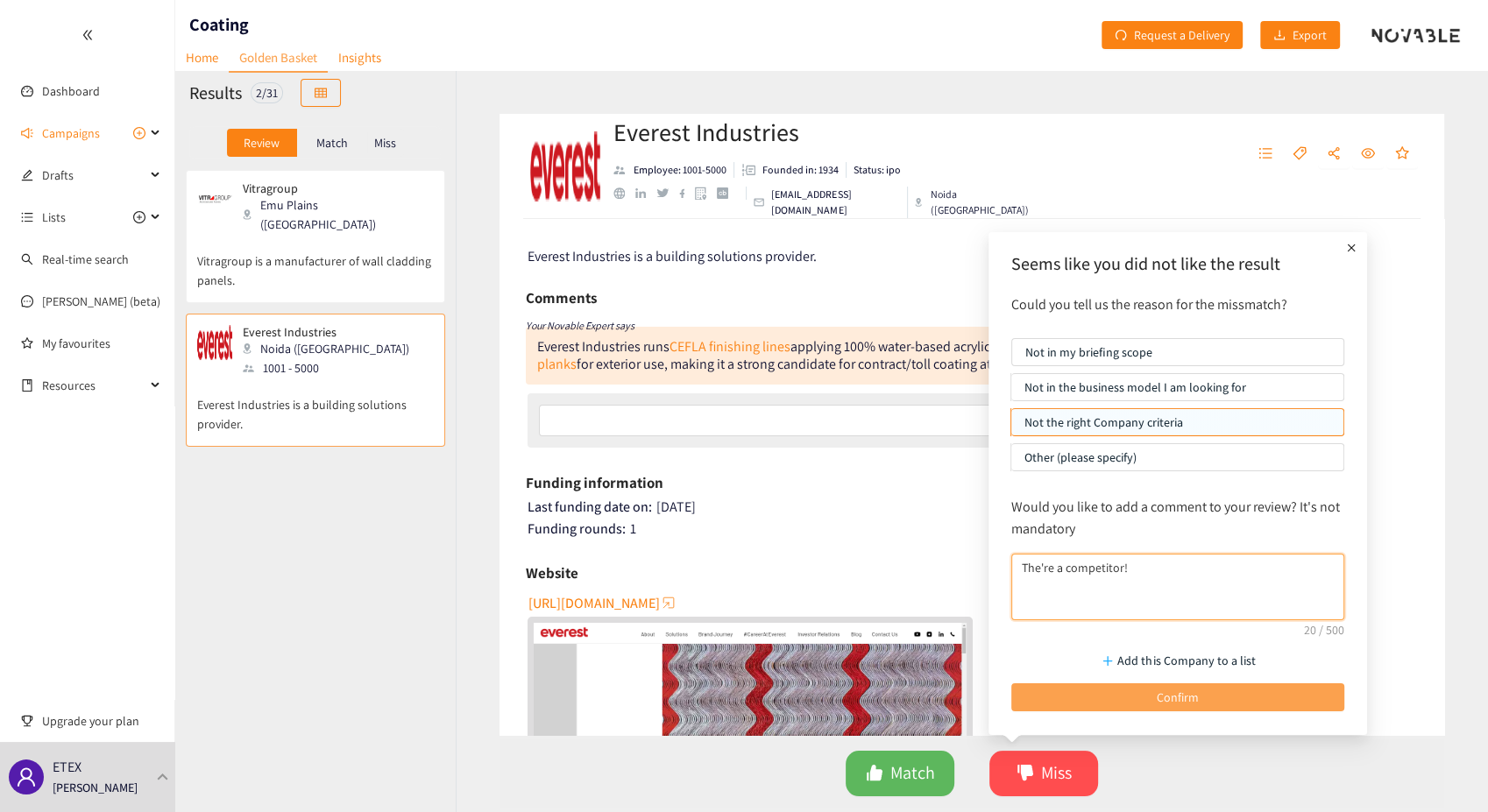
type textarea "The're a competitor!"
click at [1155, 695] on button "Confirm" at bounding box center [1178, 698] width 333 height 28
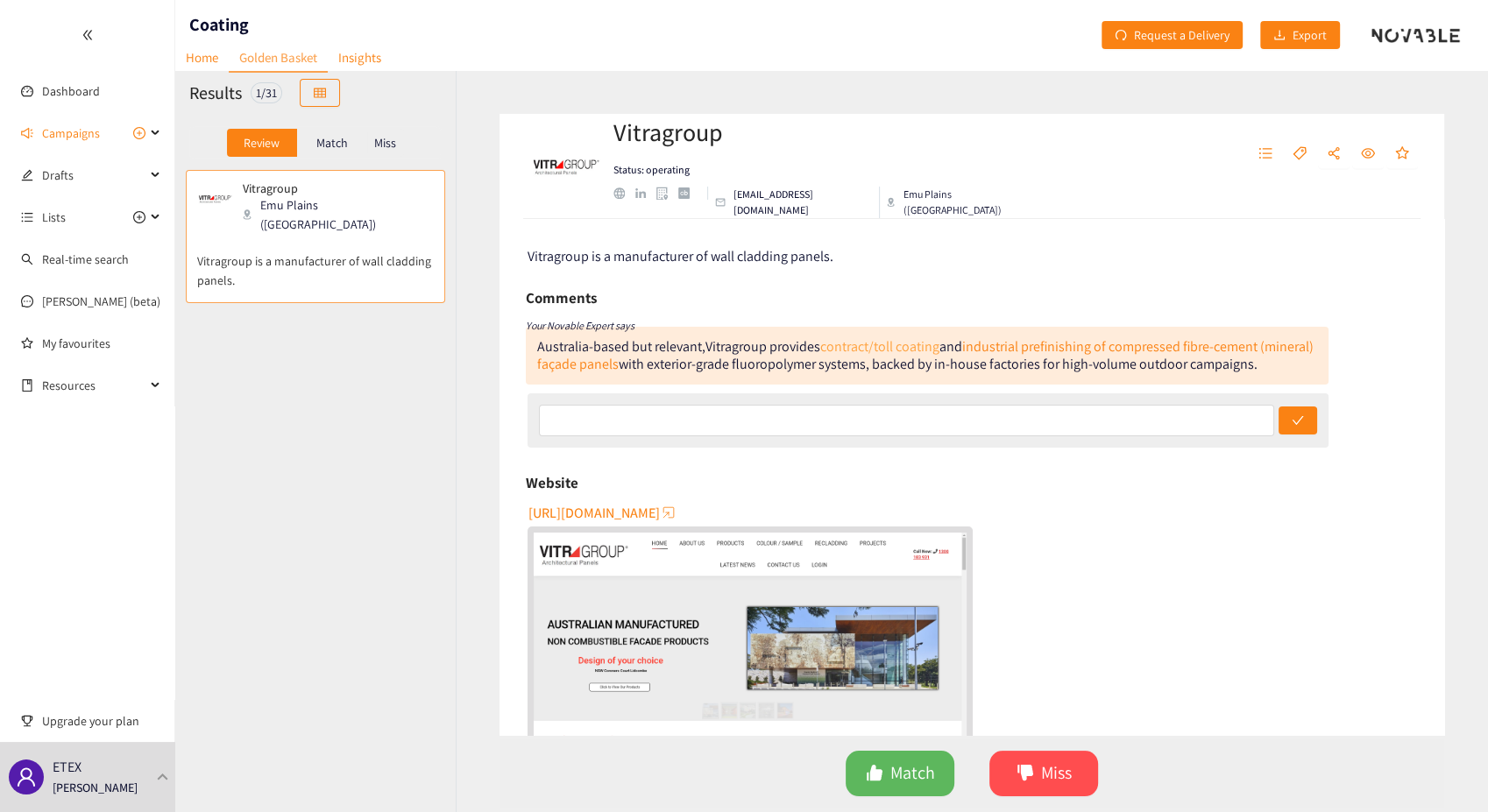
click at [906, 347] on link "contract/toll coating" at bounding box center [880, 347] width 119 height 18
click at [908, 774] on span "Match" at bounding box center [913, 772] width 44 height 27
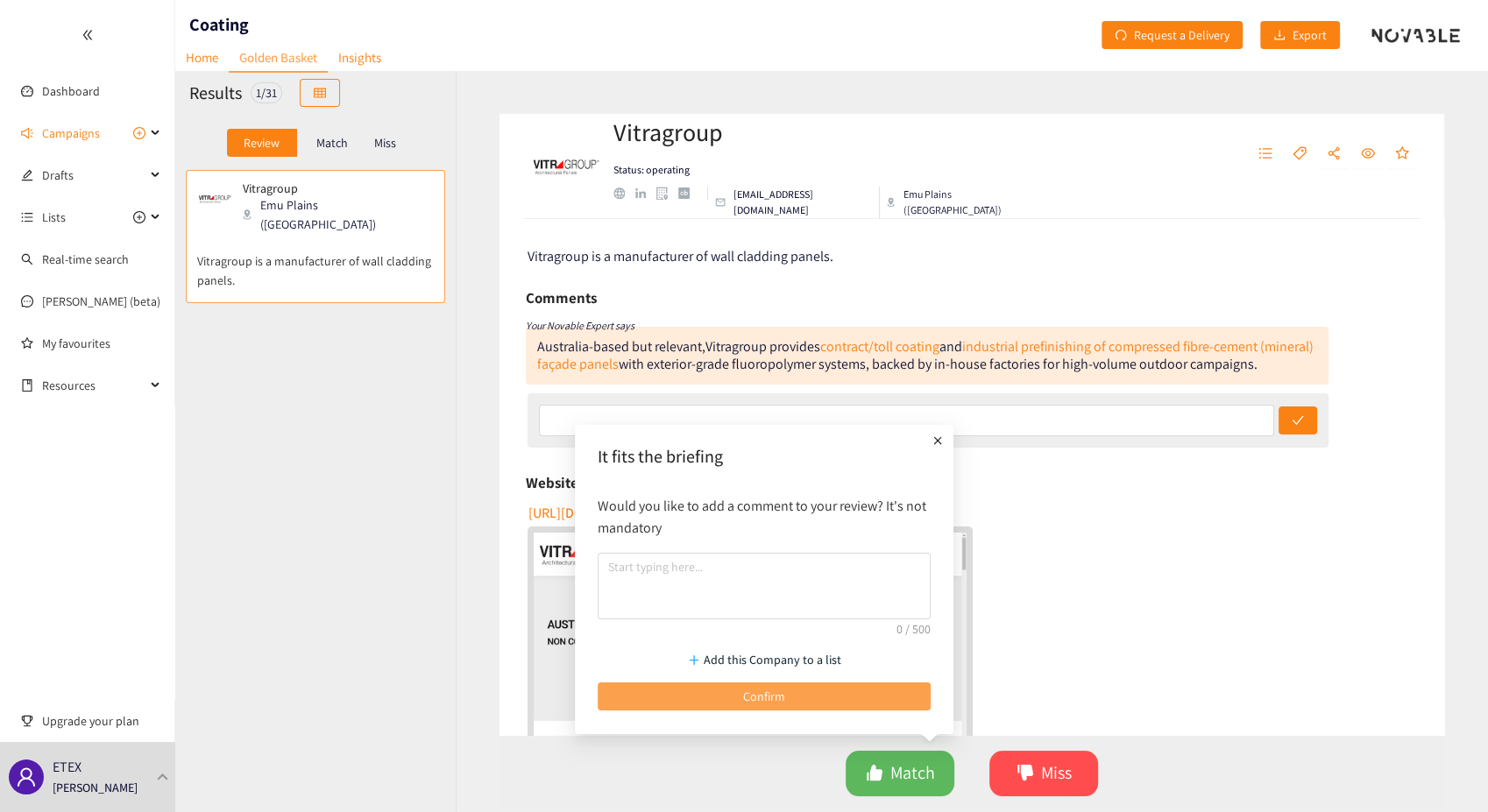
click at [739, 691] on button "Confirm" at bounding box center [764, 697] width 333 height 28
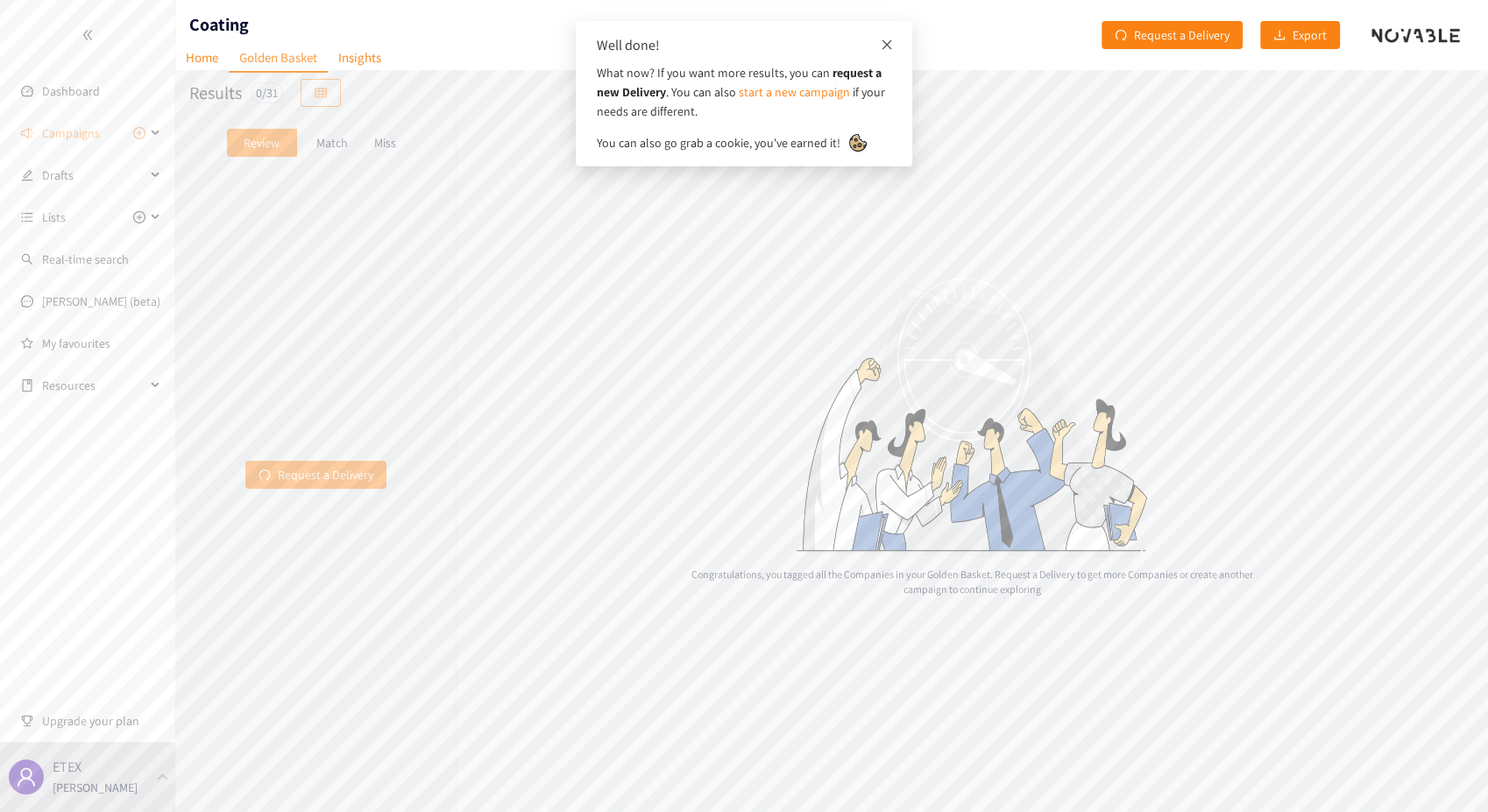
click at [889, 44] on icon "close" at bounding box center [886, 44] width 12 height 12
